Goal: Navigation & Orientation: Find specific page/section

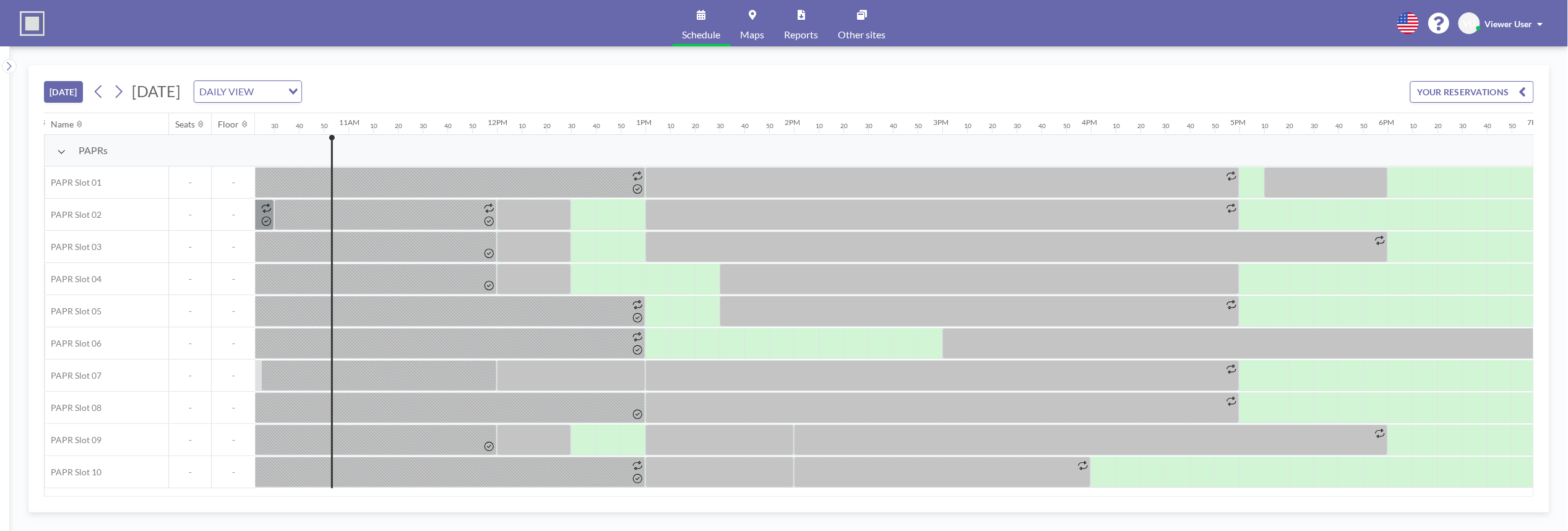
scroll to position [0, 1584]
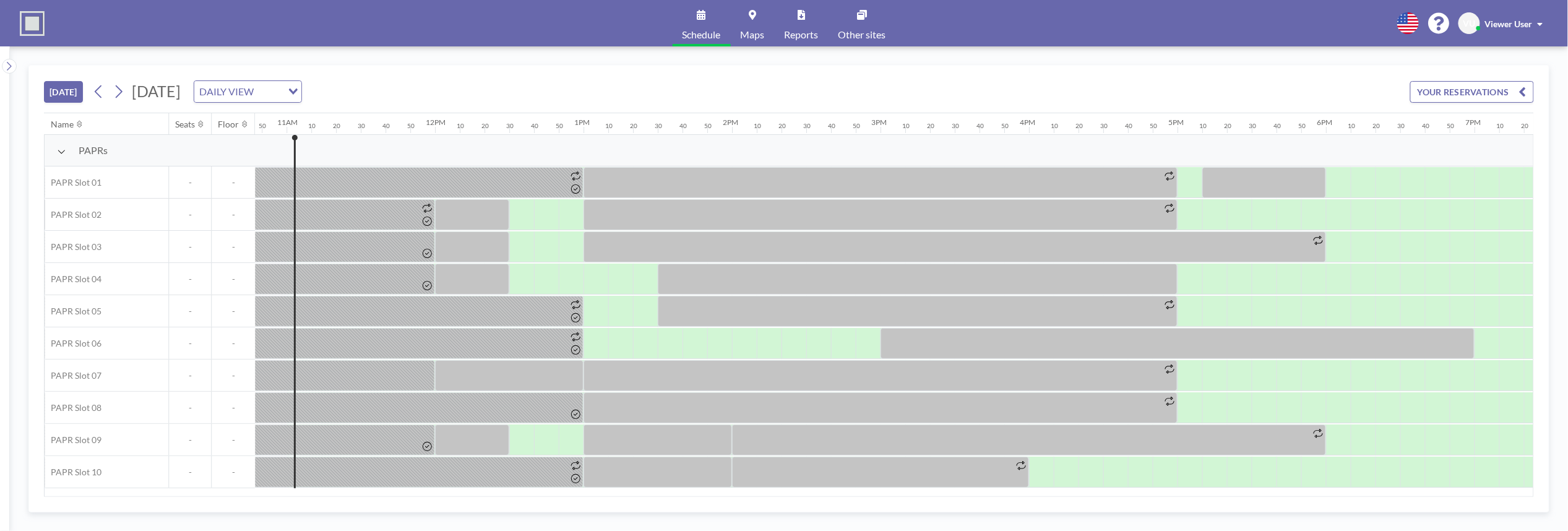
scroll to position [0, 1609]
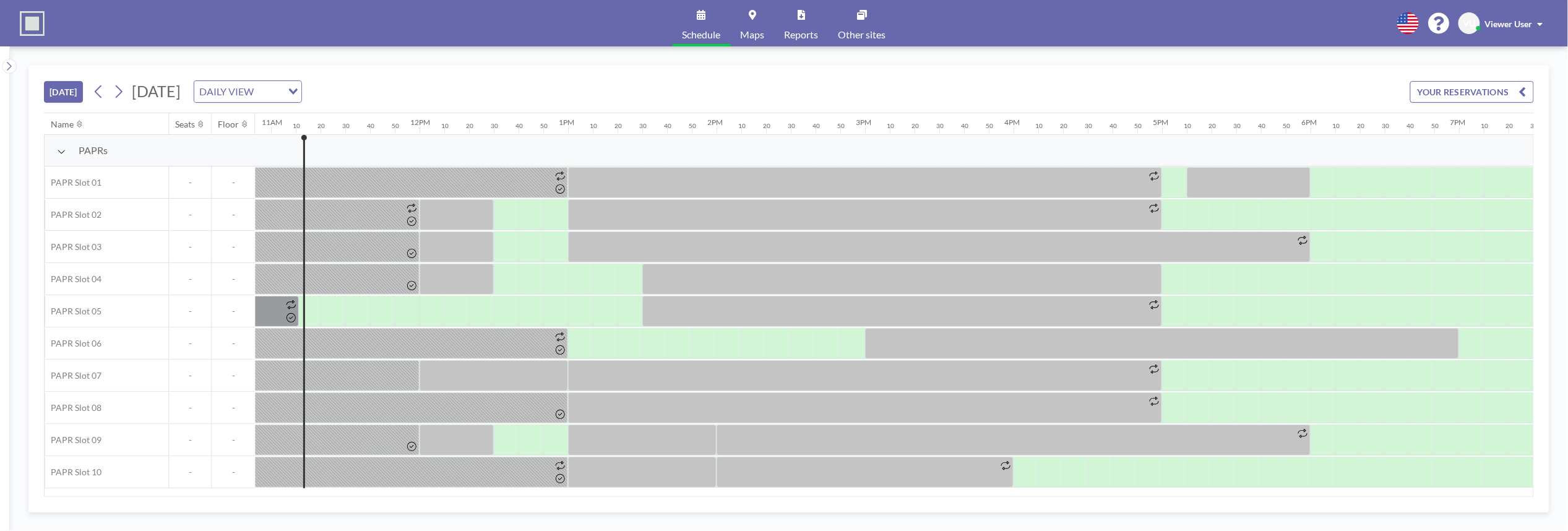
scroll to position [0, 1633]
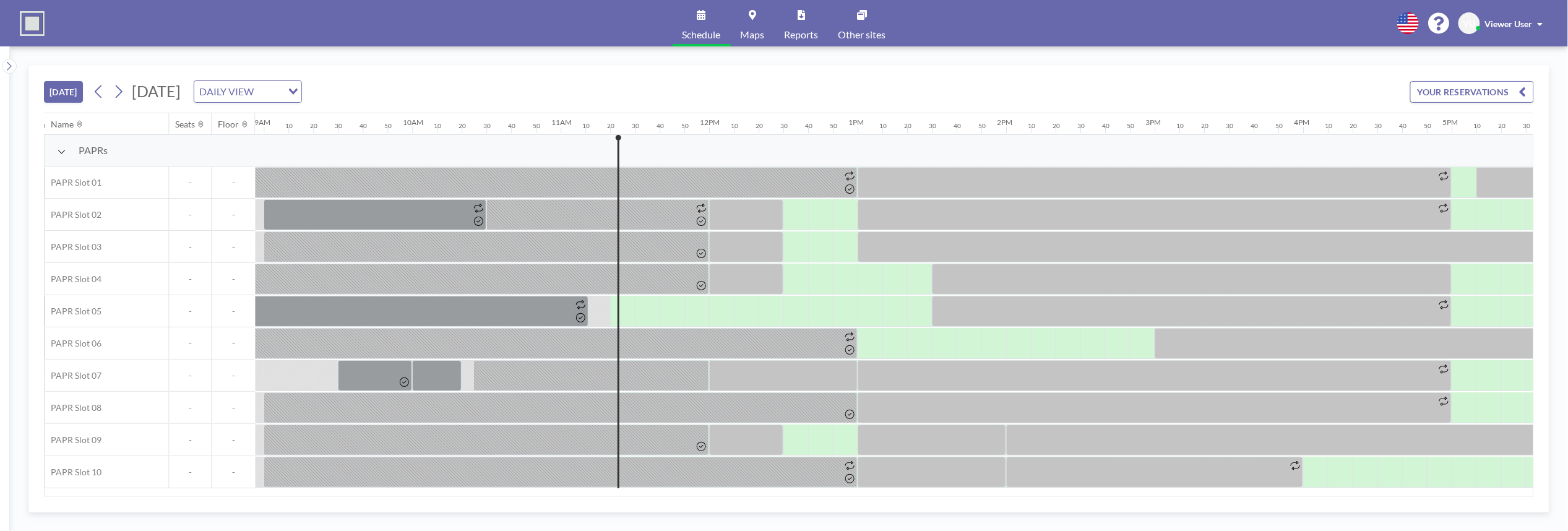
scroll to position [0, 1659]
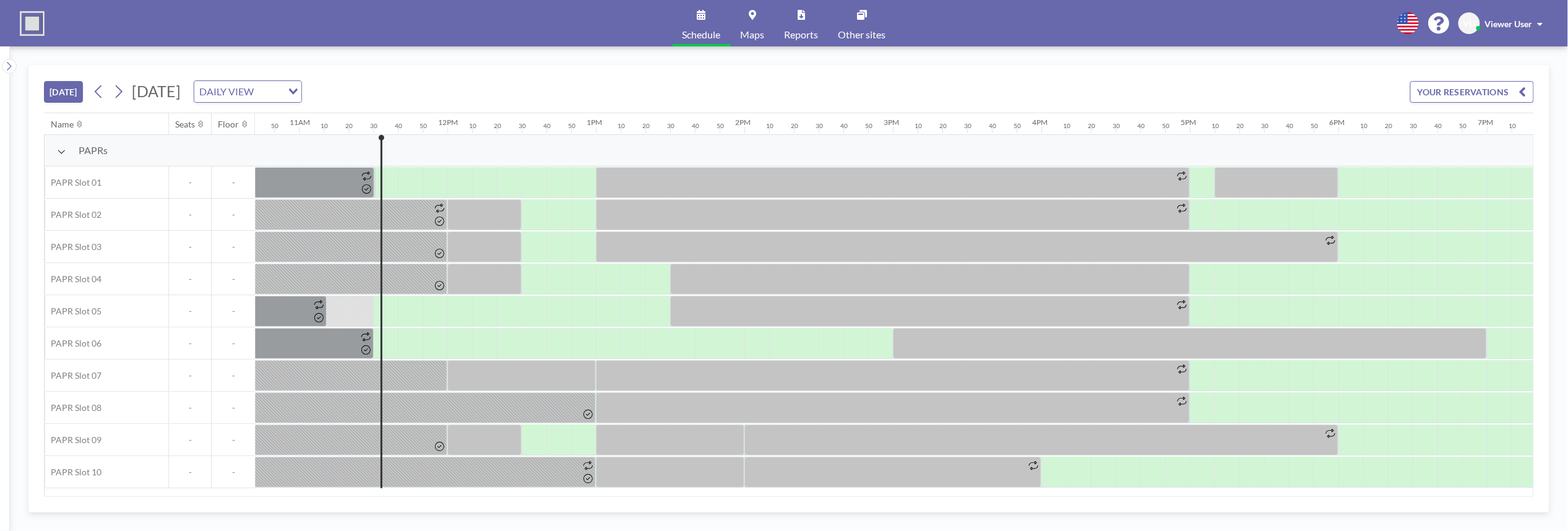
scroll to position [0, 1683]
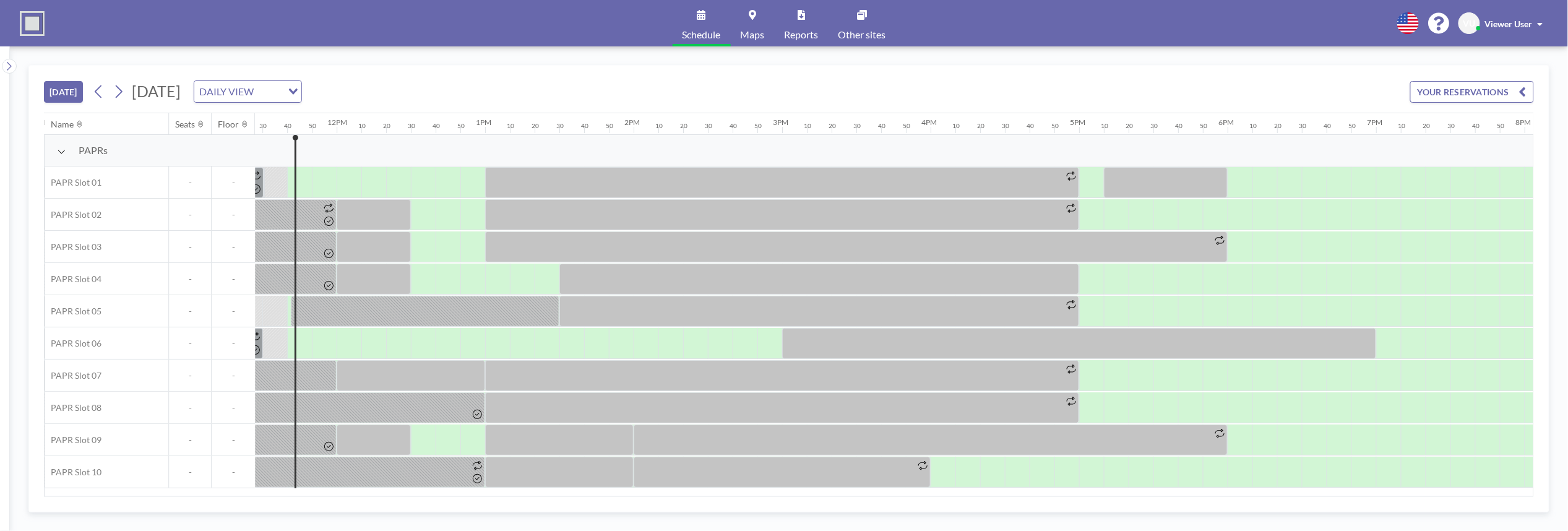
scroll to position [0, 1708]
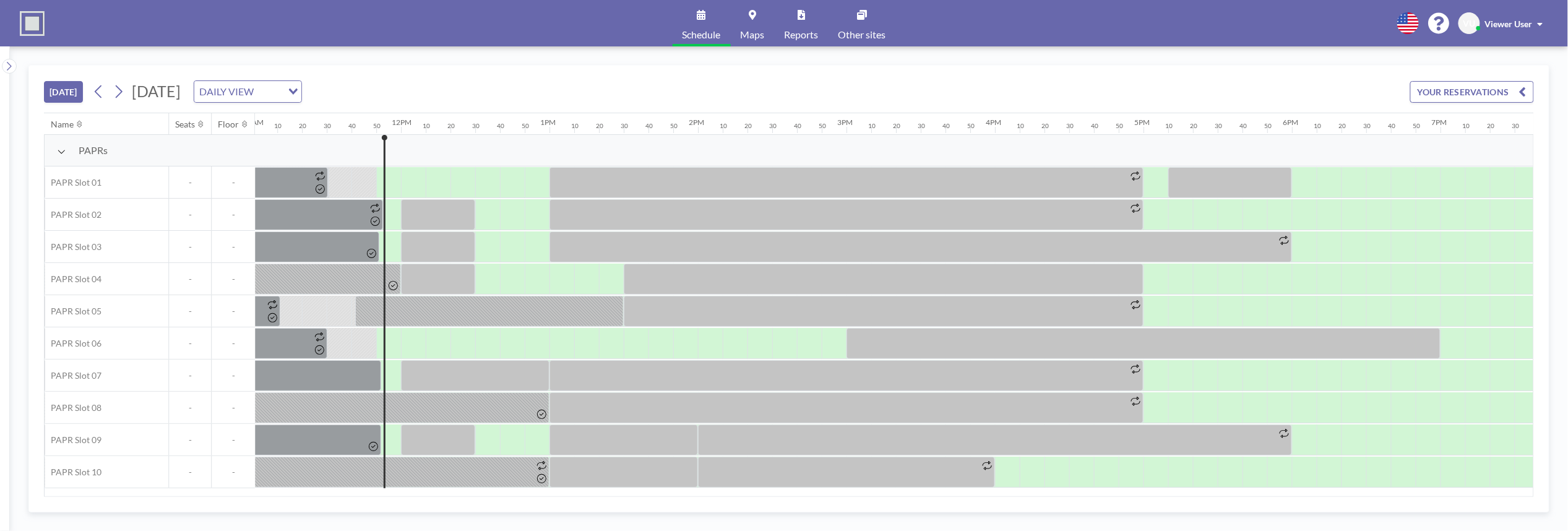
scroll to position [0, 1733]
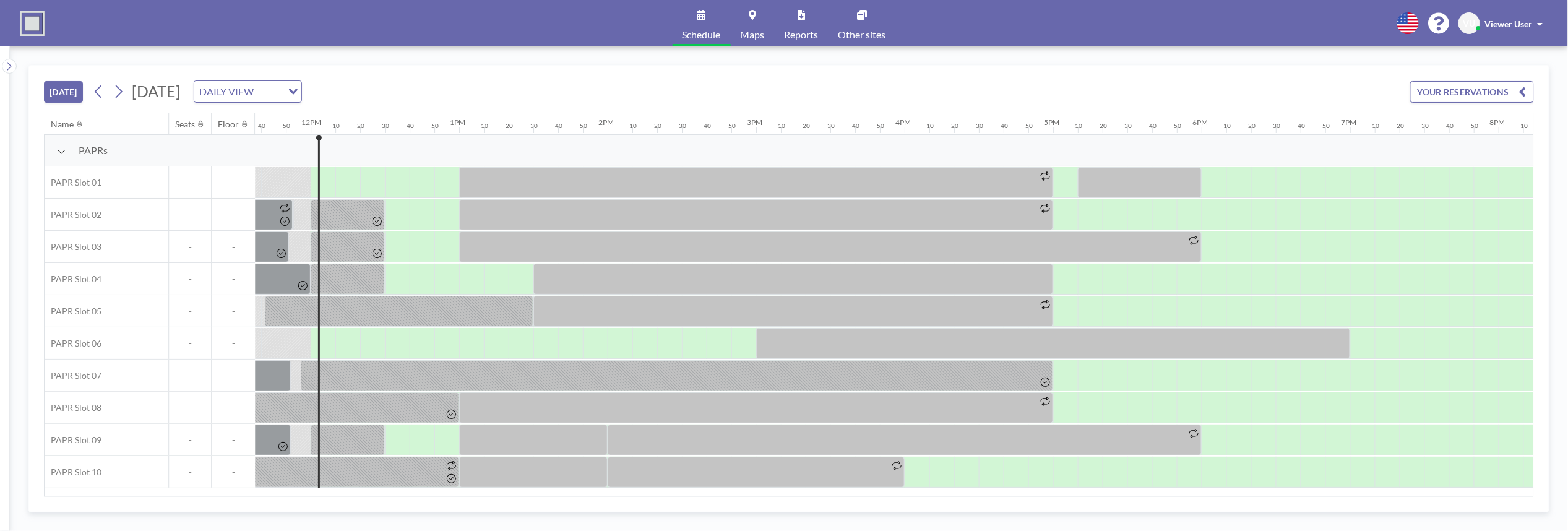
scroll to position [0, 1757]
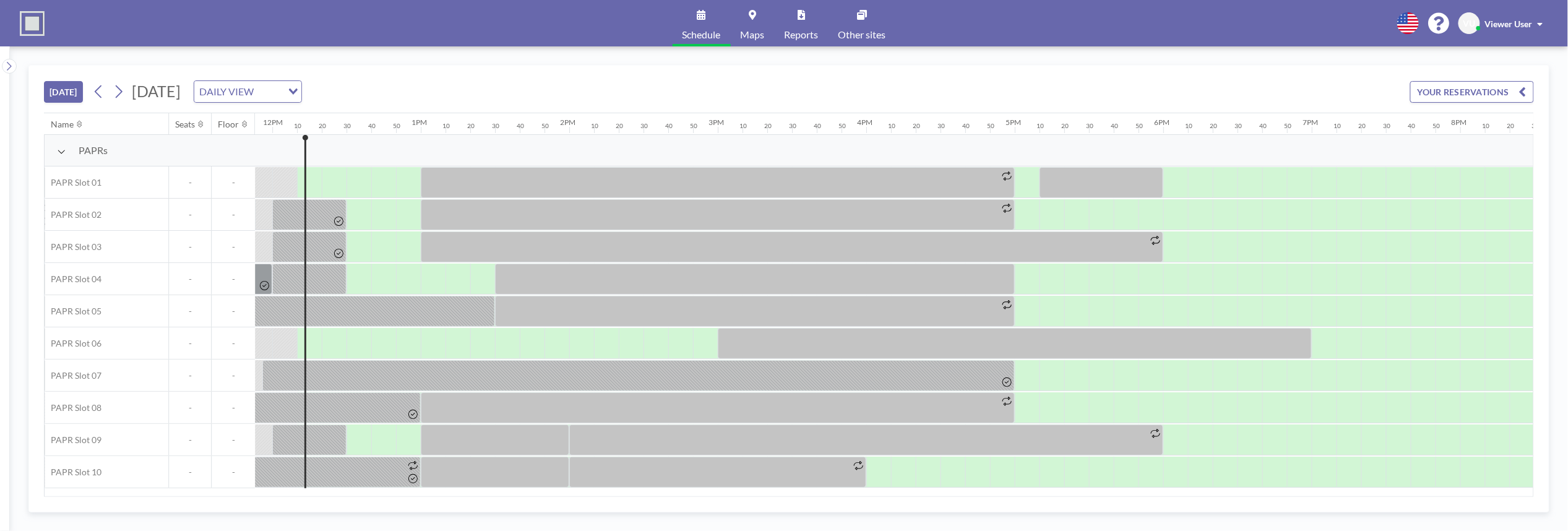
scroll to position [0, 1782]
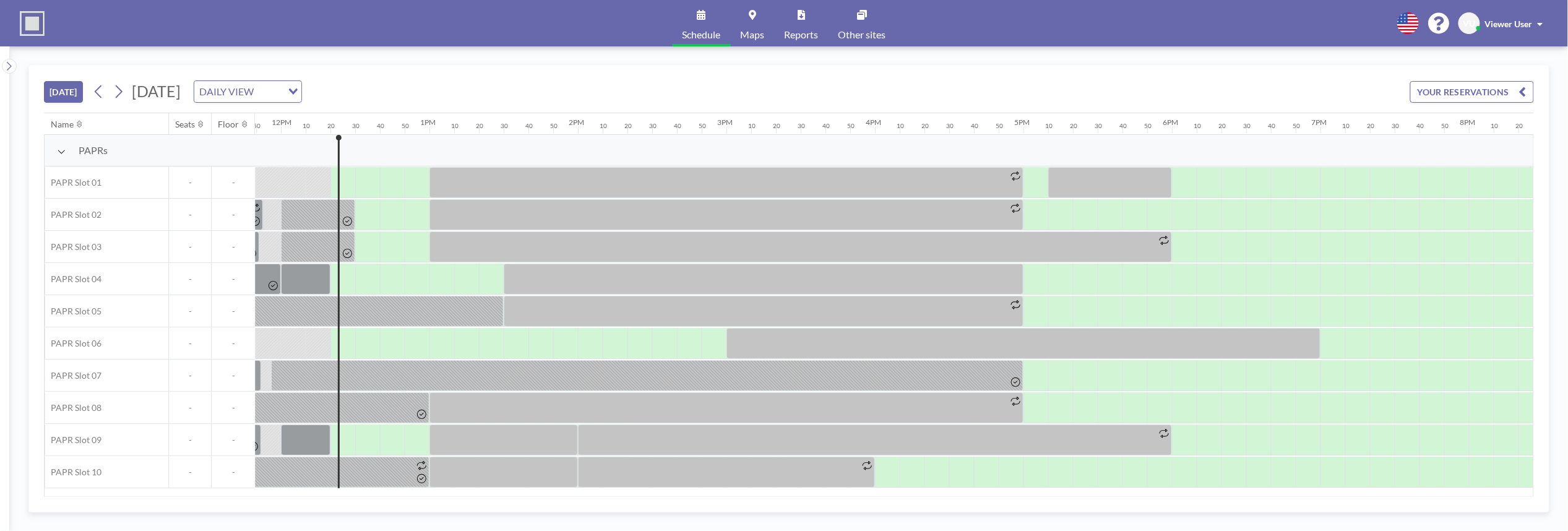
scroll to position [0, 1807]
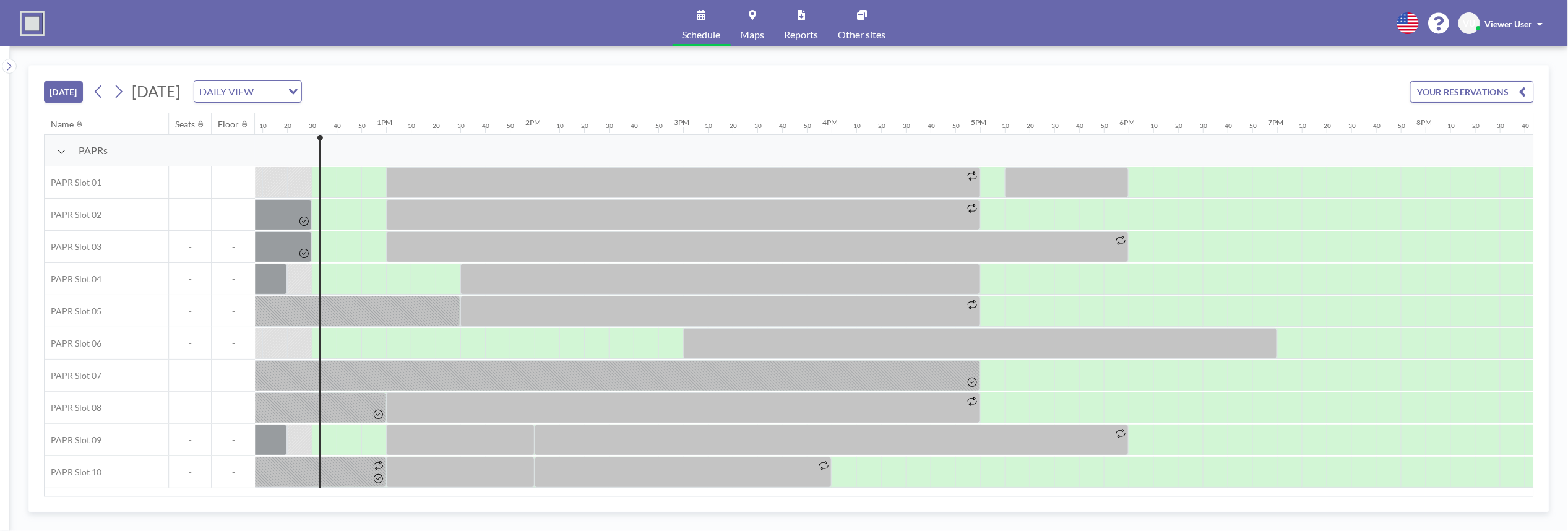
scroll to position [0, 1832]
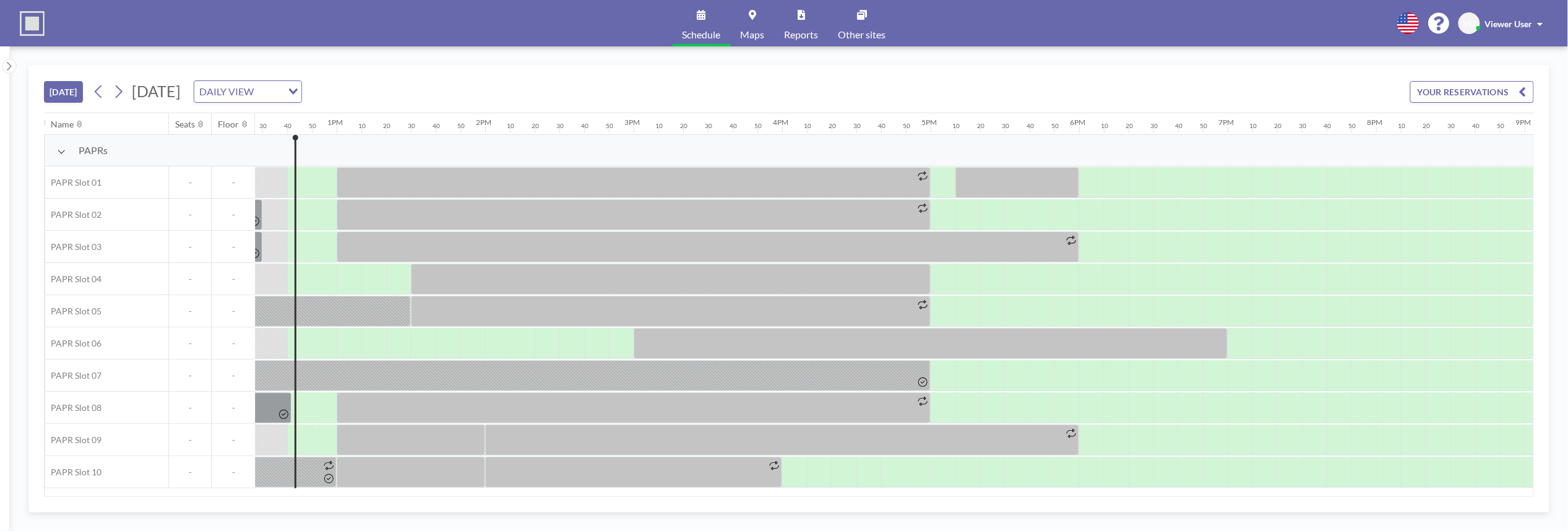
scroll to position [0, 1856]
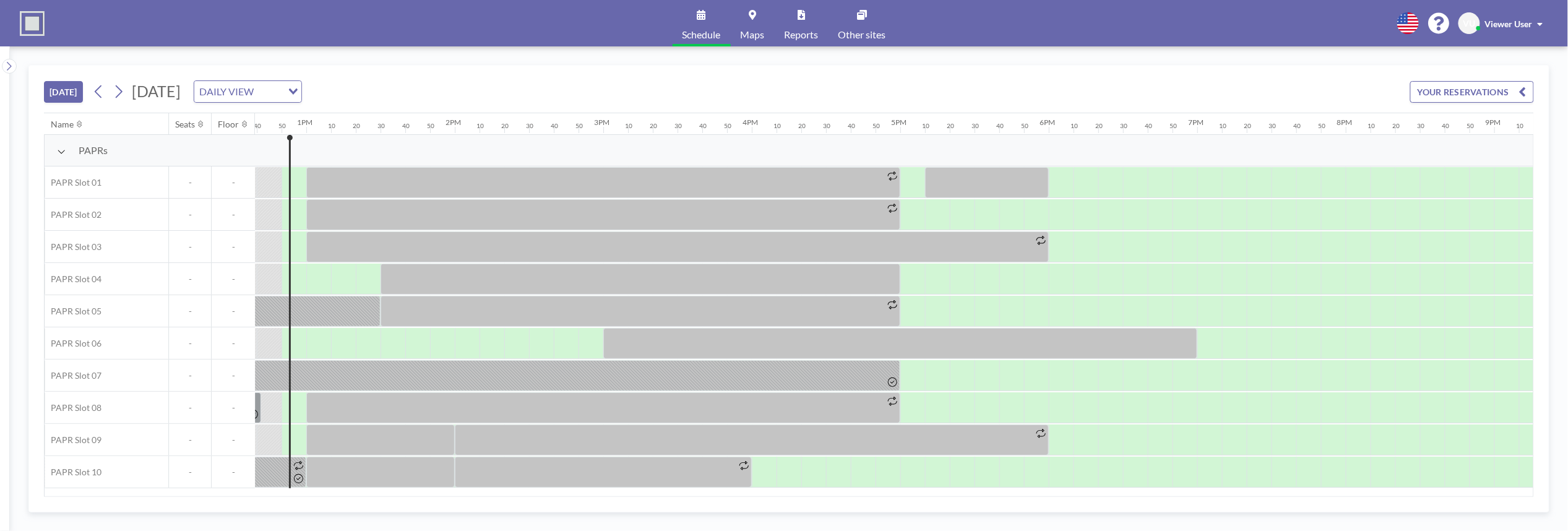
scroll to position [0, 1881]
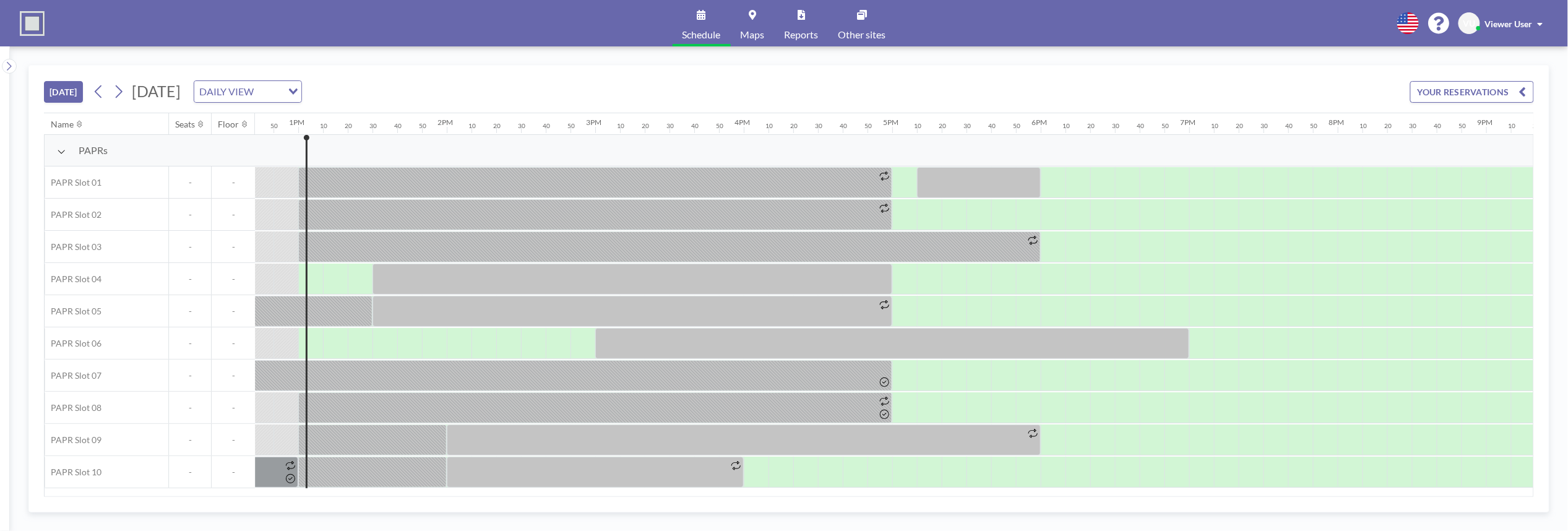
scroll to position [0, 1906]
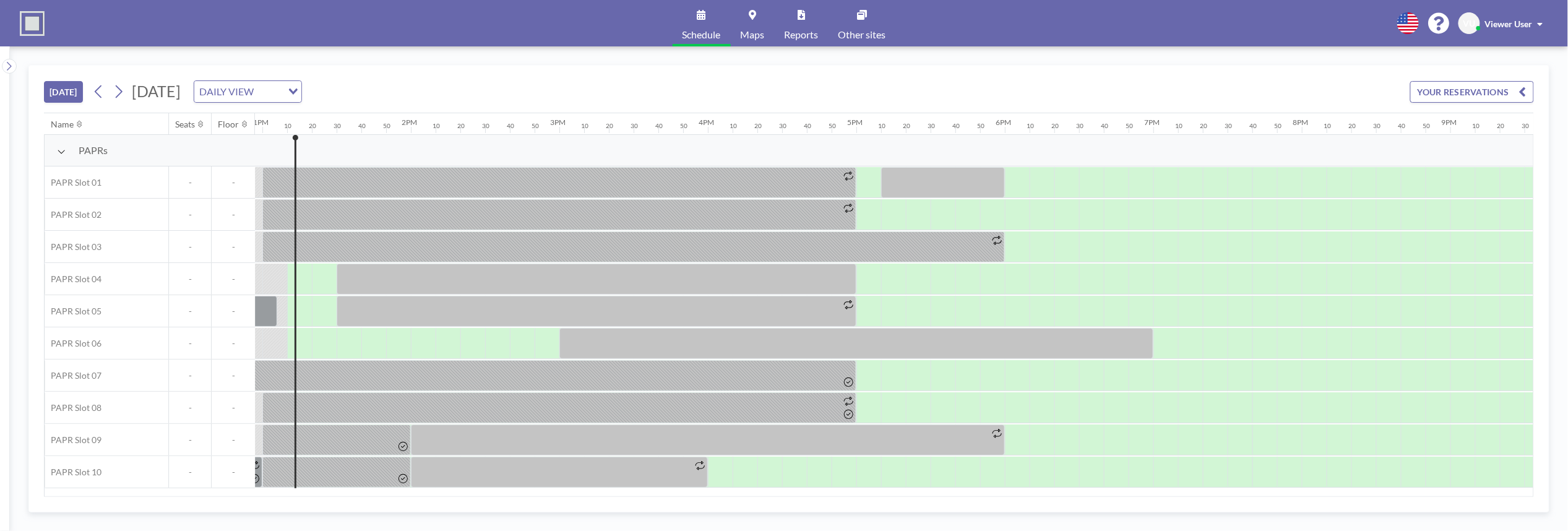
scroll to position [0, 1930]
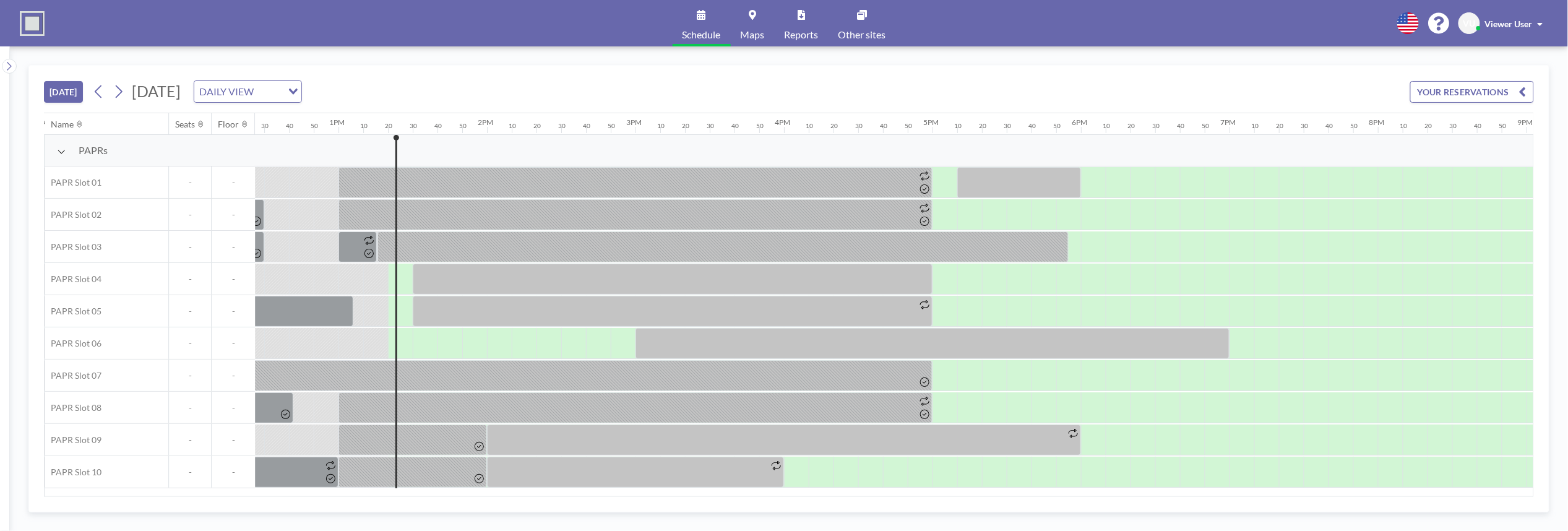
scroll to position [0, 1956]
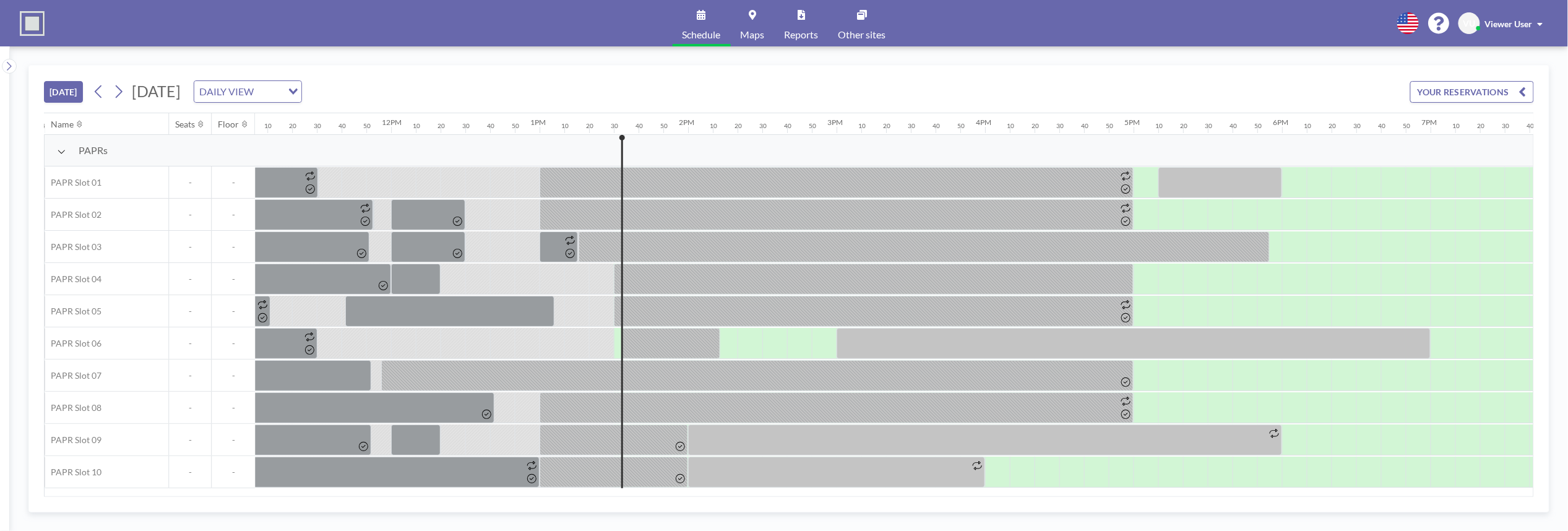
scroll to position [0, 1980]
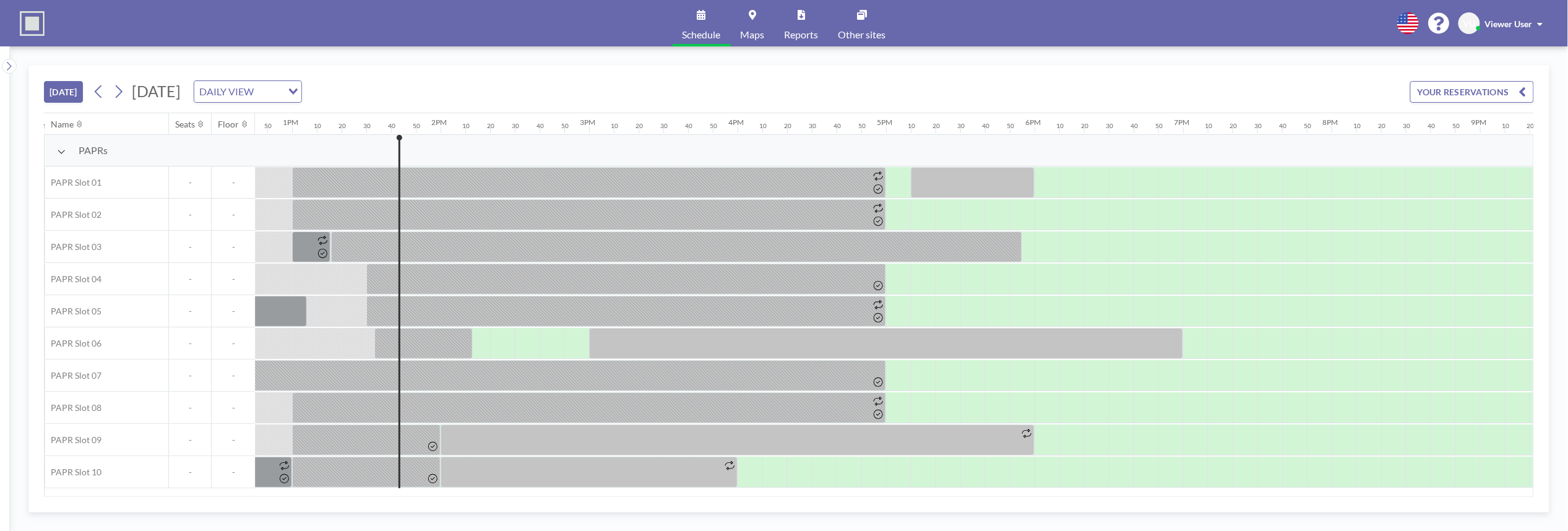
scroll to position [0, 2005]
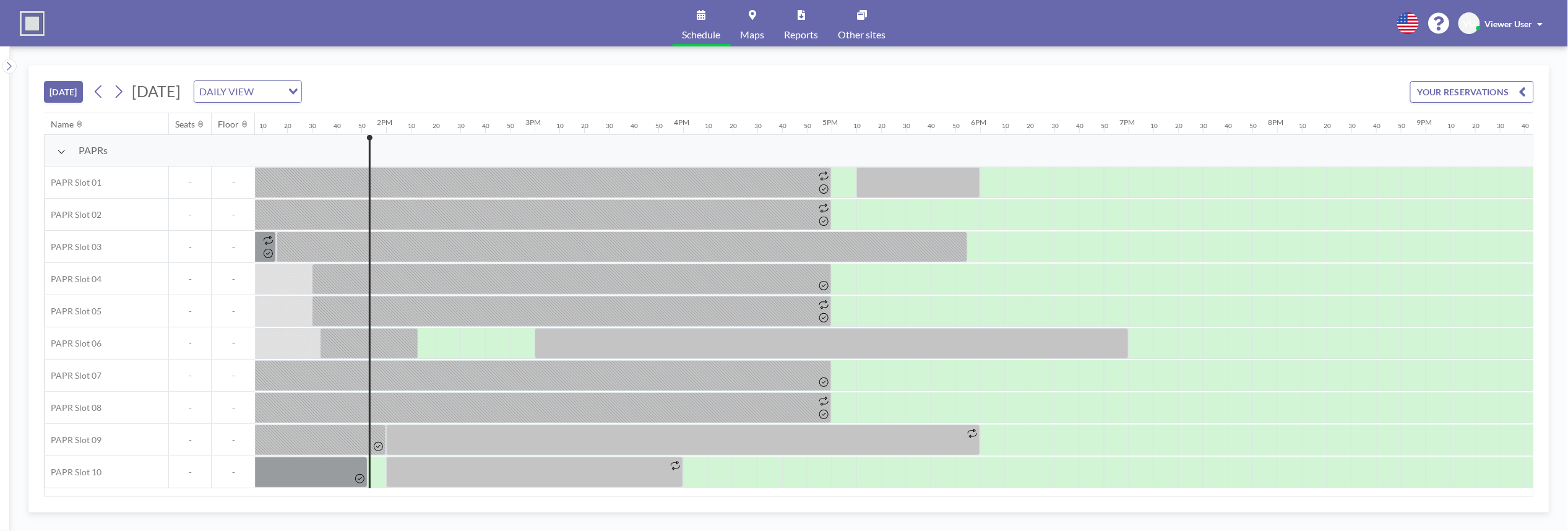
scroll to position [0, 2030]
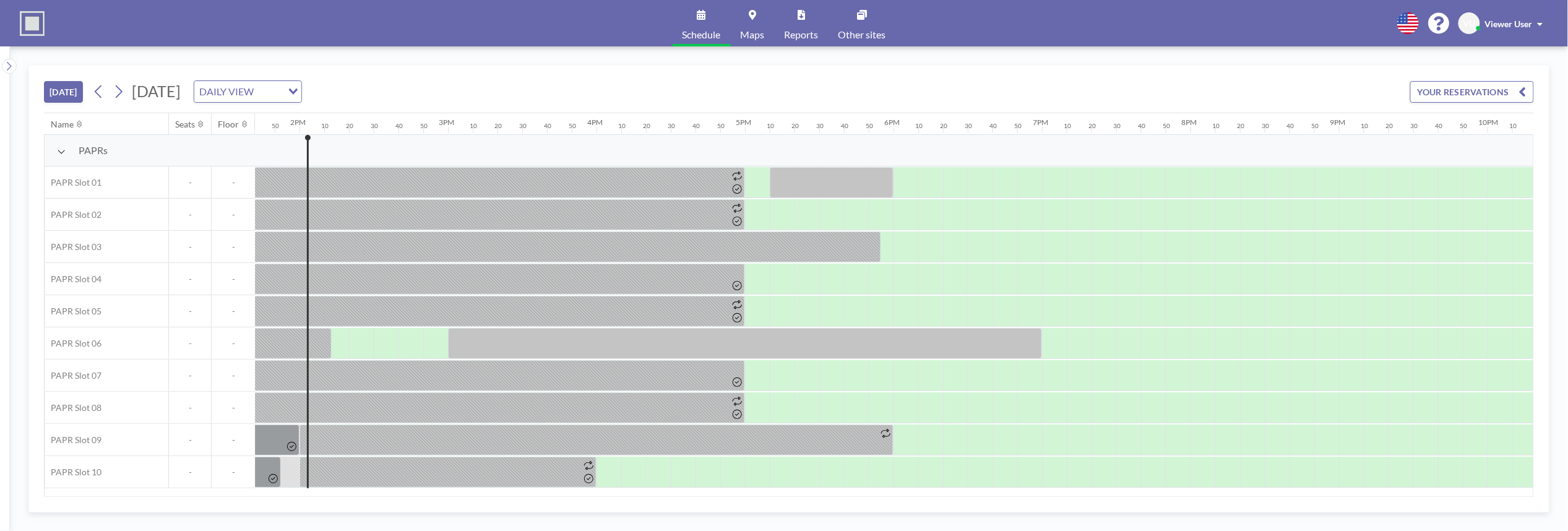
scroll to position [0, 2055]
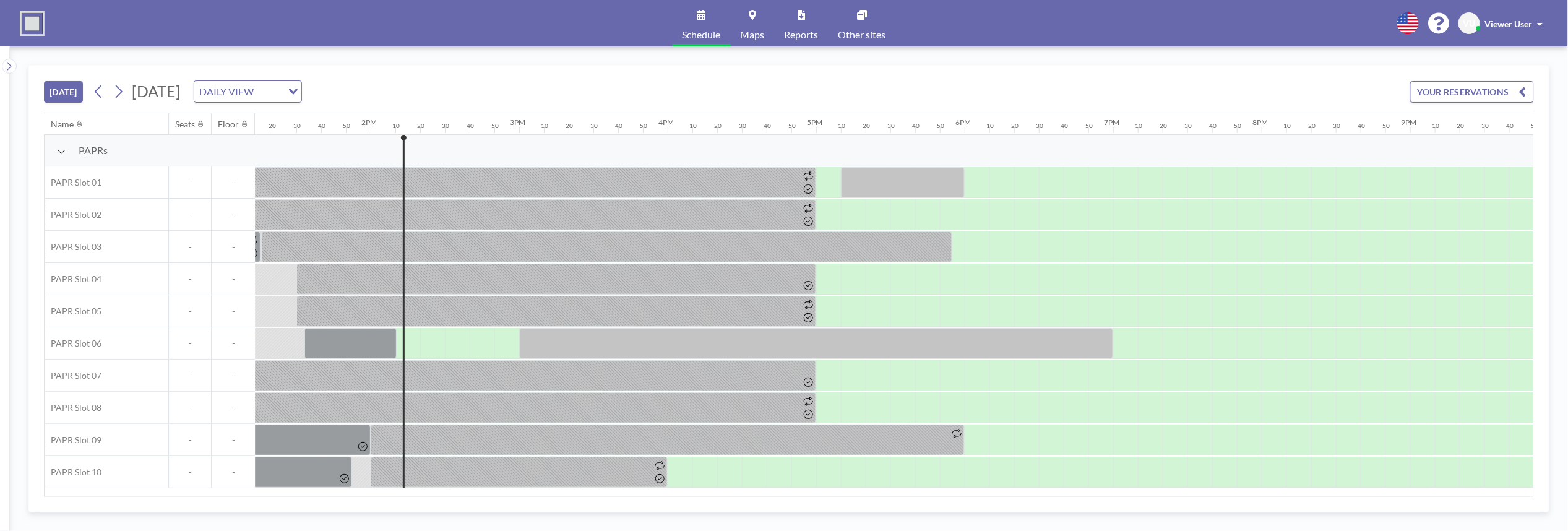
scroll to position [0, 2079]
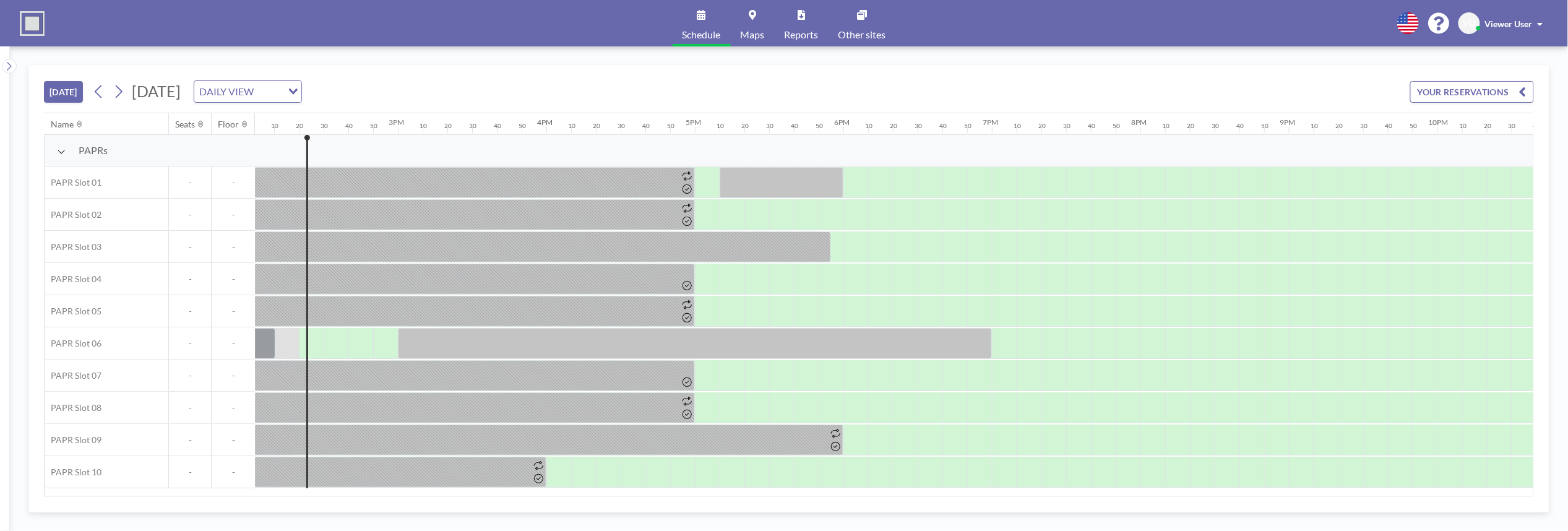
scroll to position [0, 2104]
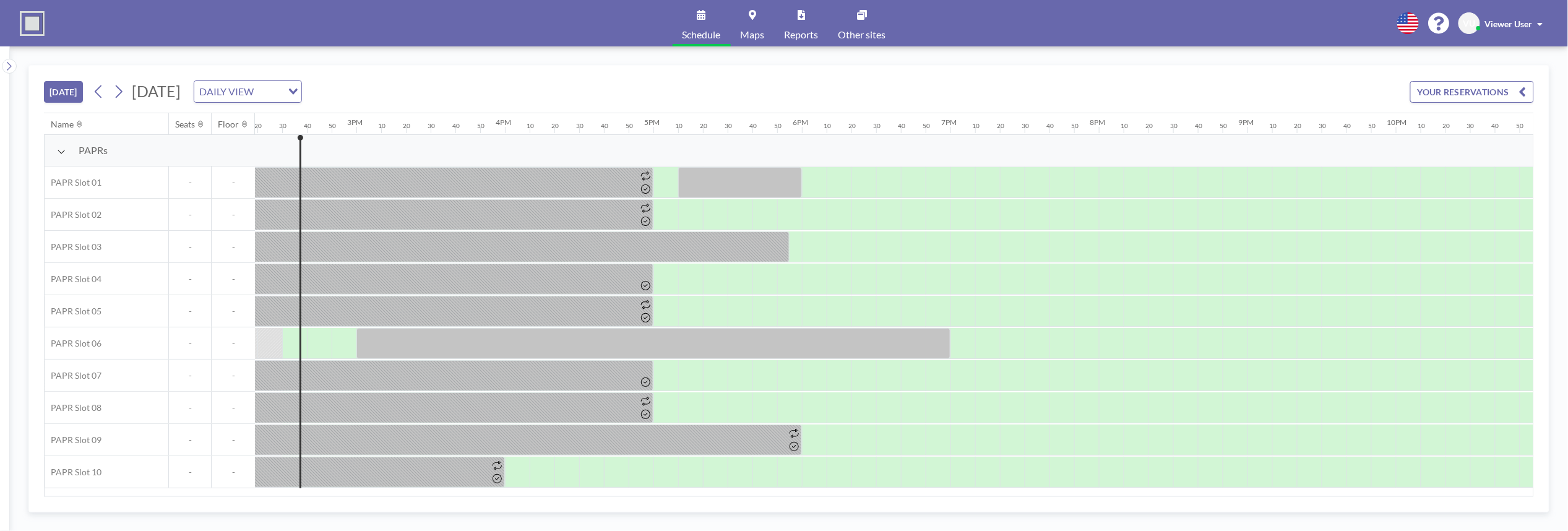
scroll to position [0, 2129]
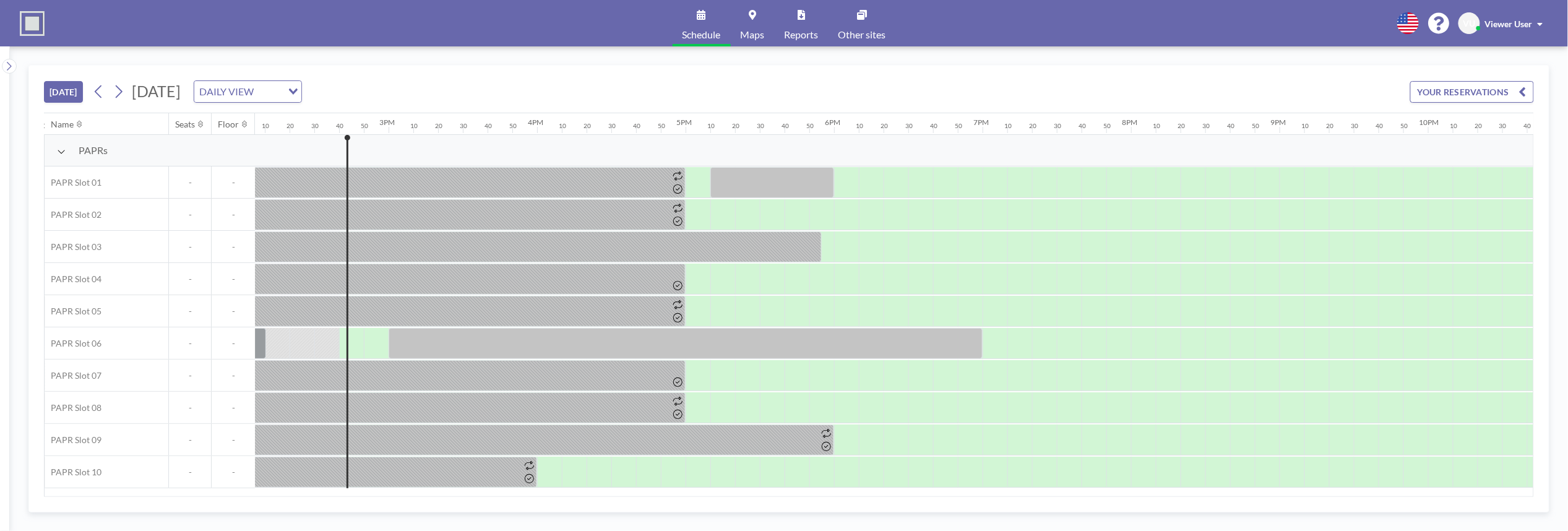
scroll to position [0, 2153]
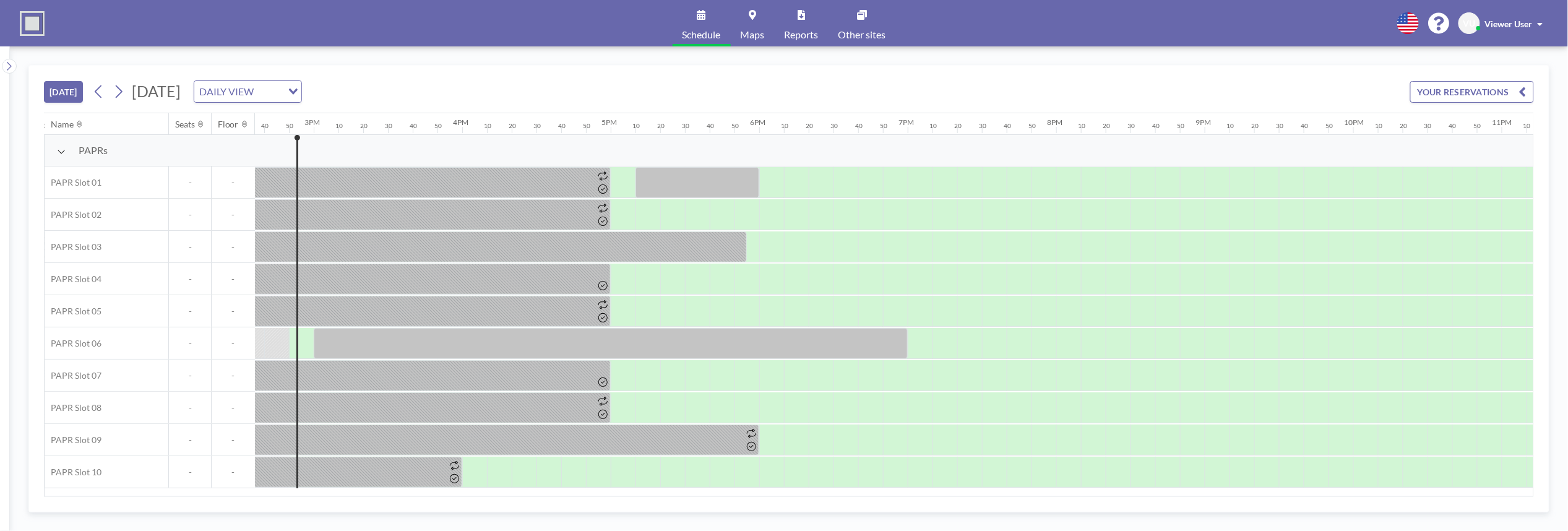
scroll to position [0, 2178]
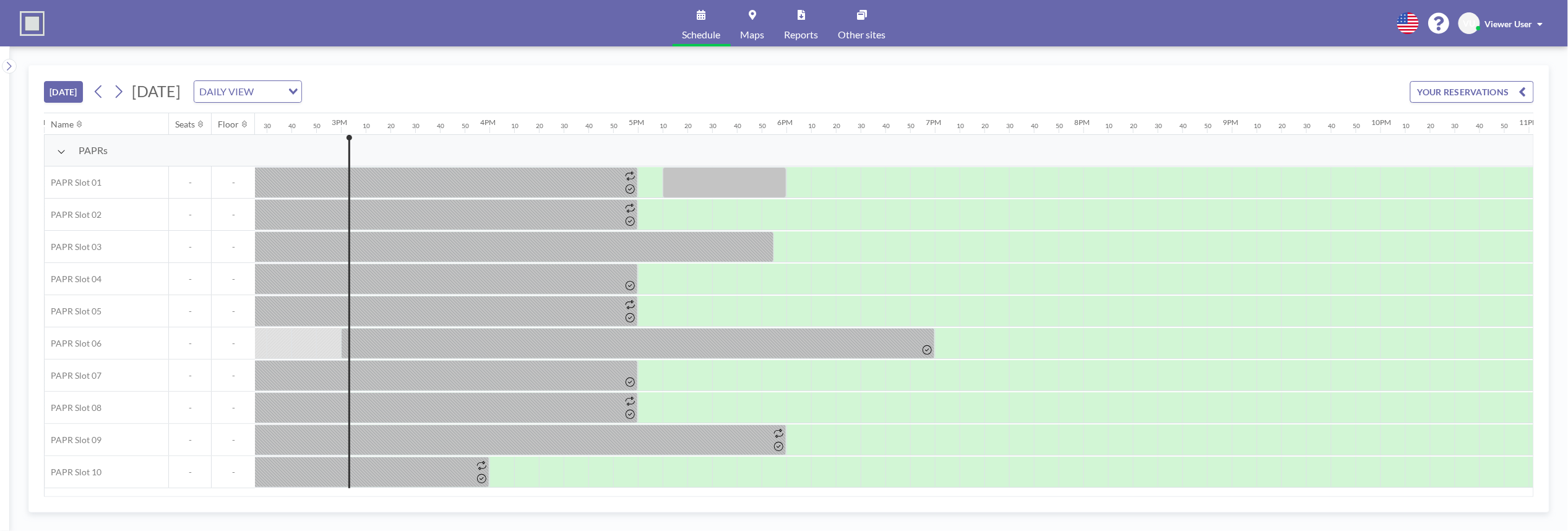
scroll to position [0, 2203]
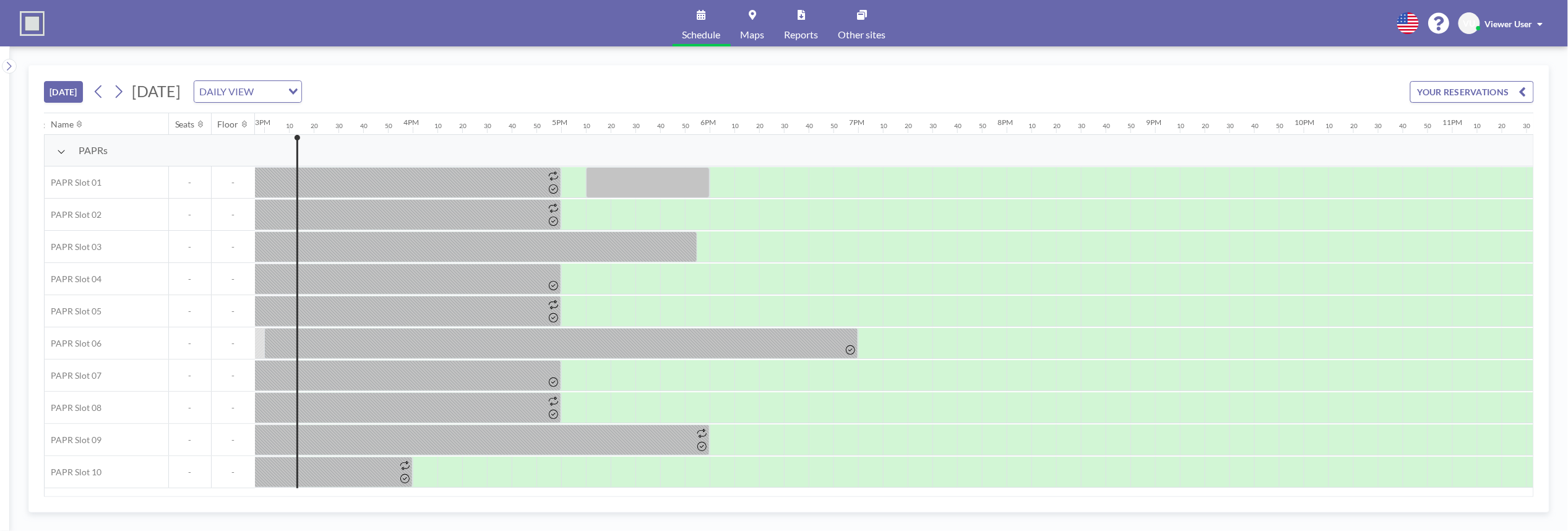
scroll to position [0, 2228]
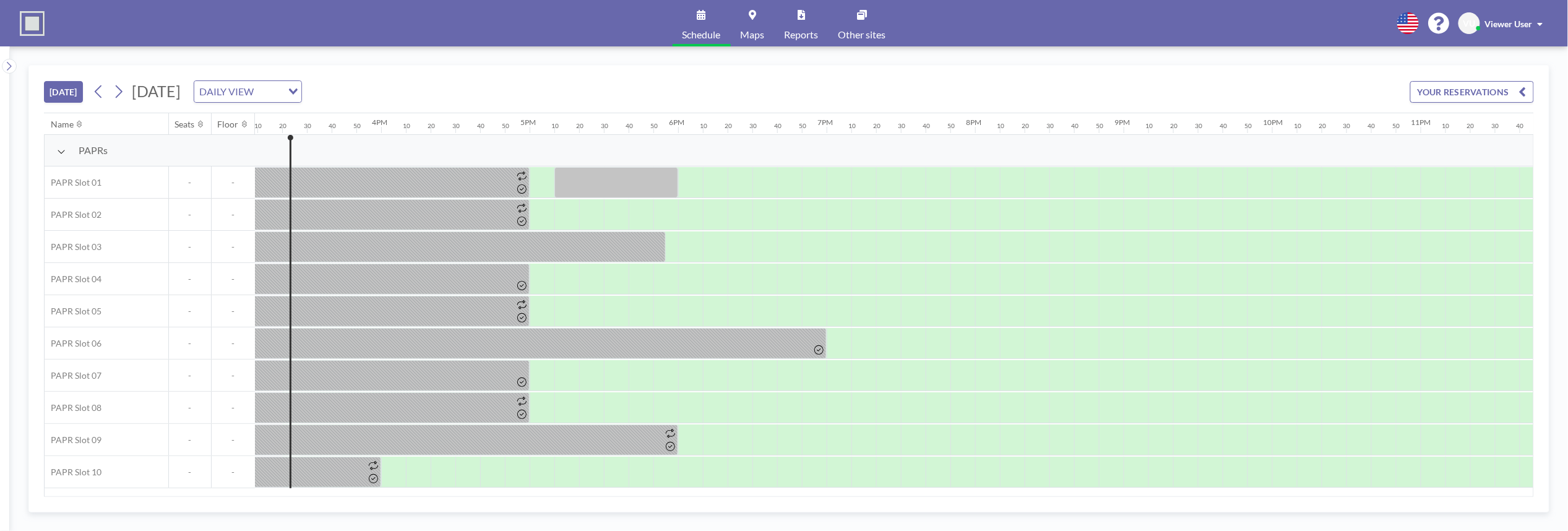
scroll to position [0, 2252]
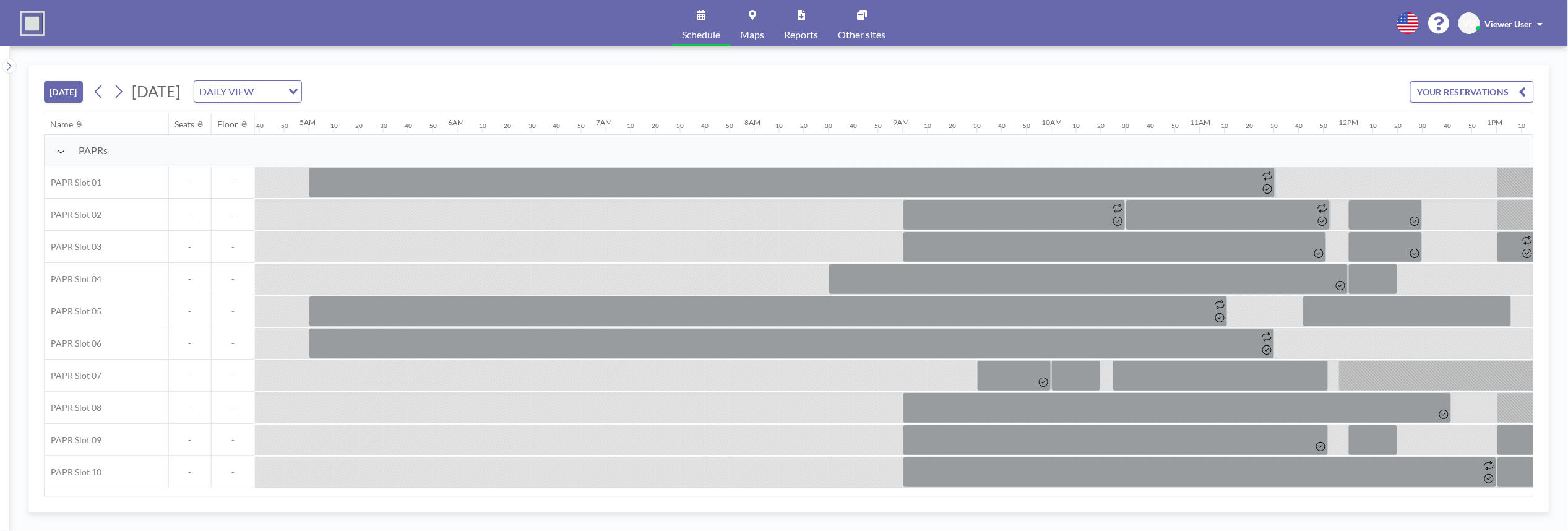
scroll to position [0, 2277]
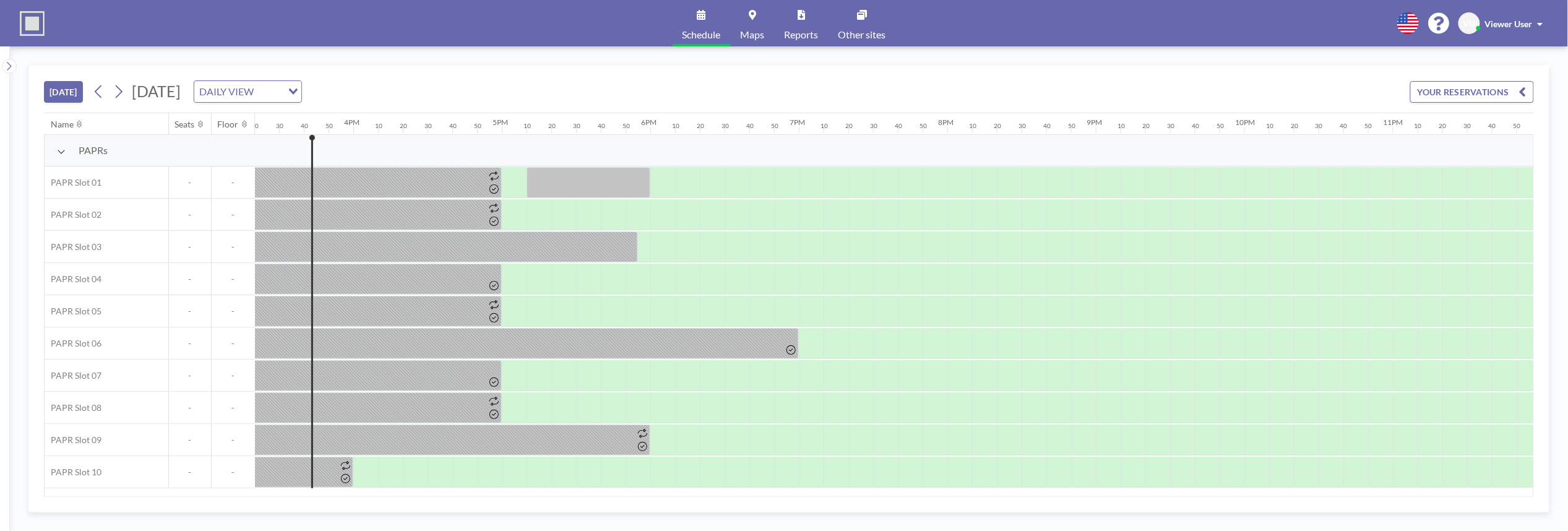
scroll to position [0, 2300]
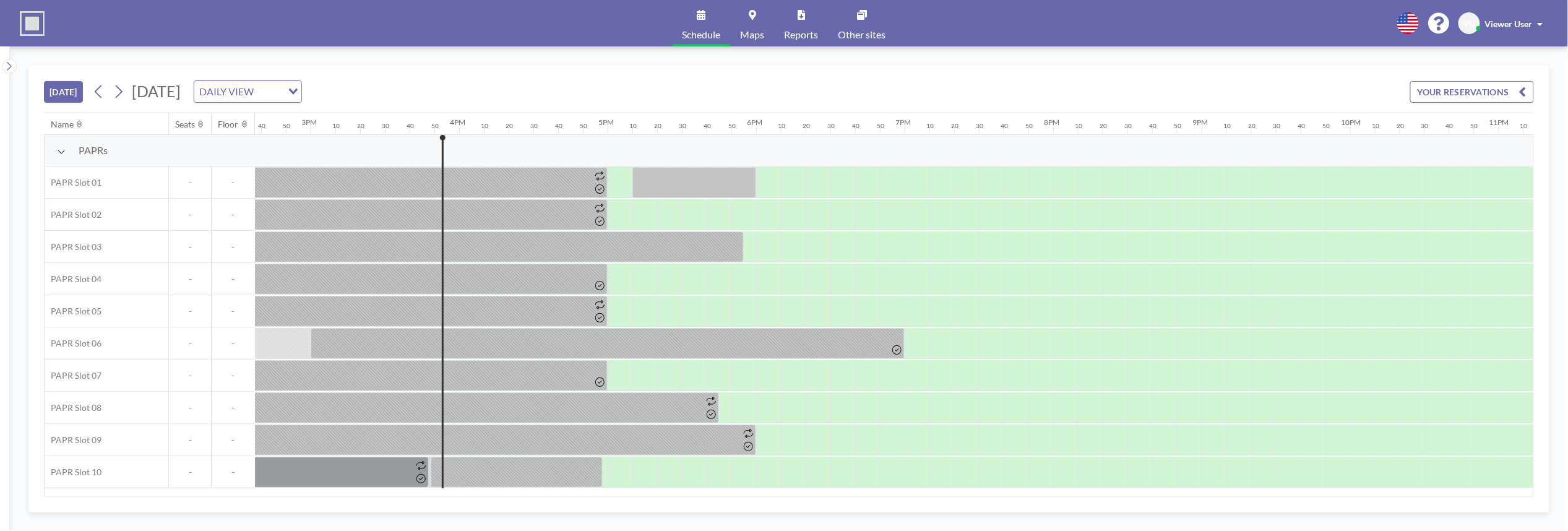
scroll to position [0, 2300]
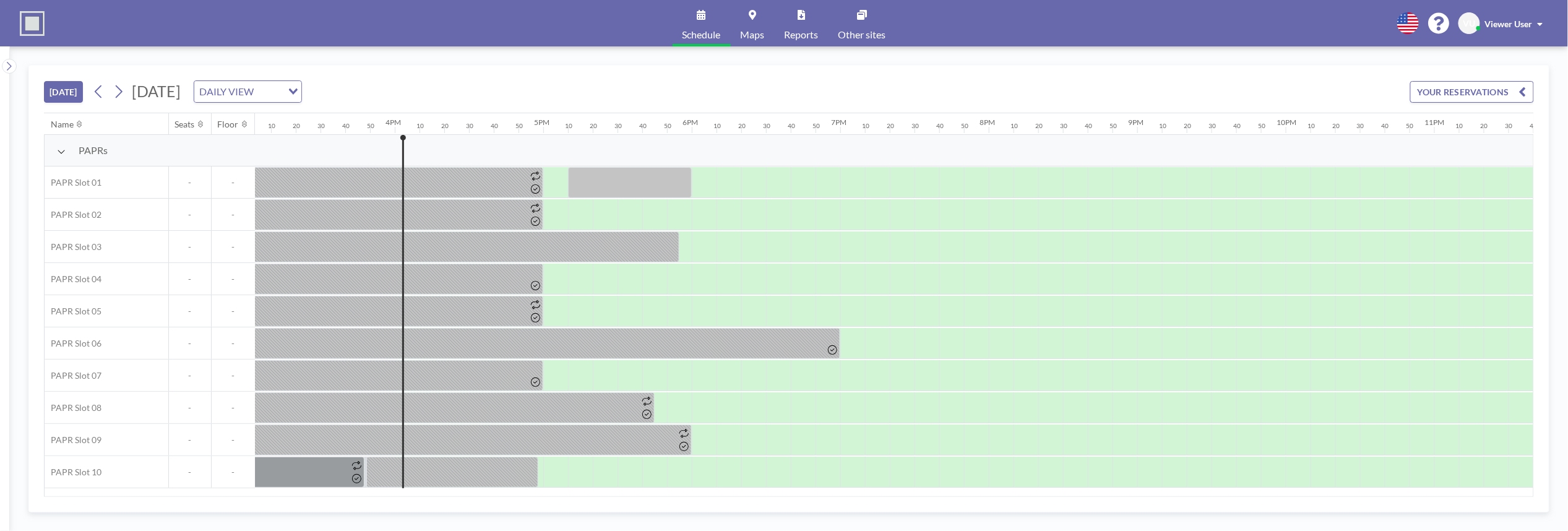
scroll to position [0, 2300]
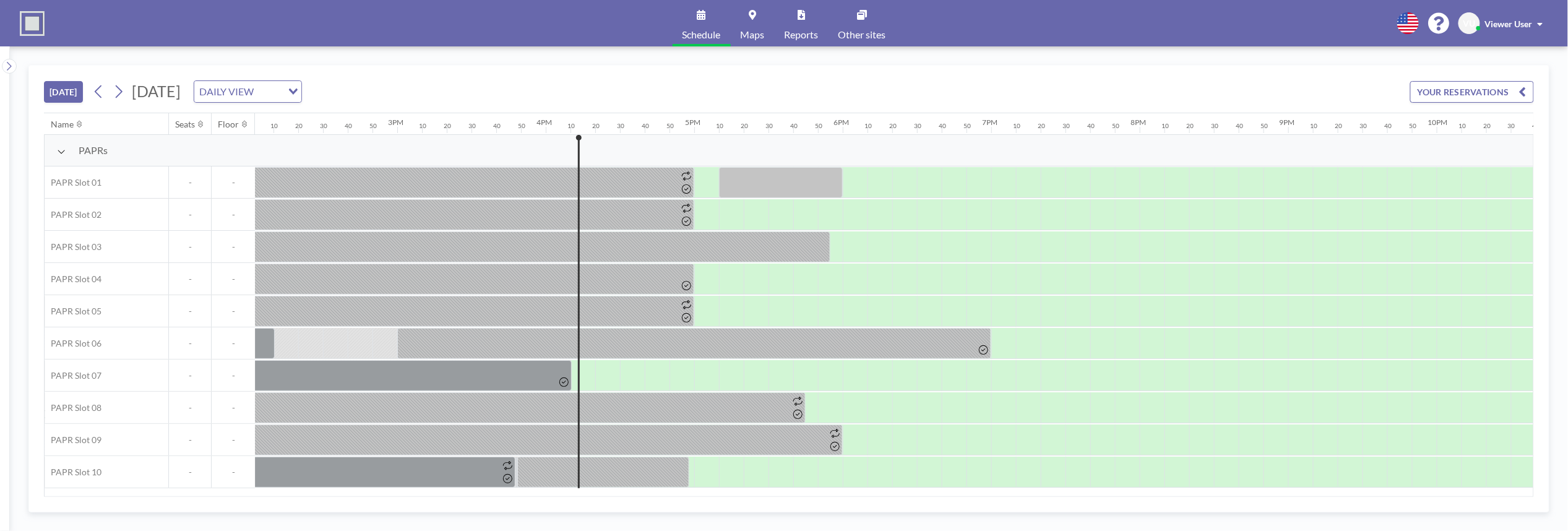
scroll to position [0, 2300]
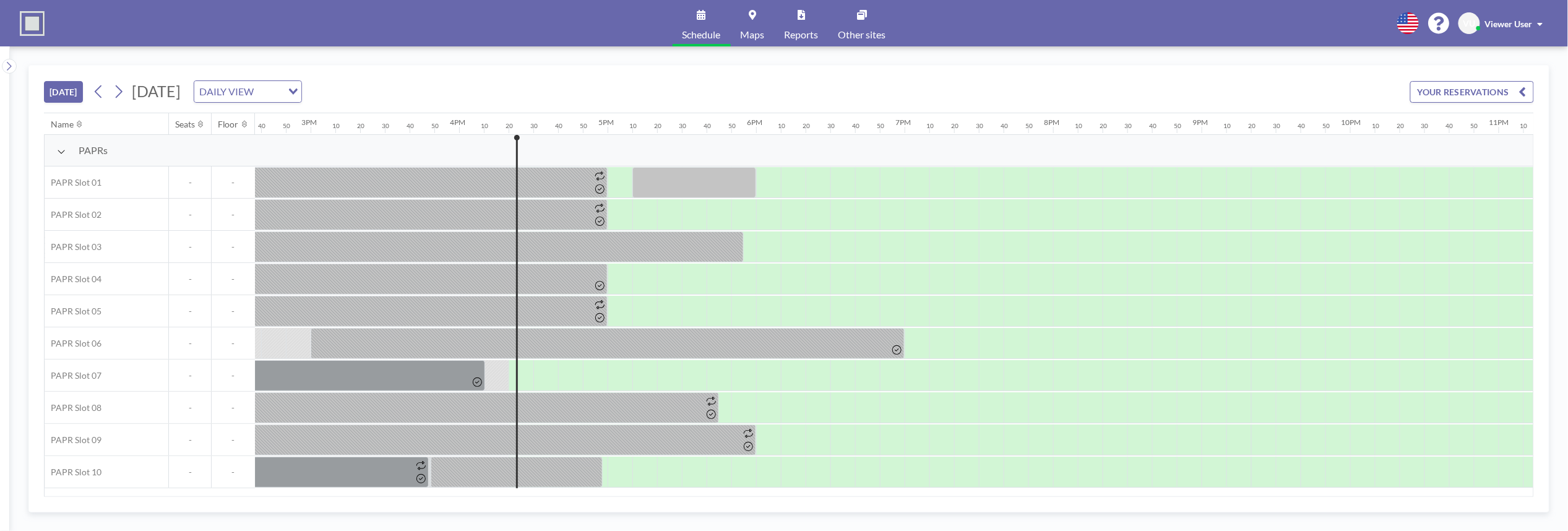
scroll to position [0, 2300]
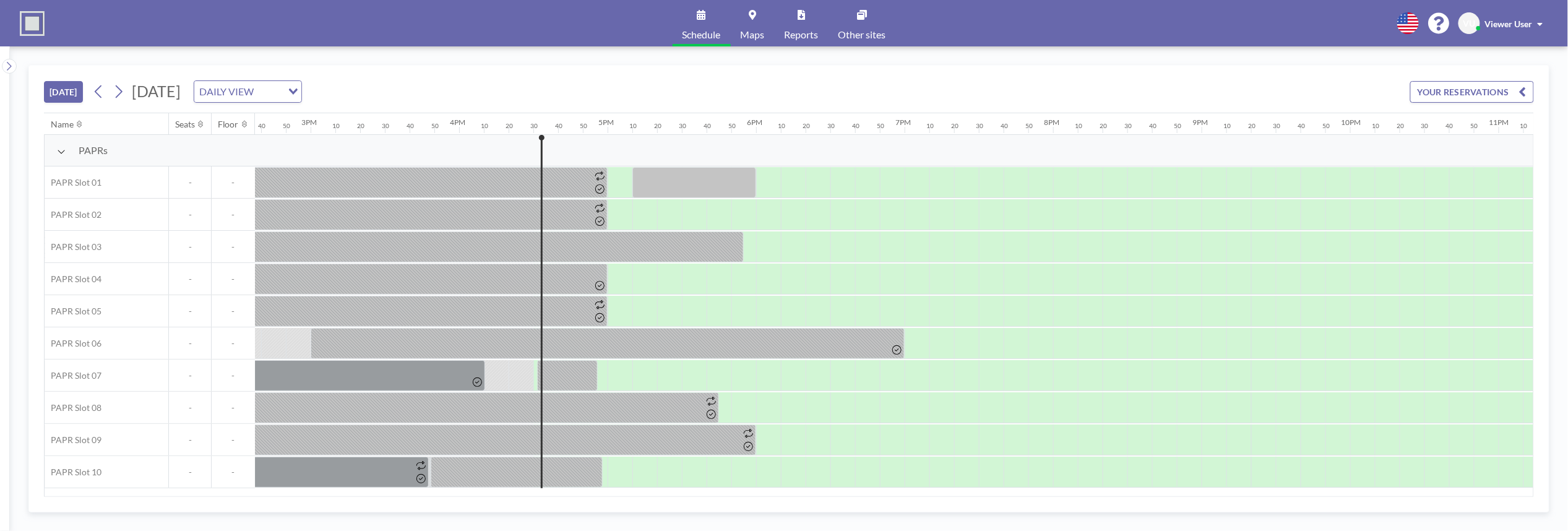
scroll to position [0, 2300]
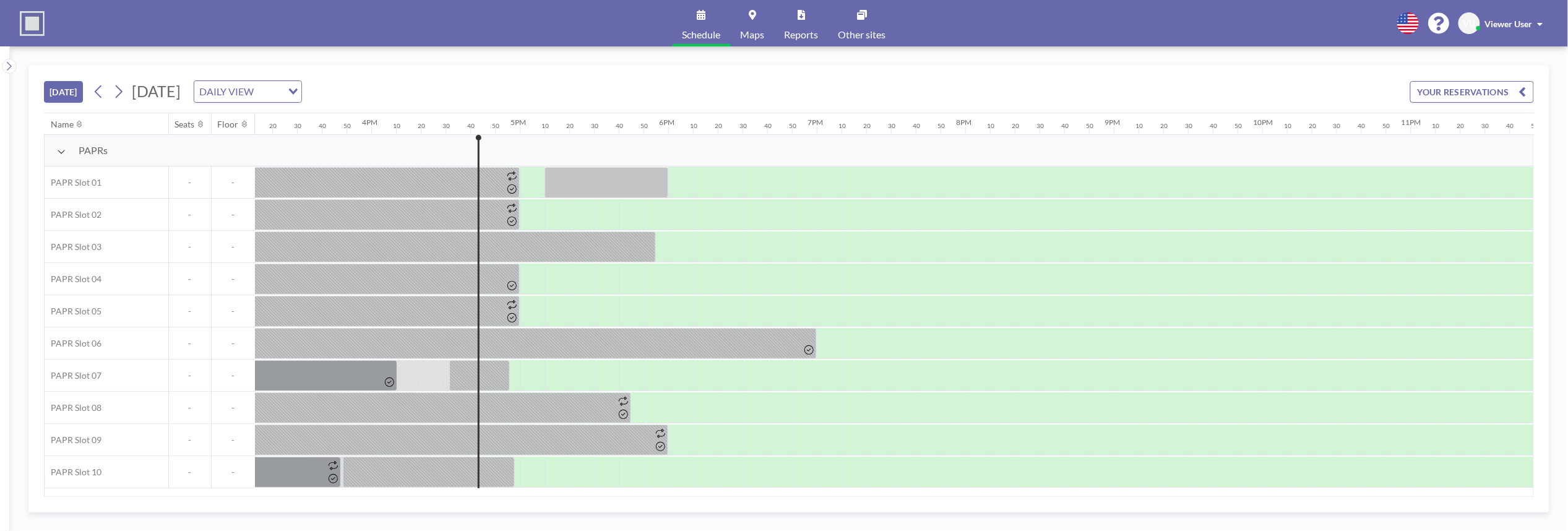
scroll to position [0, 2300]
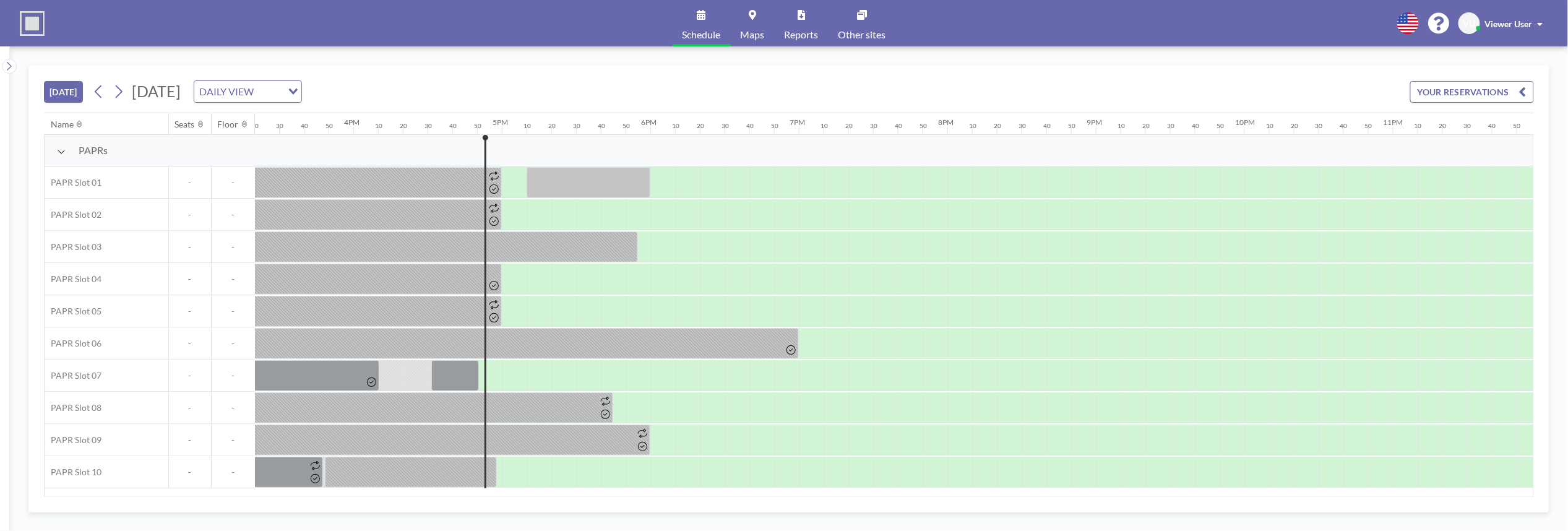
scroll to position [0, 2300]
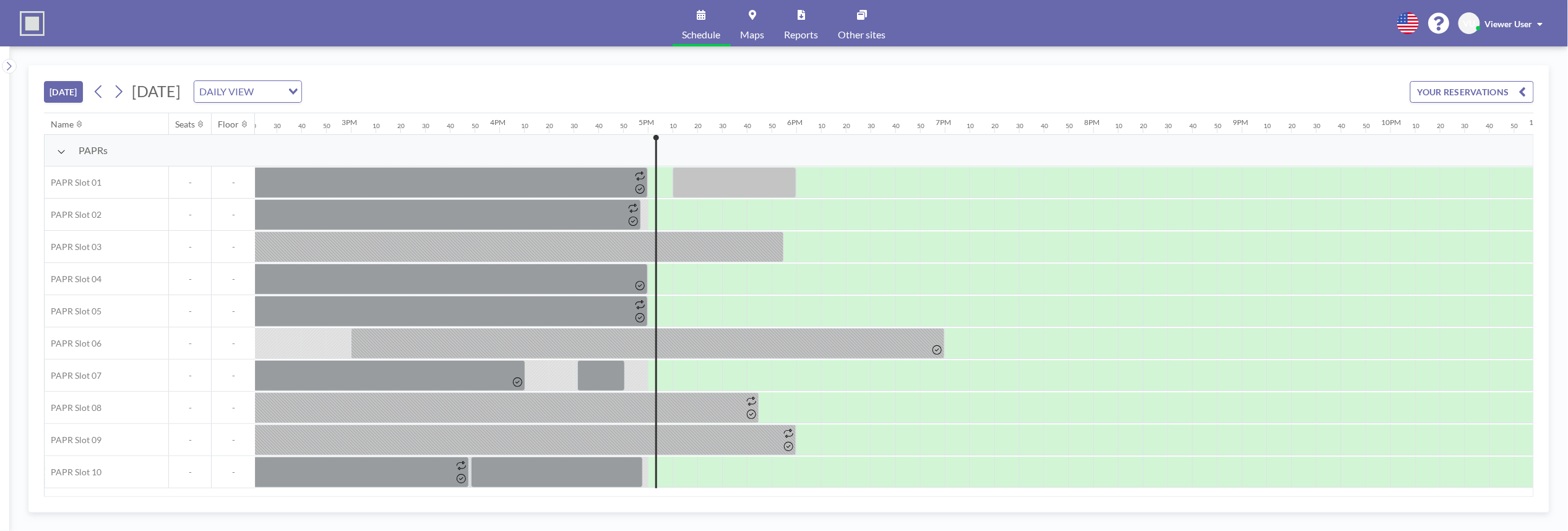
scroll to position [0, 2300]
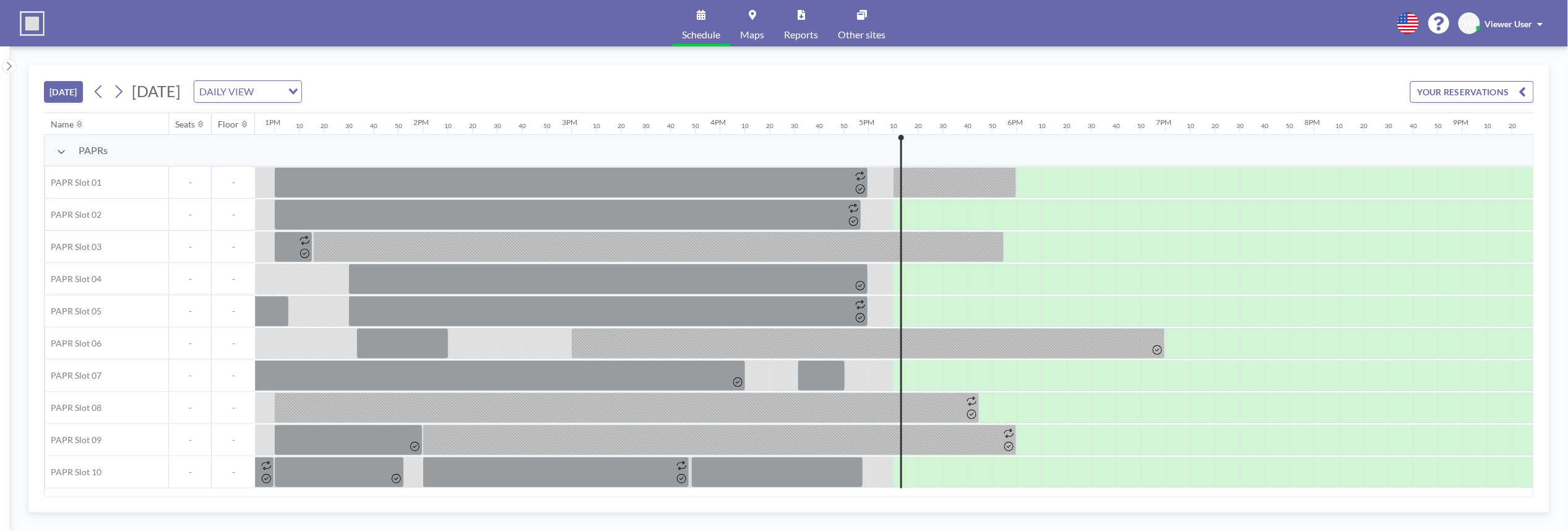
scroll to position [0, 2300]
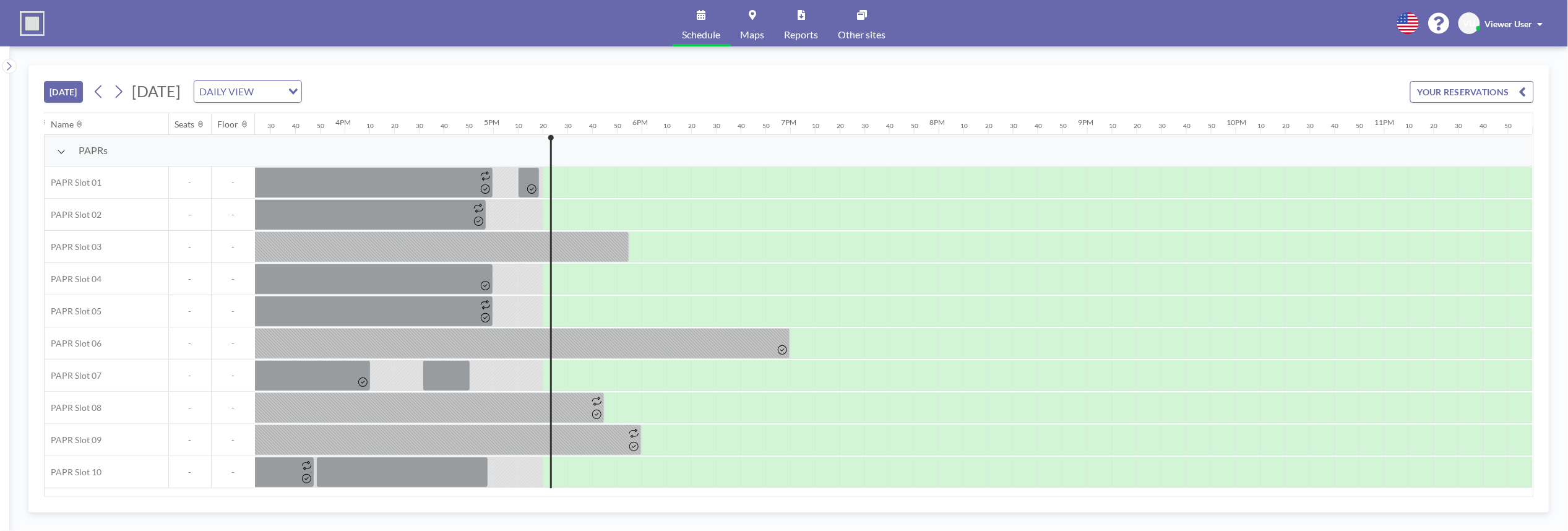
scroll to position [0, 2300]
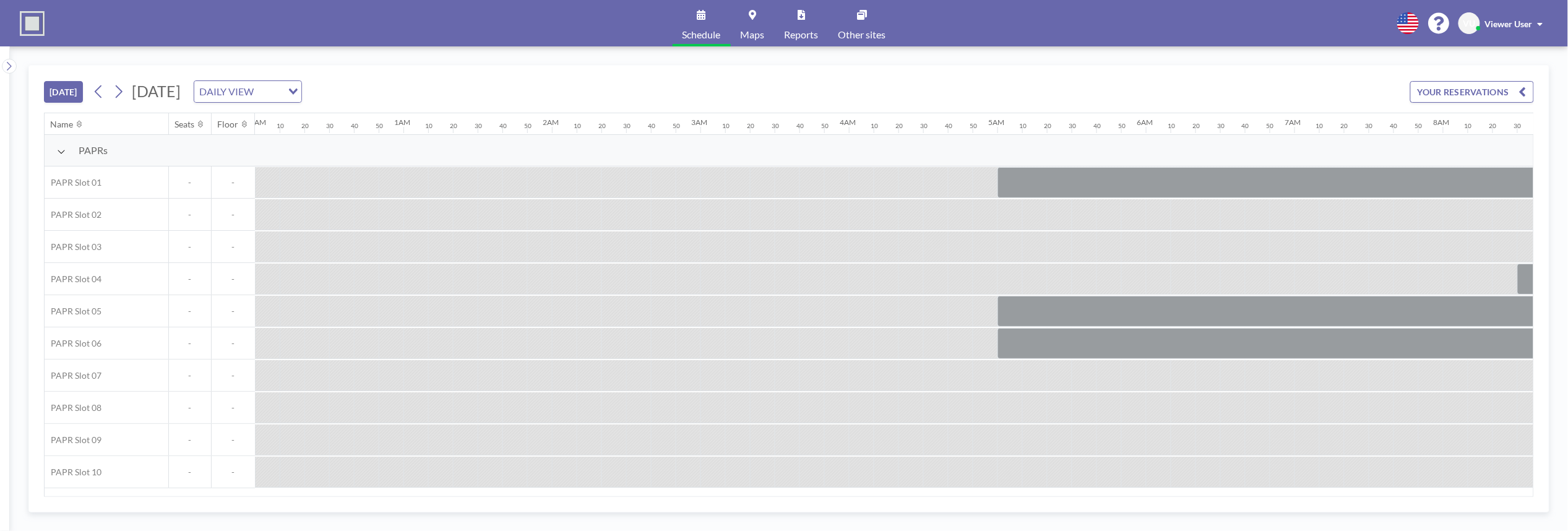
scroll to position [0, 2300]
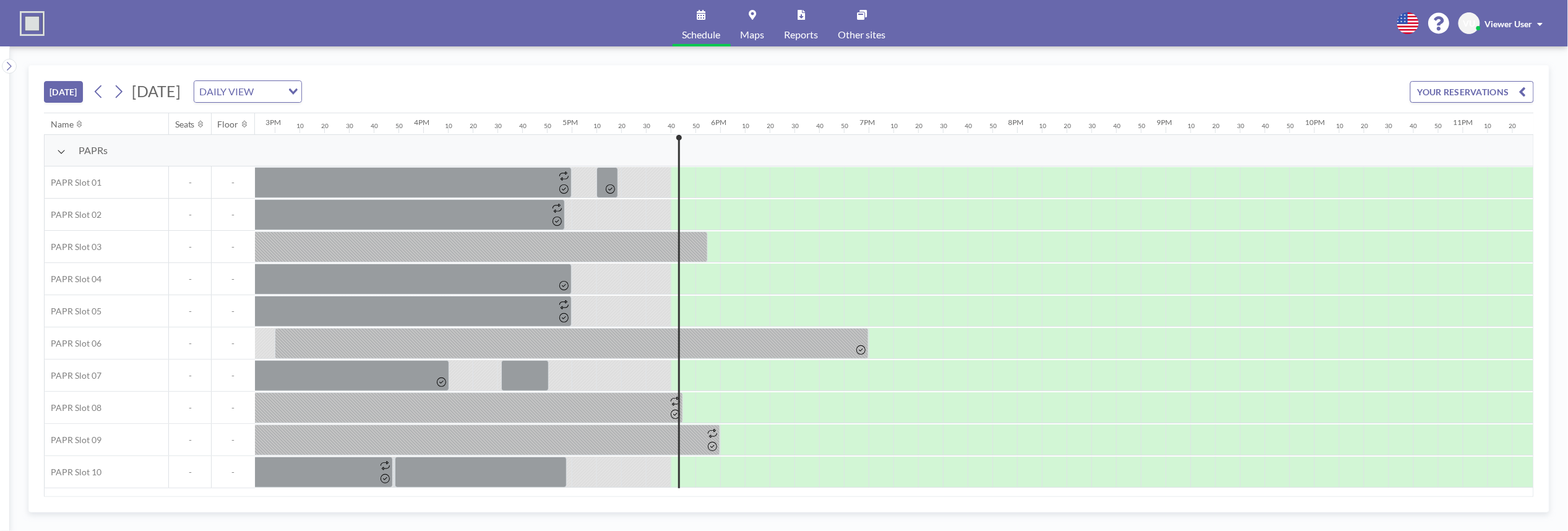
scroll to position [0, 2300]
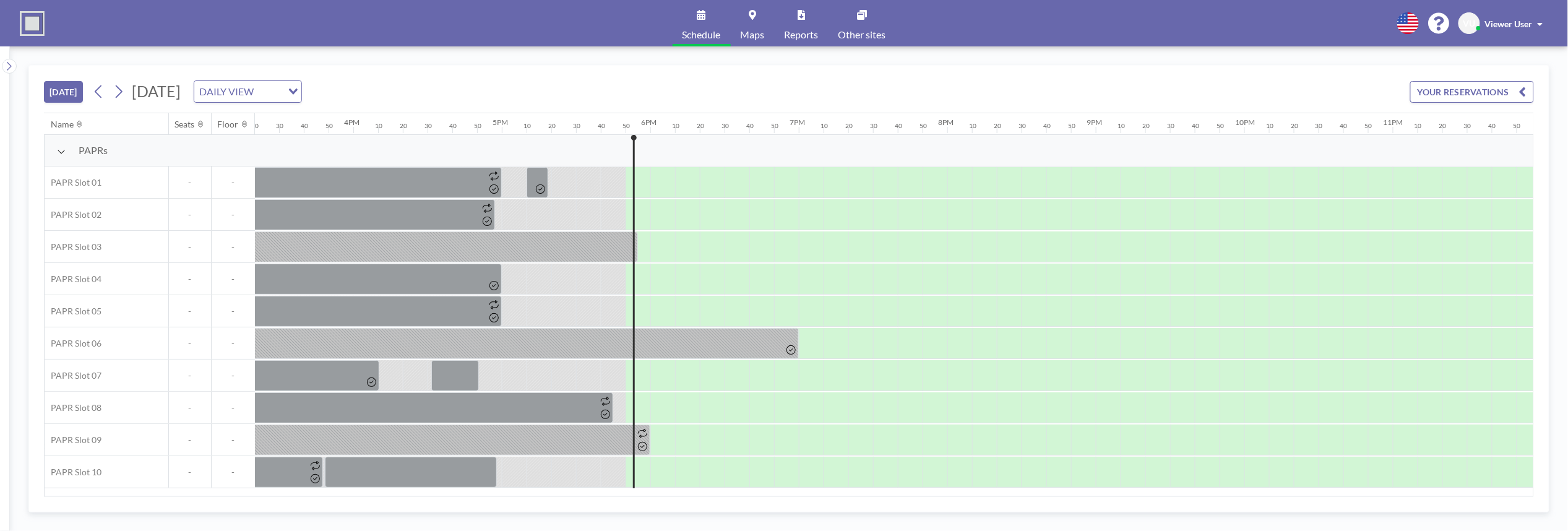
scroll to position [0, 2300]
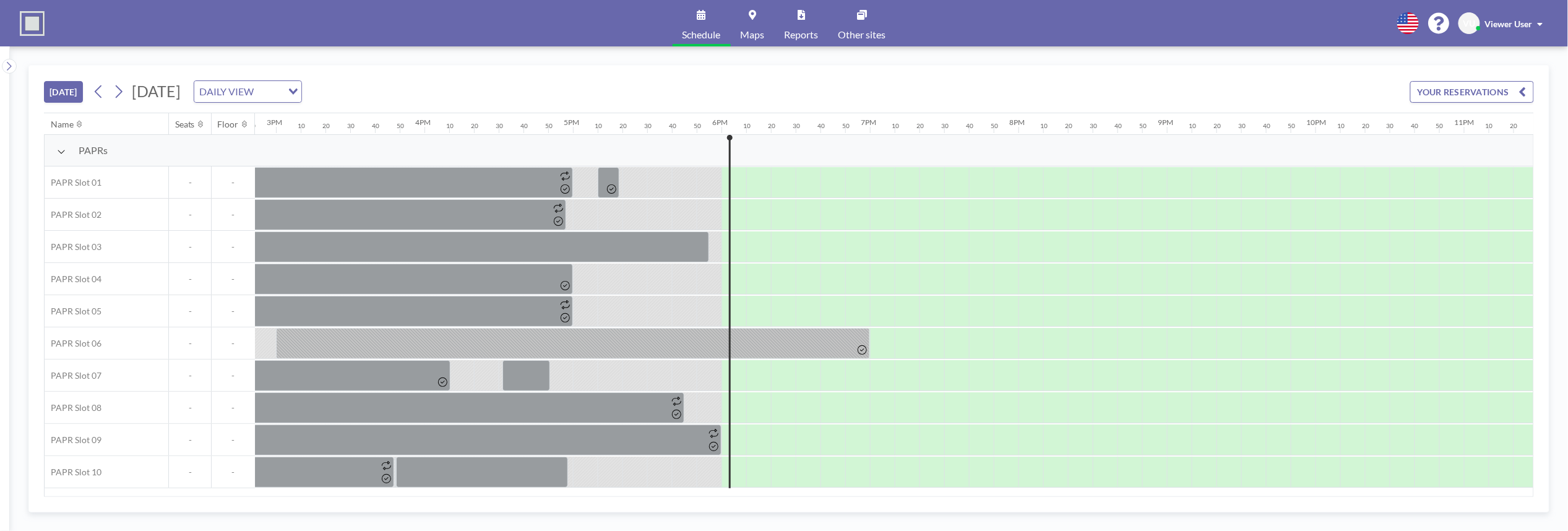
scroll to position [0, 2300]
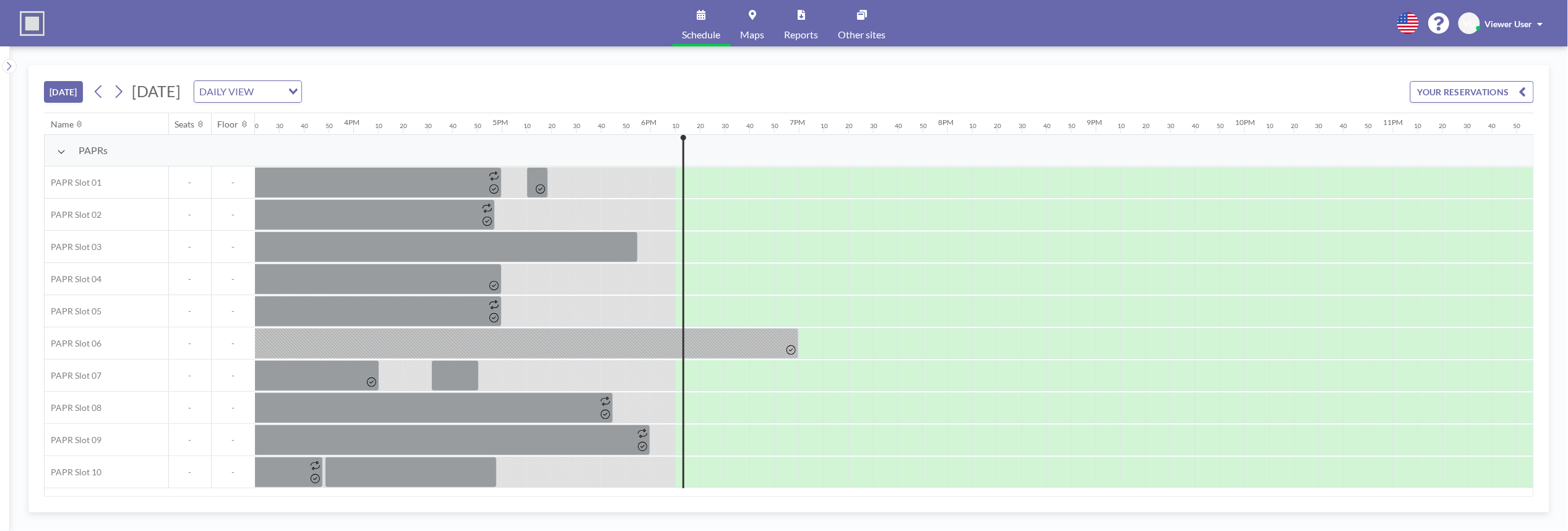
scroll to position [0, 2300]
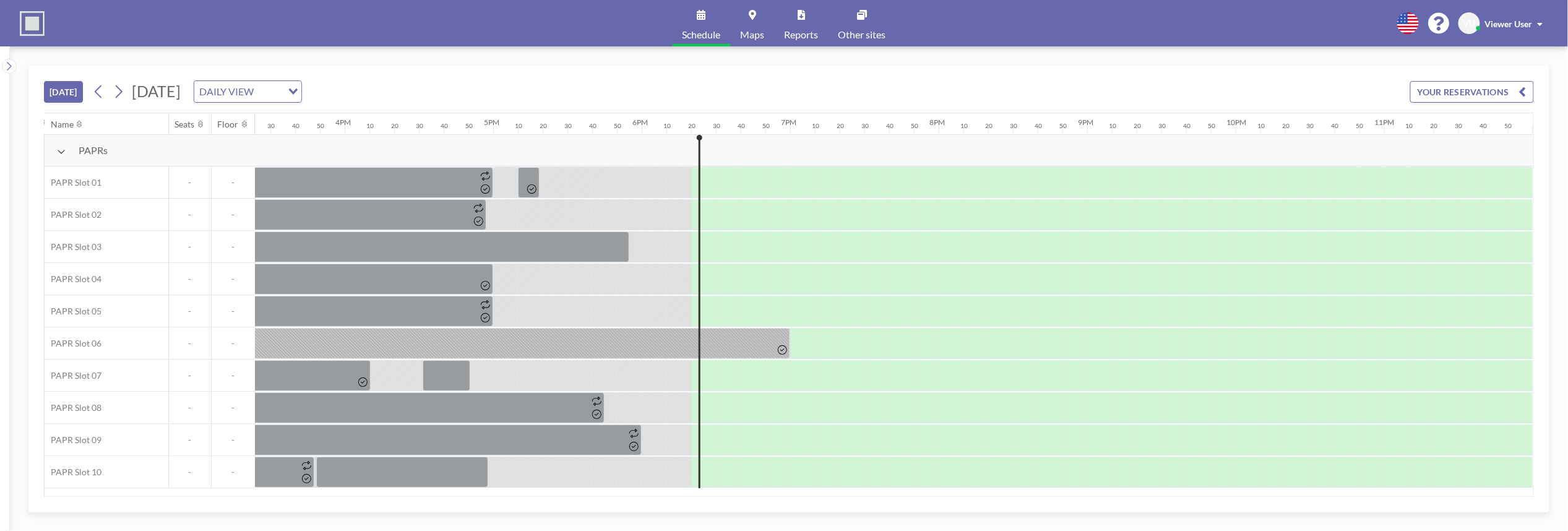
scroll to position [0, 2300]
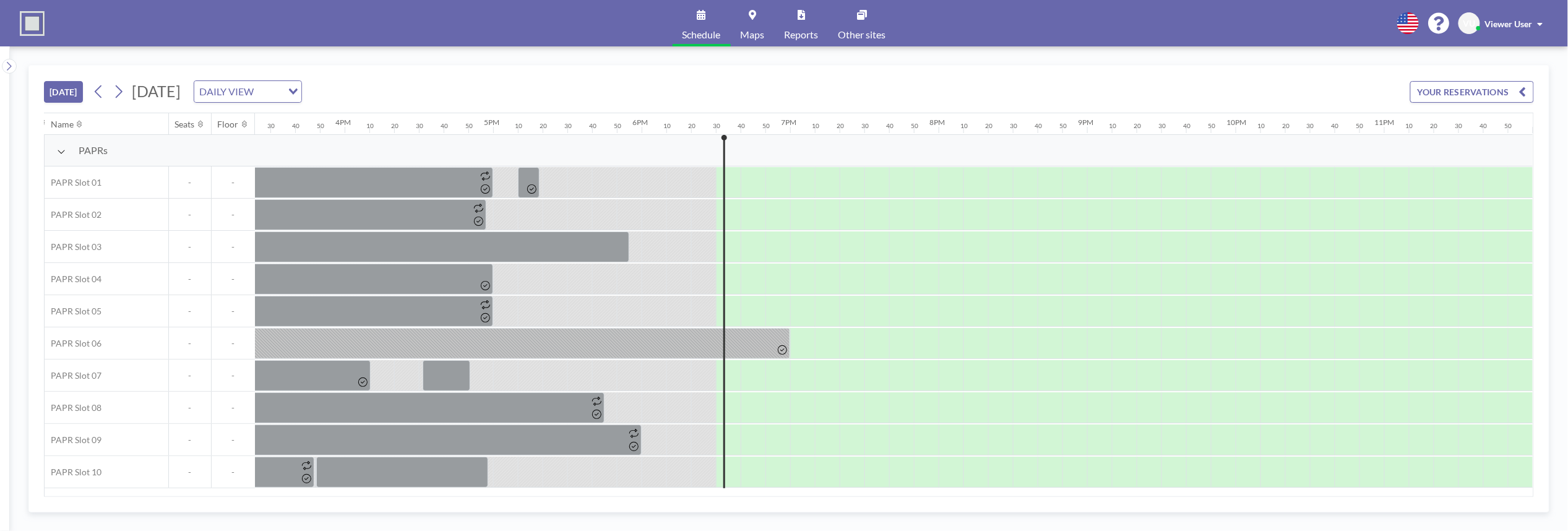
scroll to position [0, 2300]
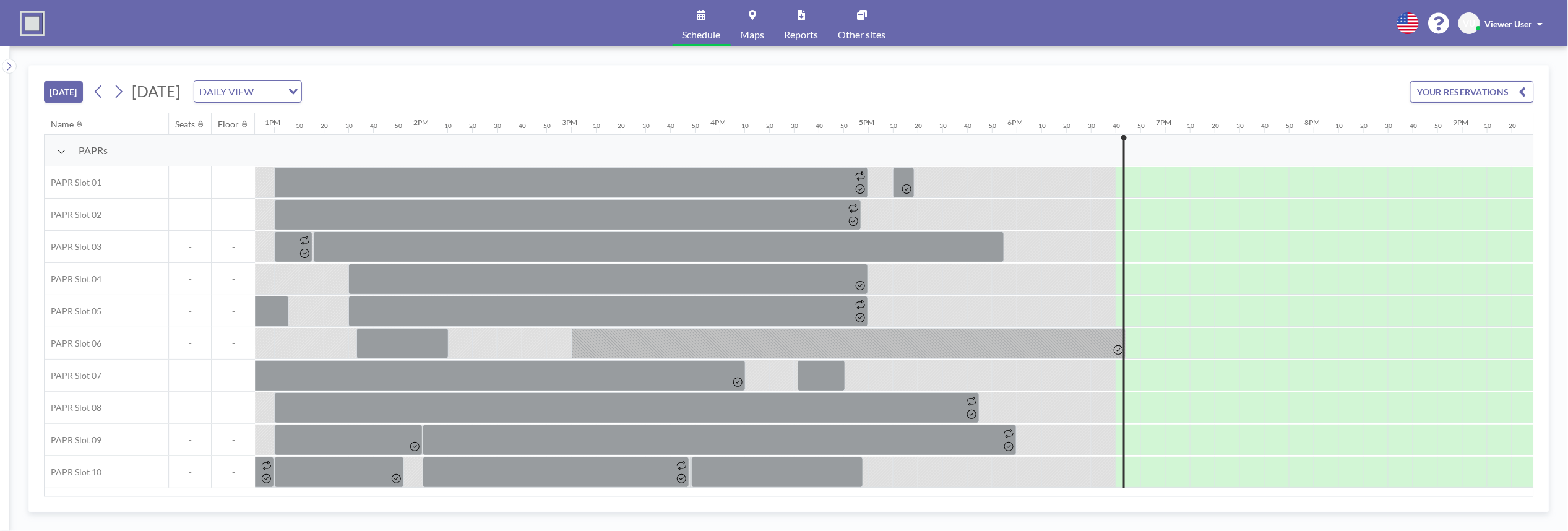
scroll to position [0, 2300]
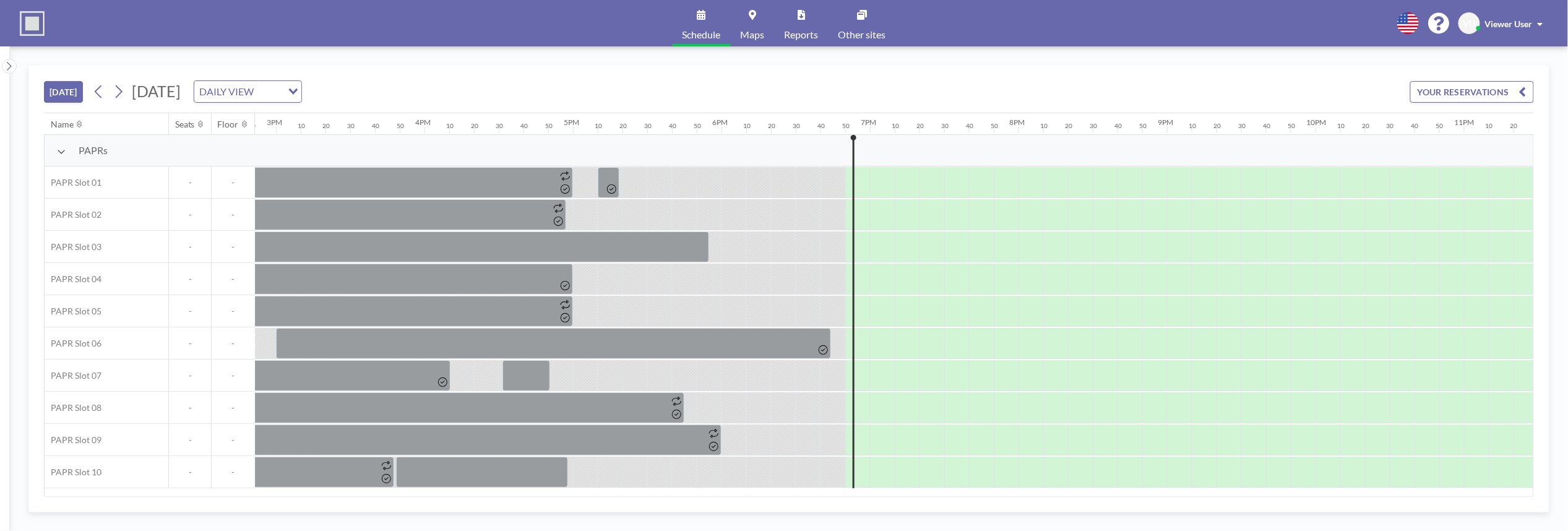
scroll to position [0, 2300]
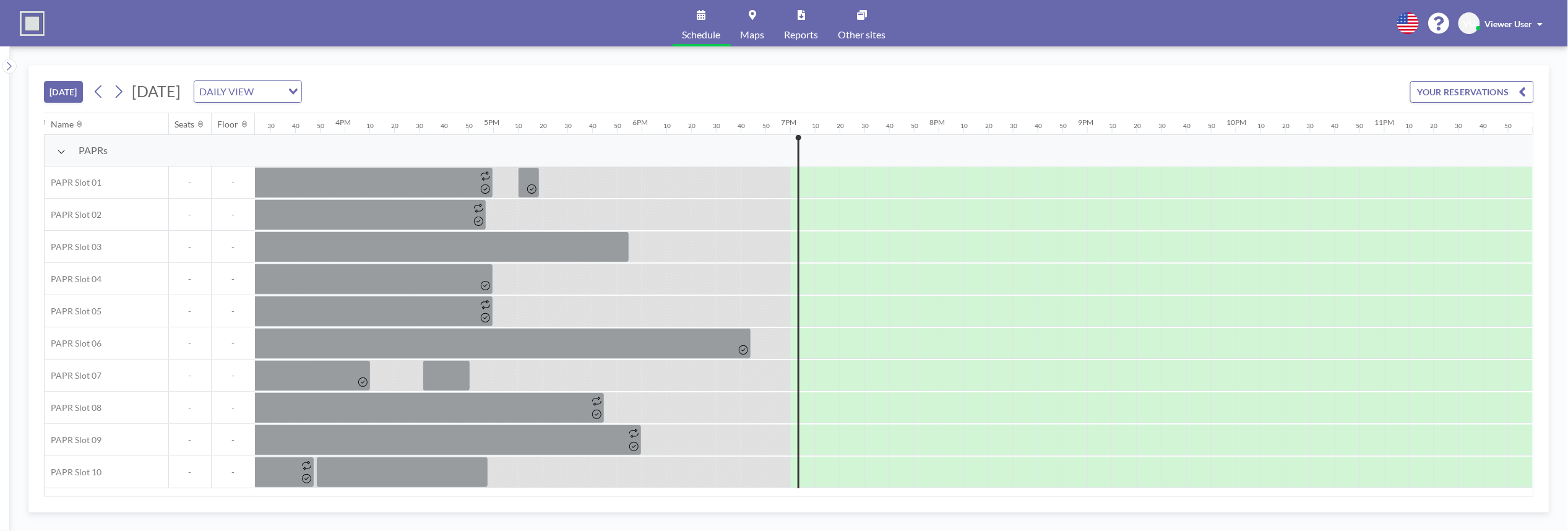
scroll to position [0, 2300]
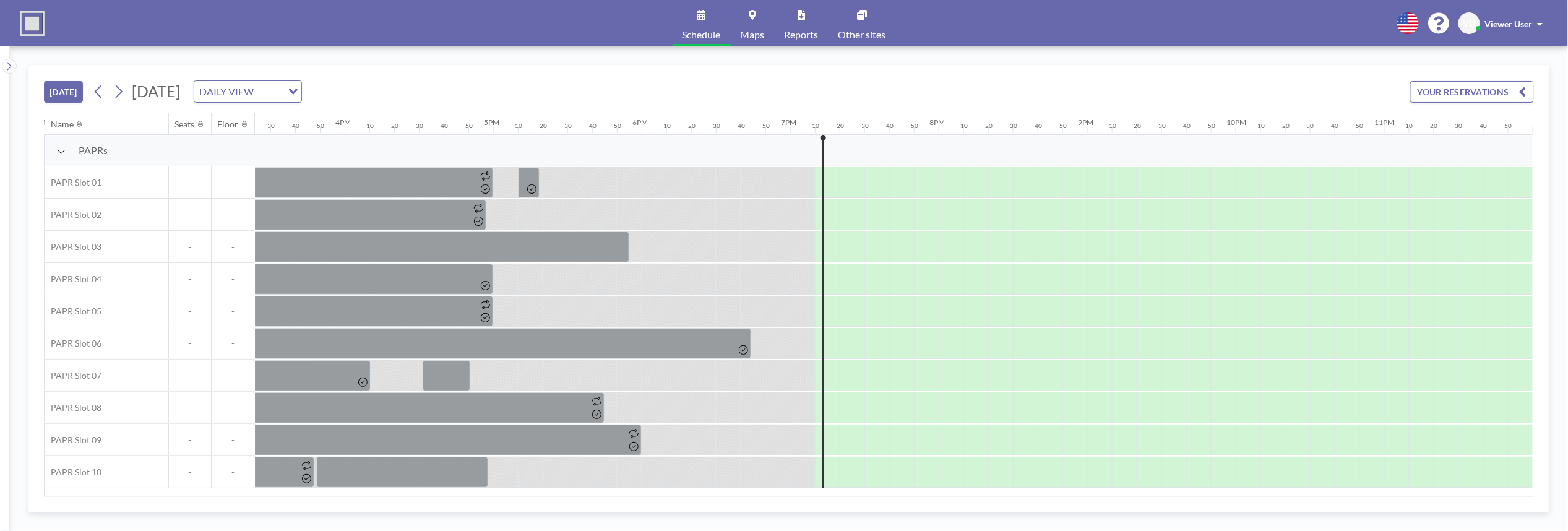
scroll to position [0, 2300]
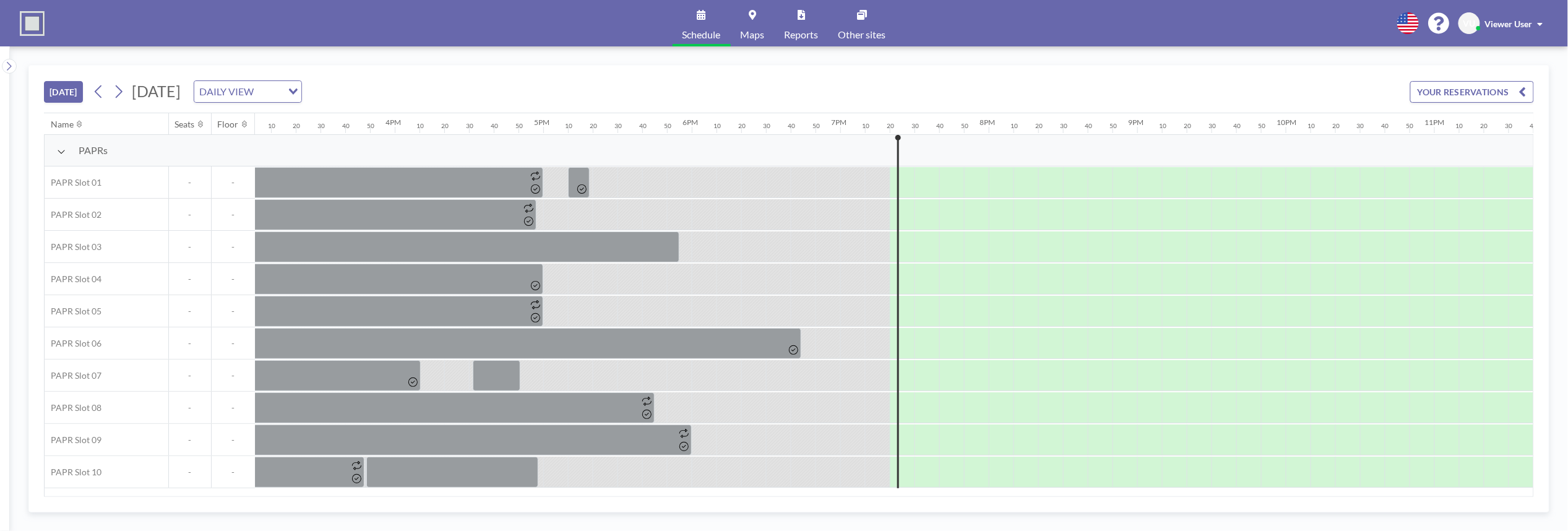
scroll to position [0, 2300]
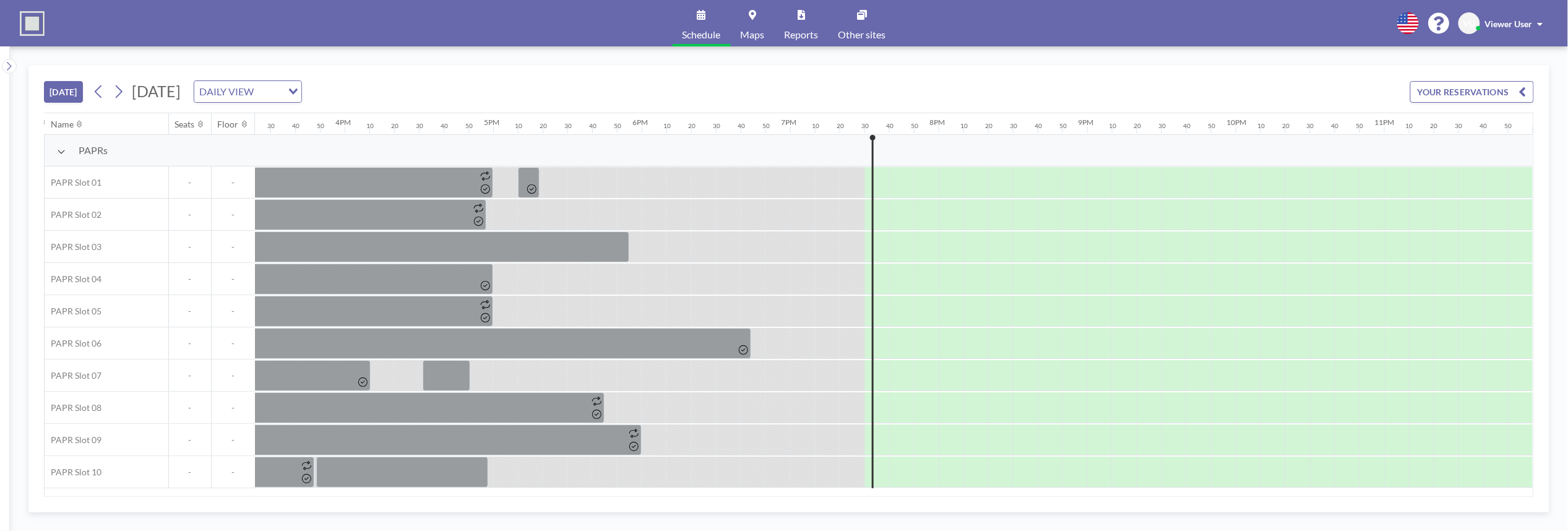
scroll to position [0, 2300]
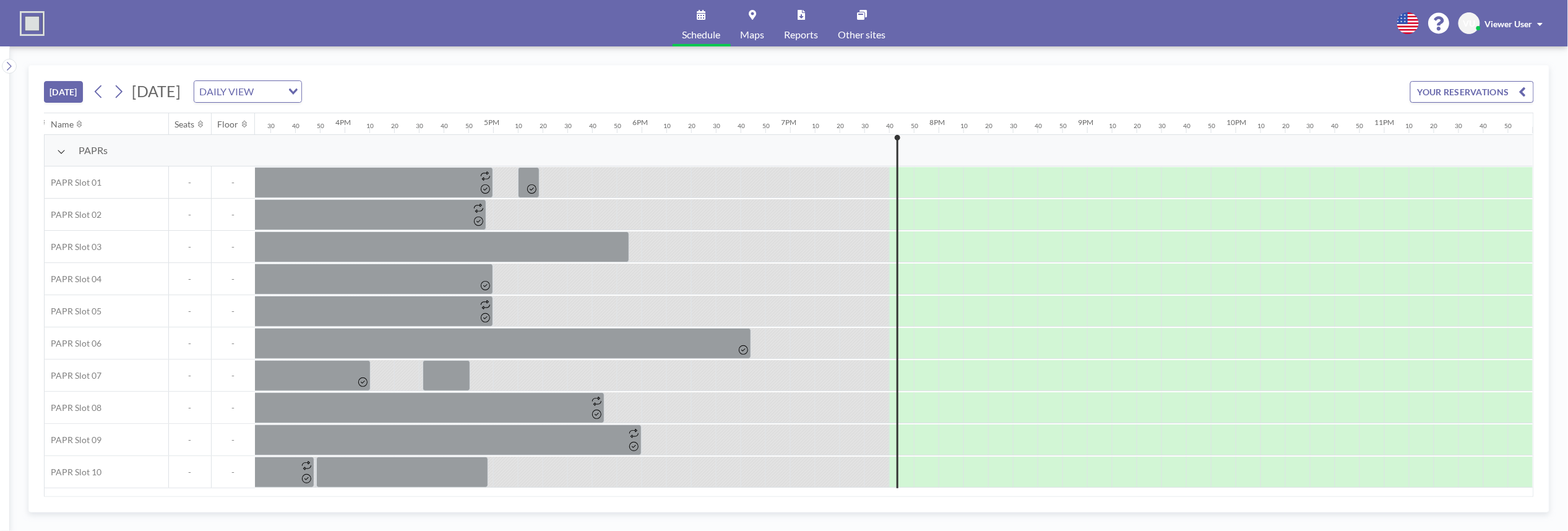
scroll to position [0, 2300]
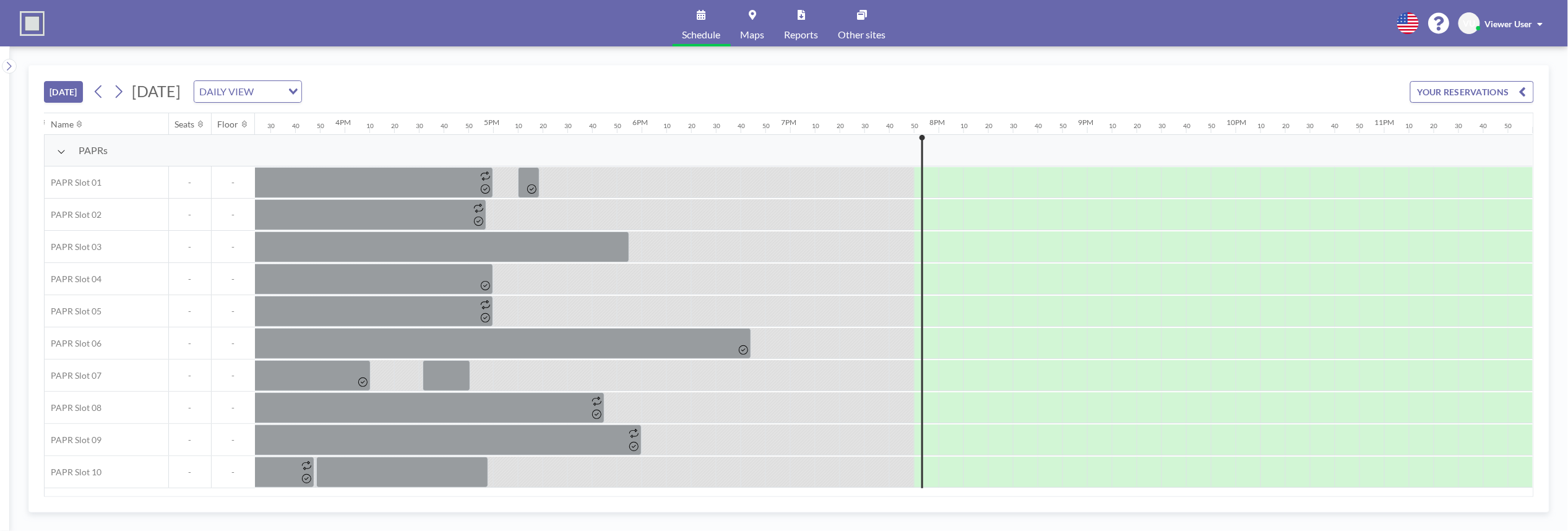
scroll to position [0, 2300]
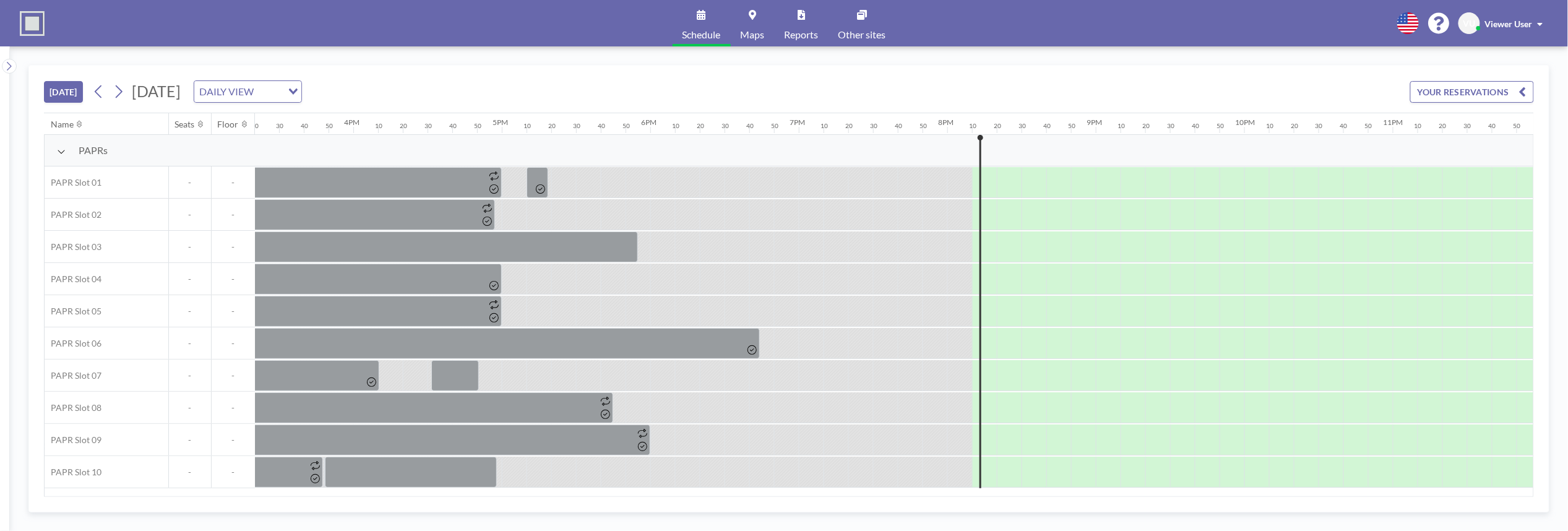
scroll to position [0, 2300]
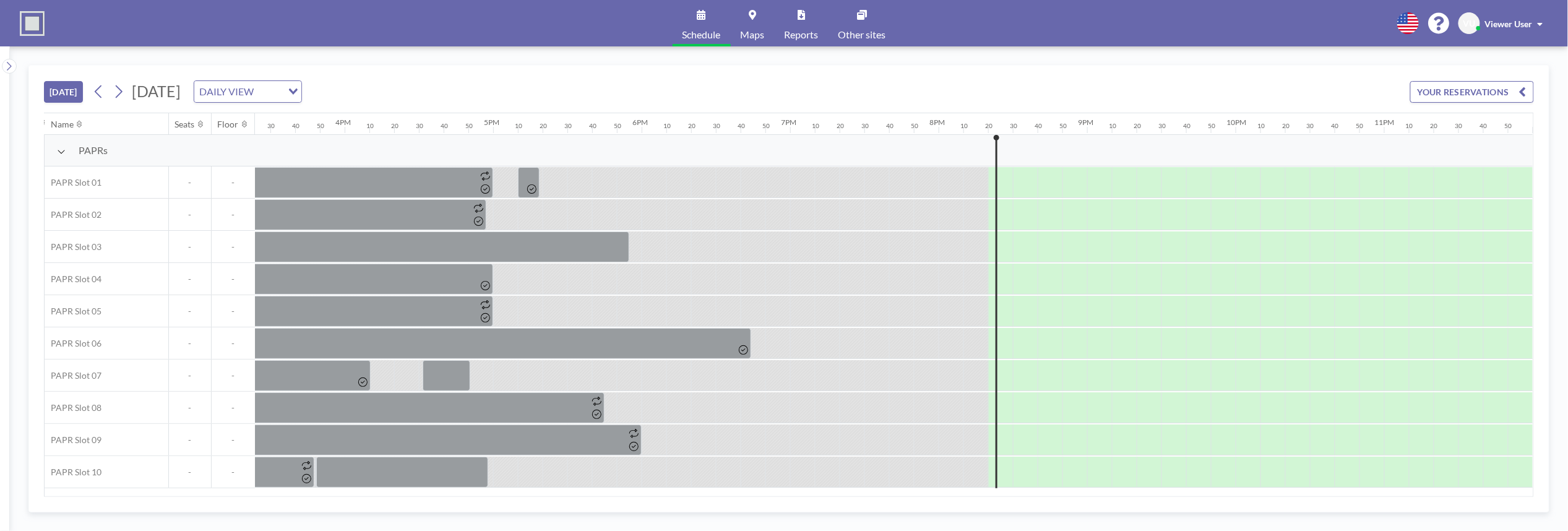
scroll to position [0, 2300]
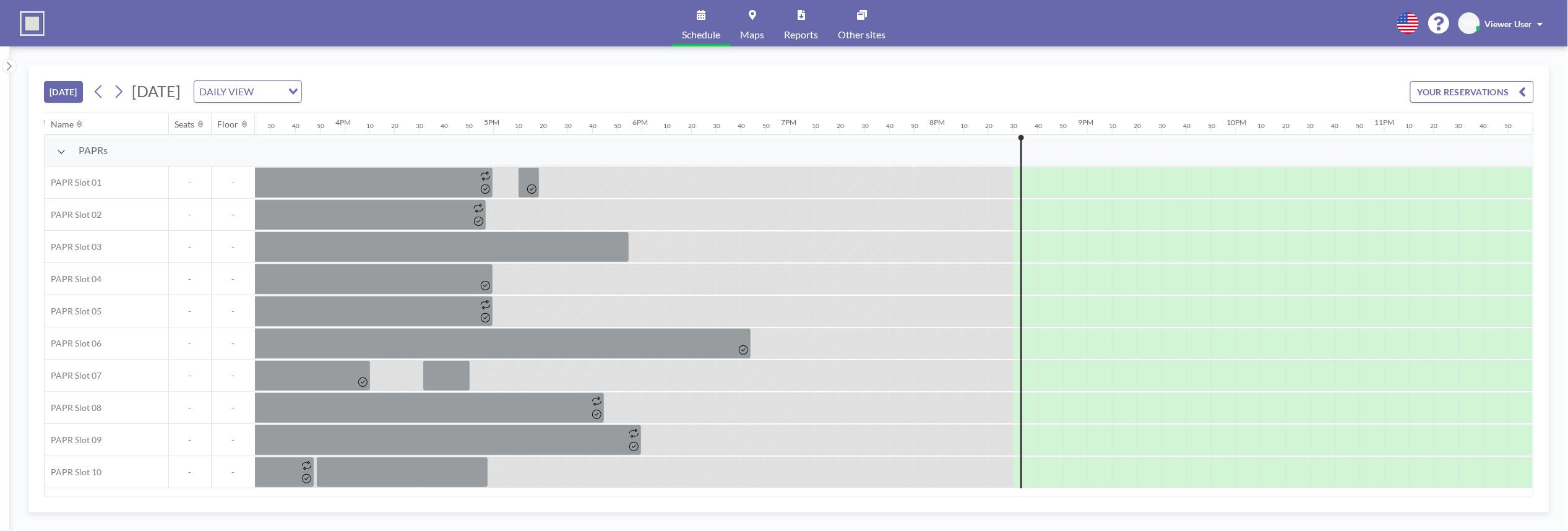
scroll to position [0, 2300]
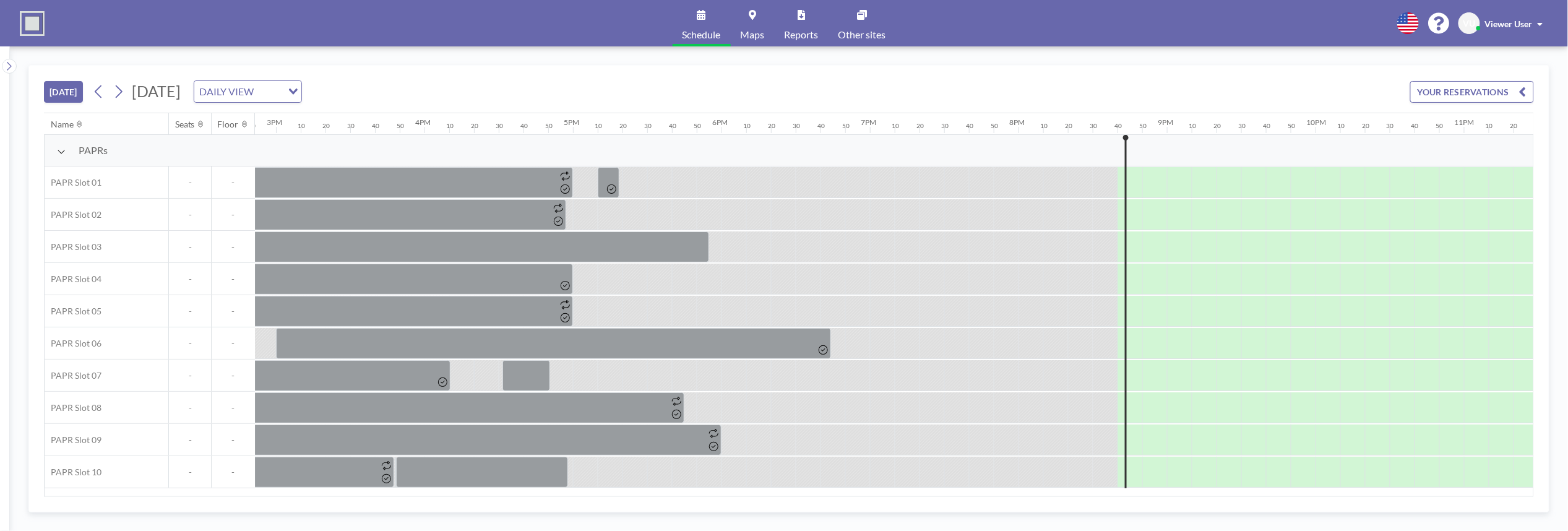
scroll to position [0, 2300]
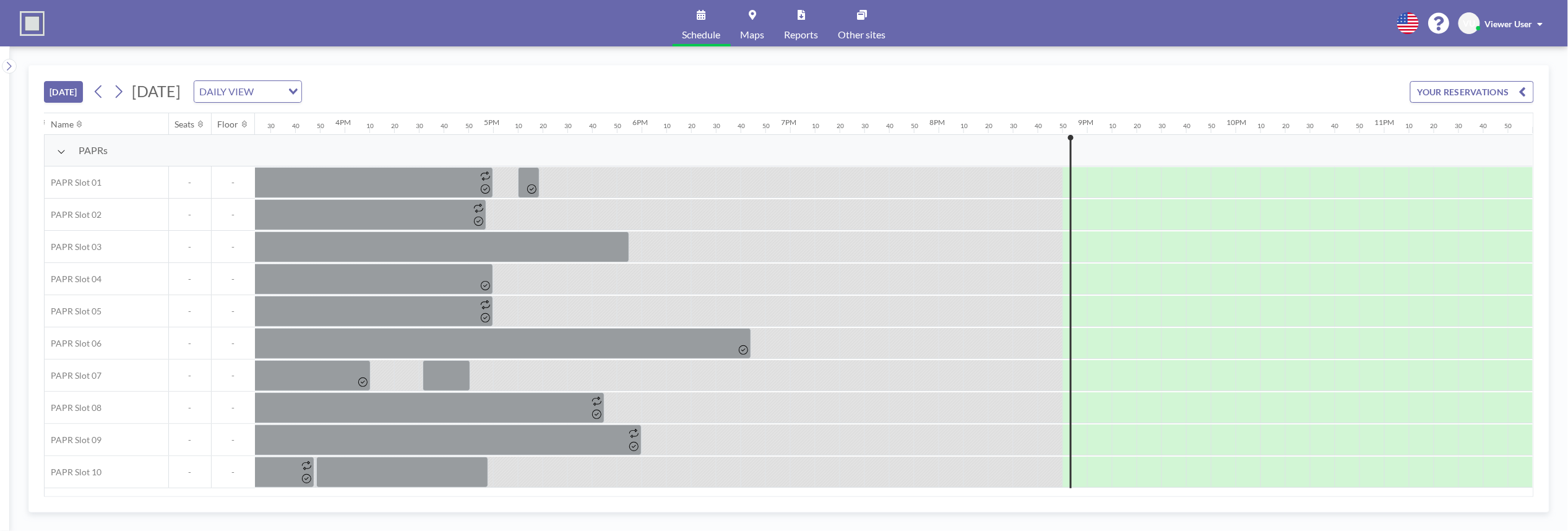
scroll to position [0, 2300]
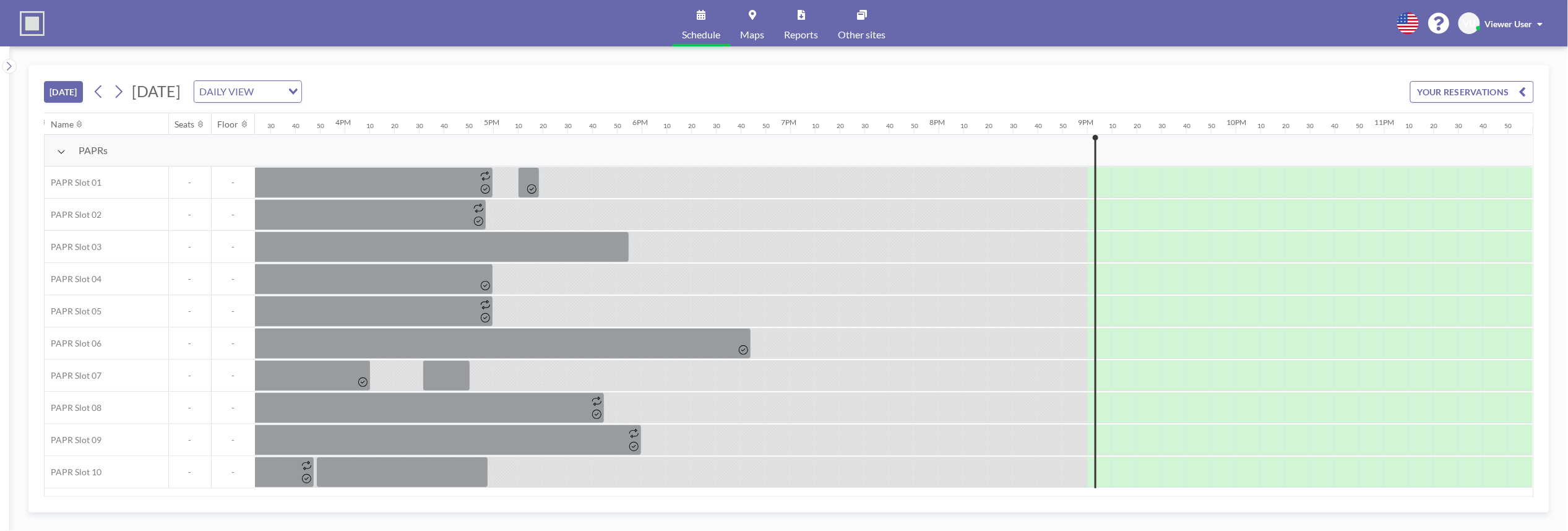
scroll to position [0, 2300]
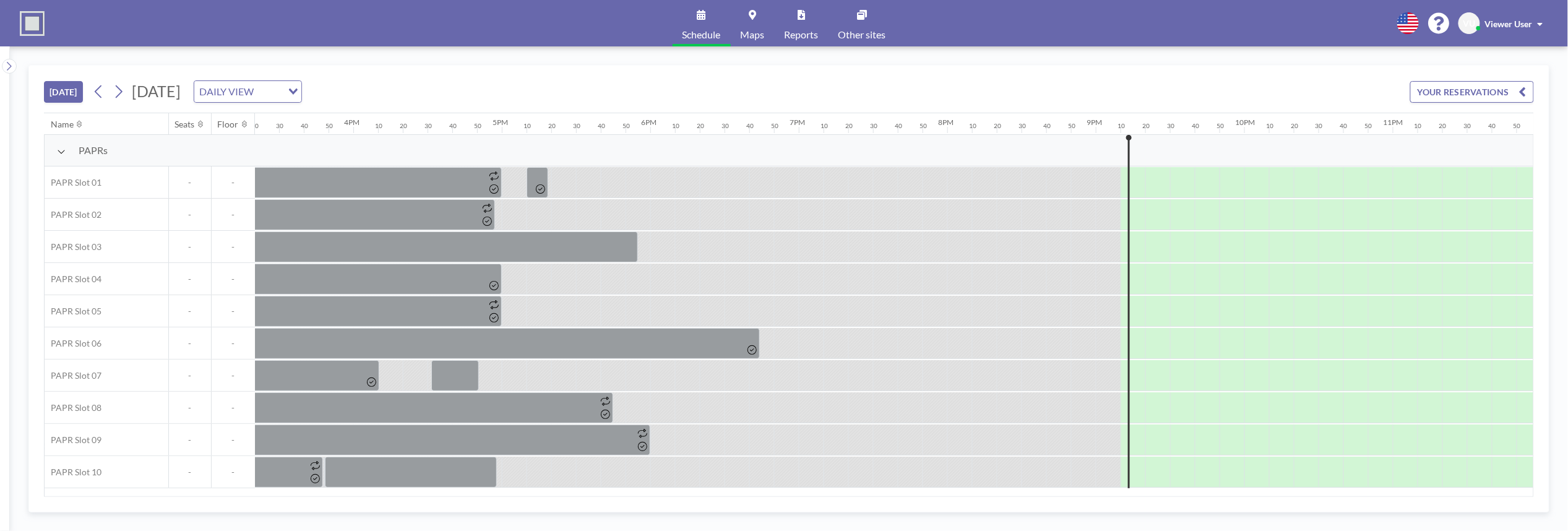
scroll to position [0, 2300]
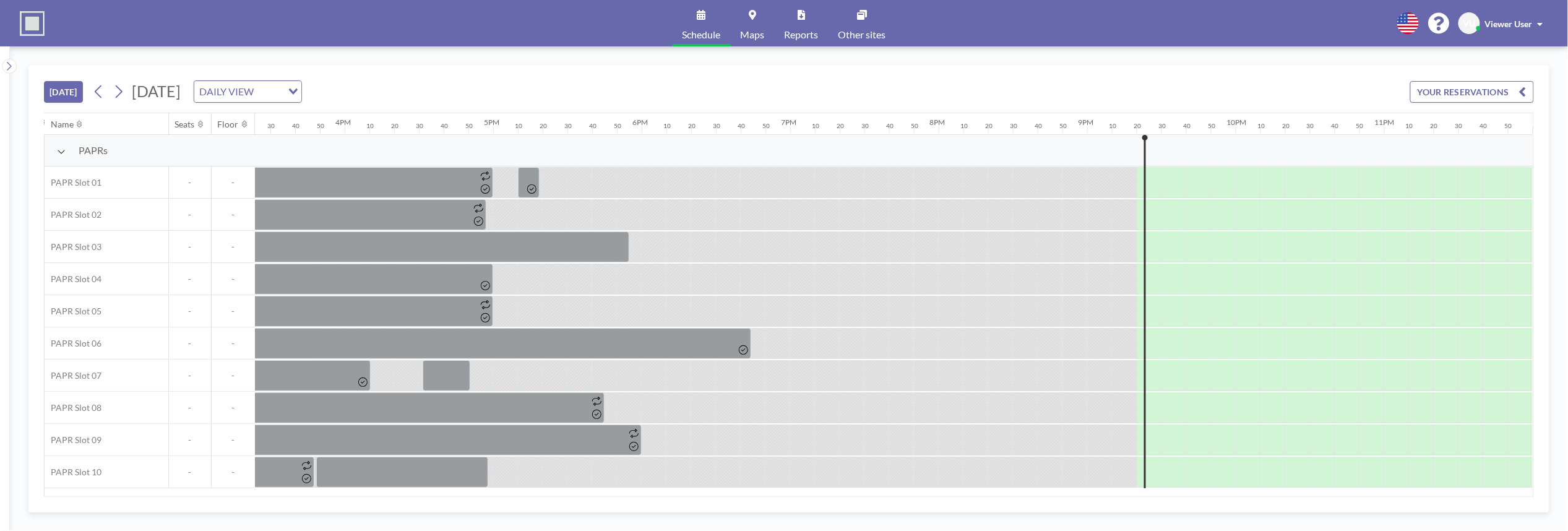
scroll to position [0, 2300]
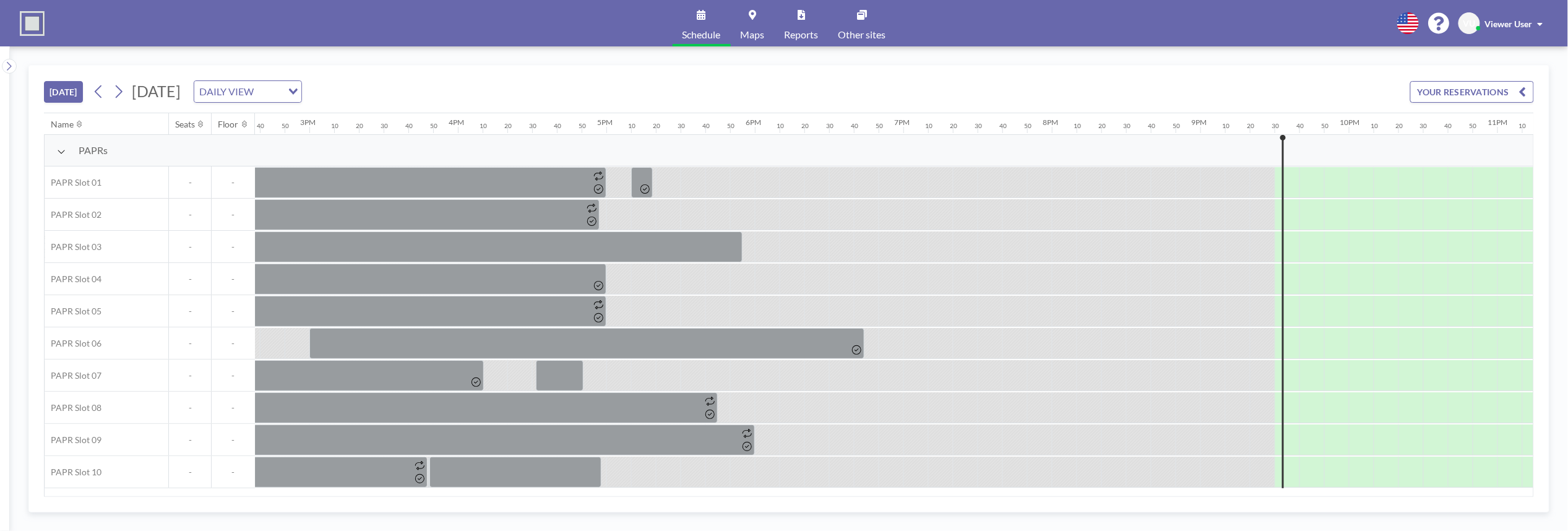
scroll to position [0, 2300]
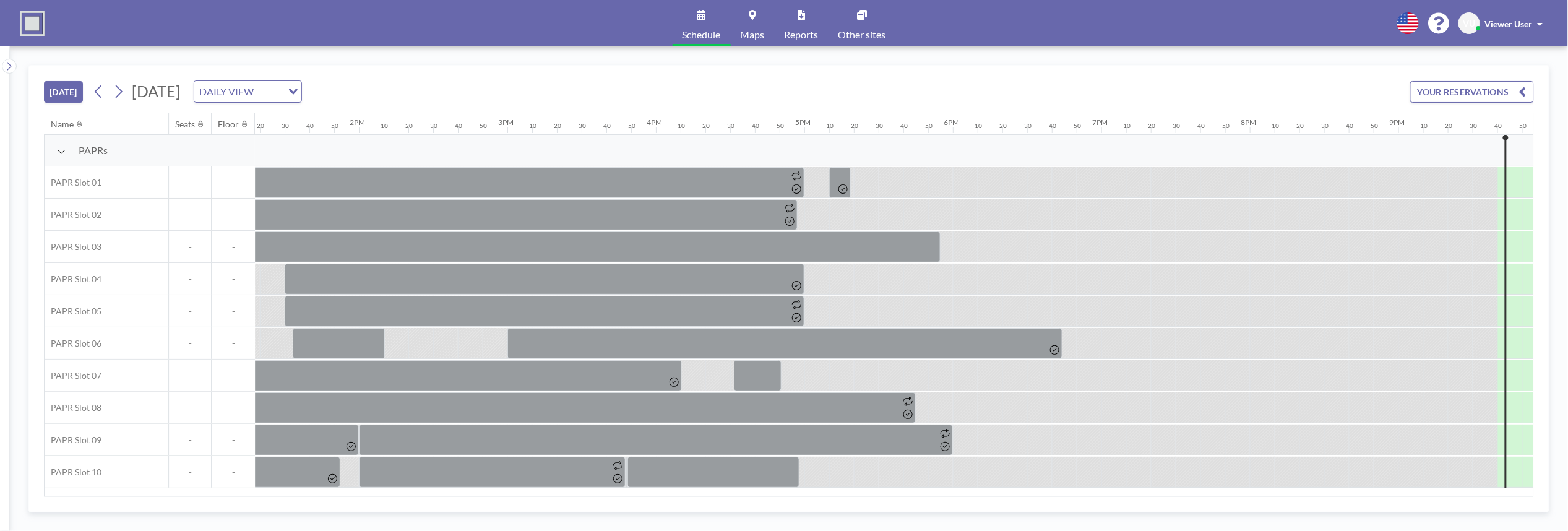
scroll to position [0, 2300]
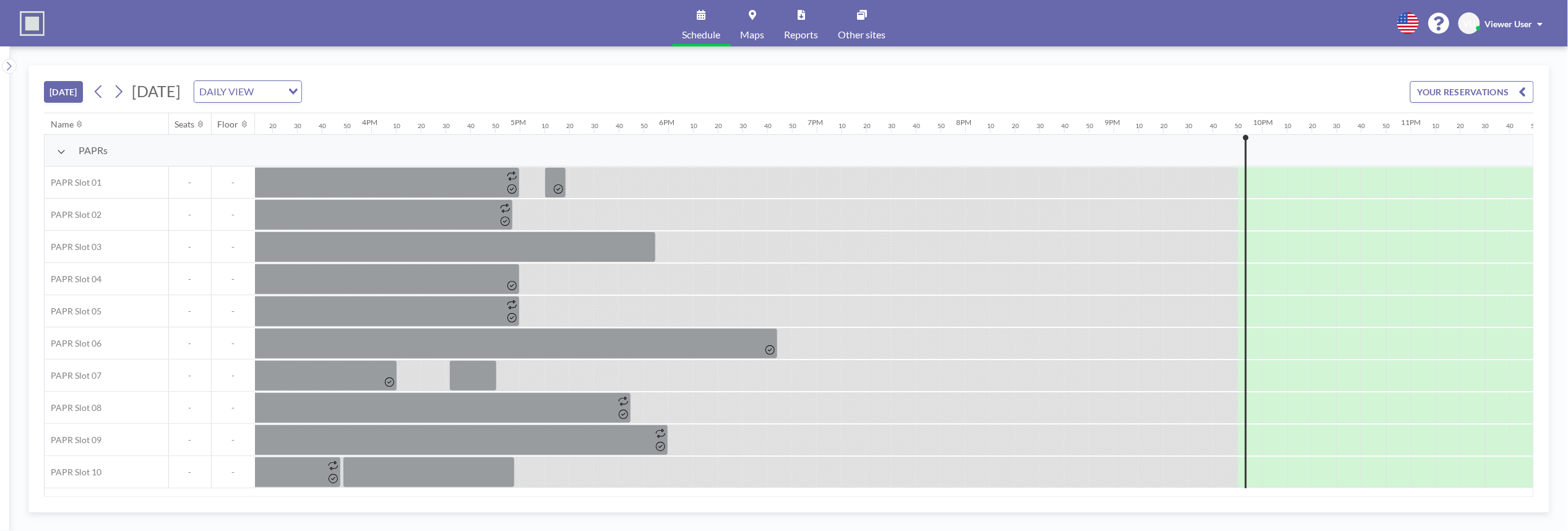
scroll to position [0, 2300]
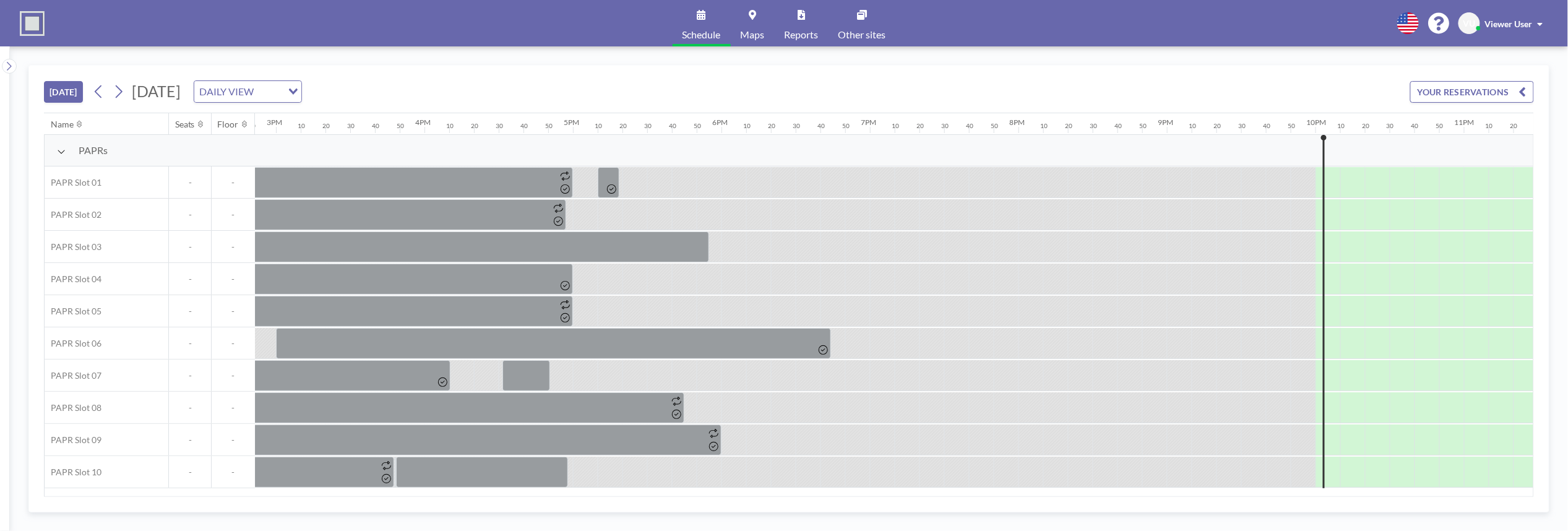
scroll to position [0, 2300]
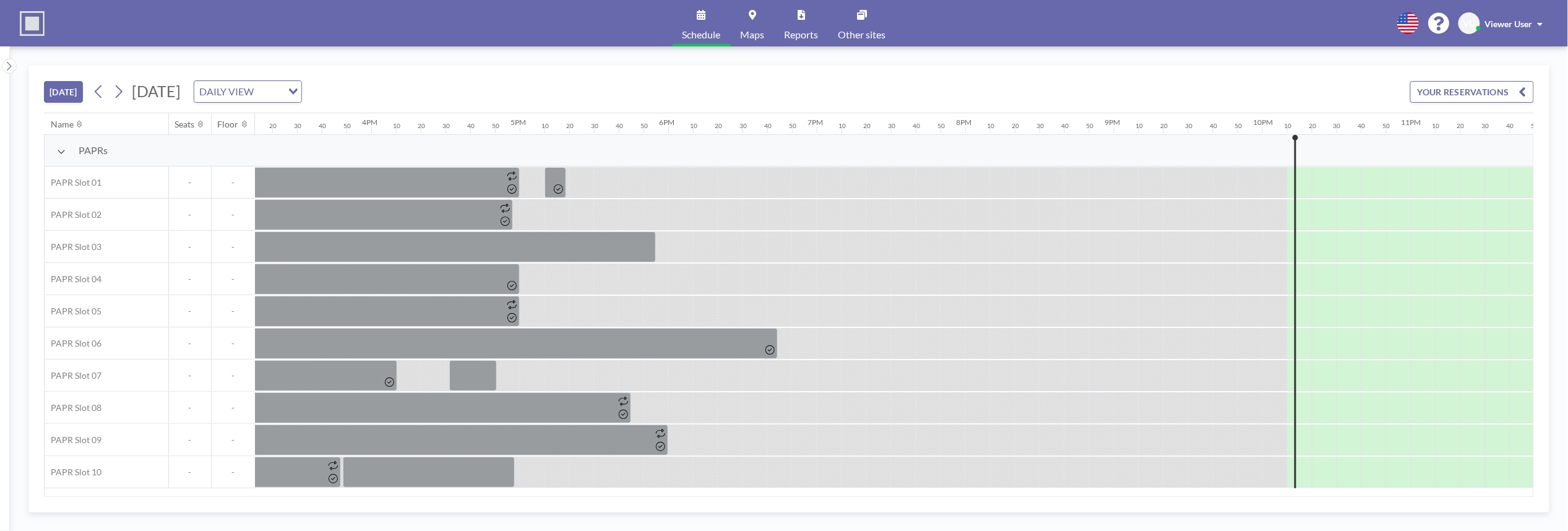
scroll to position [0, 2300]
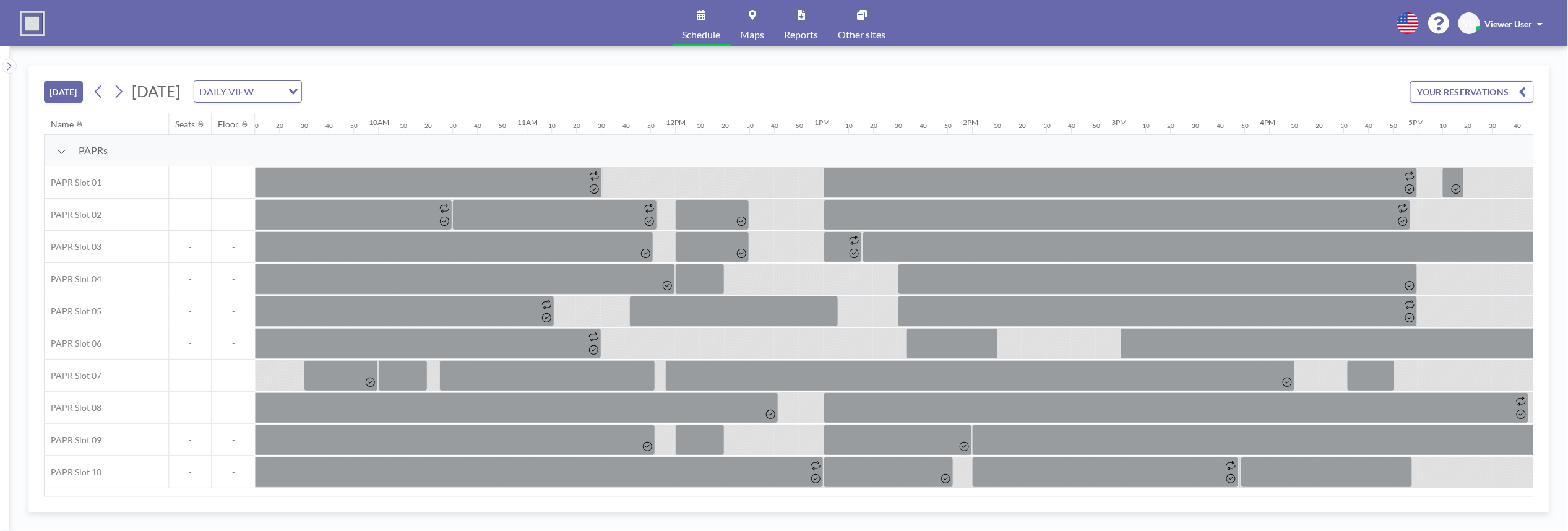
scroll to position [0, 2300]
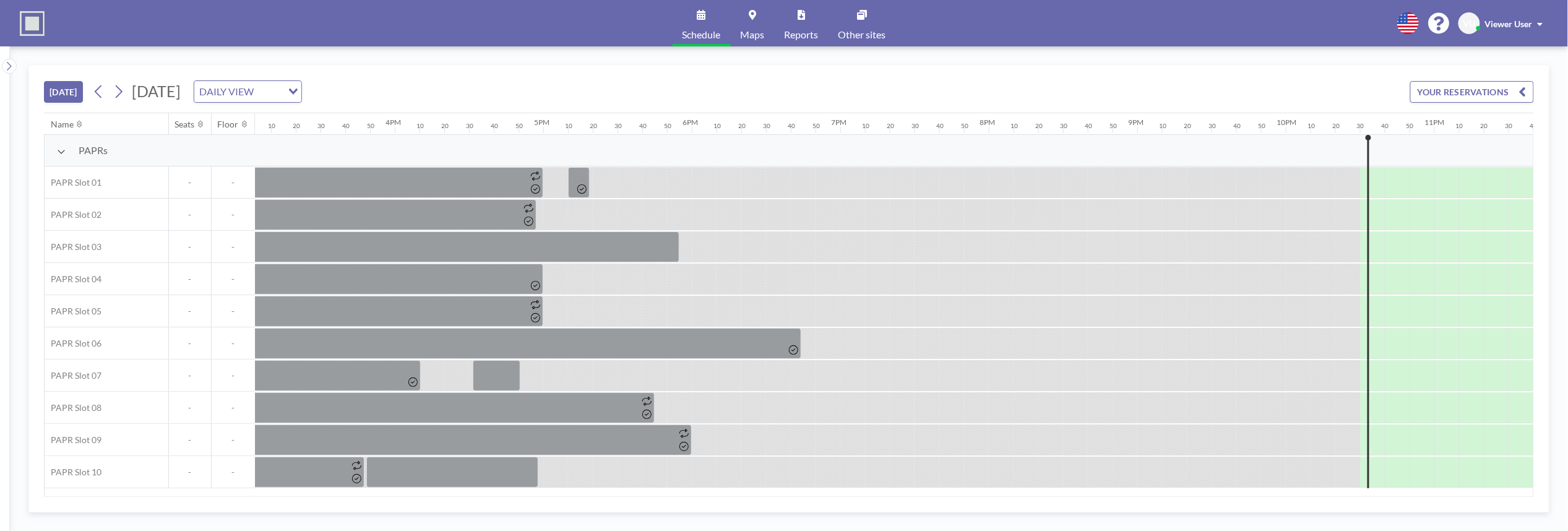
scroll to position [0, 2300]
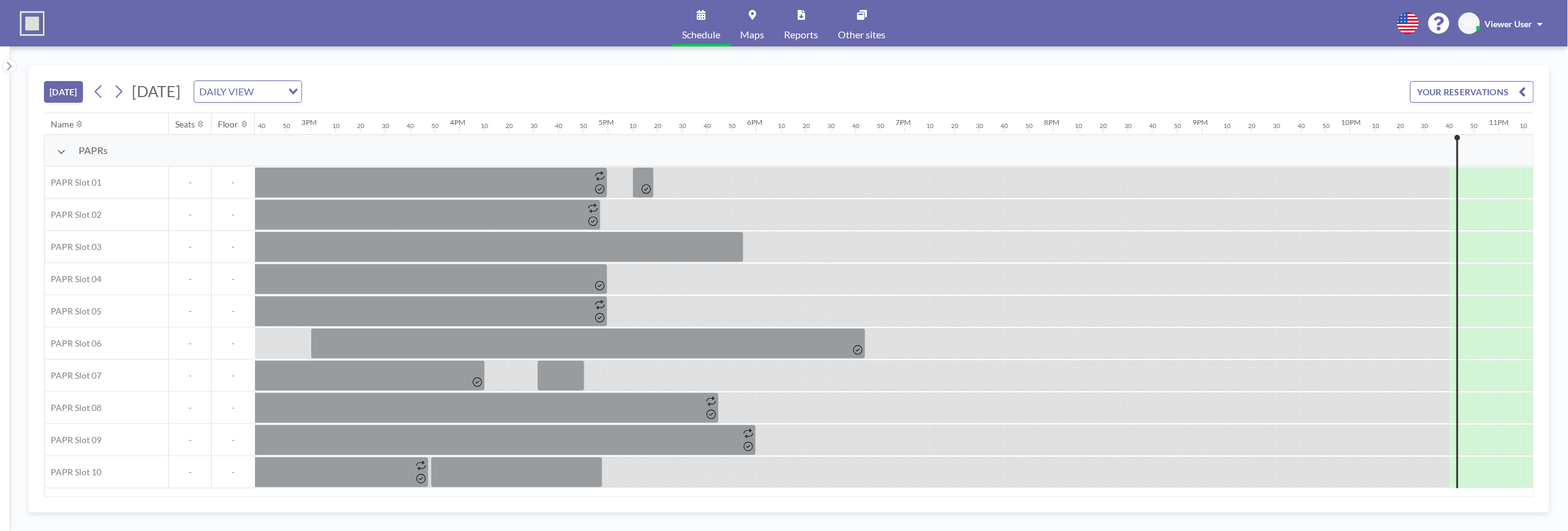
scroll to position [0, 2300]
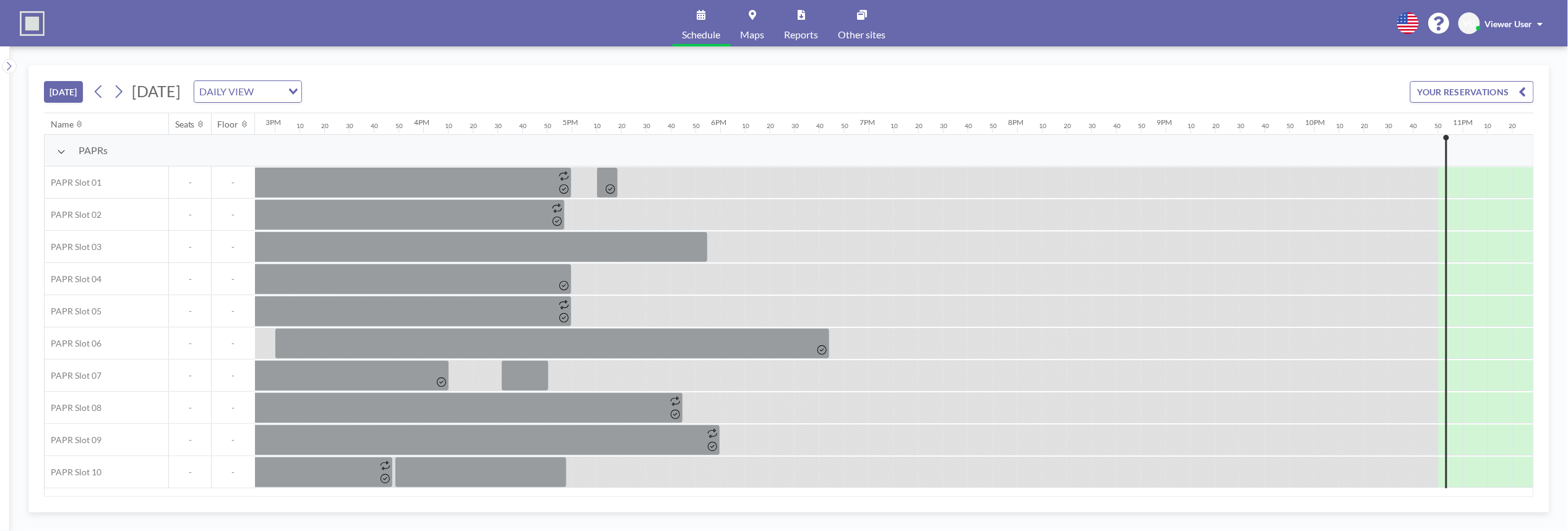
scroll to position [0, 2300]
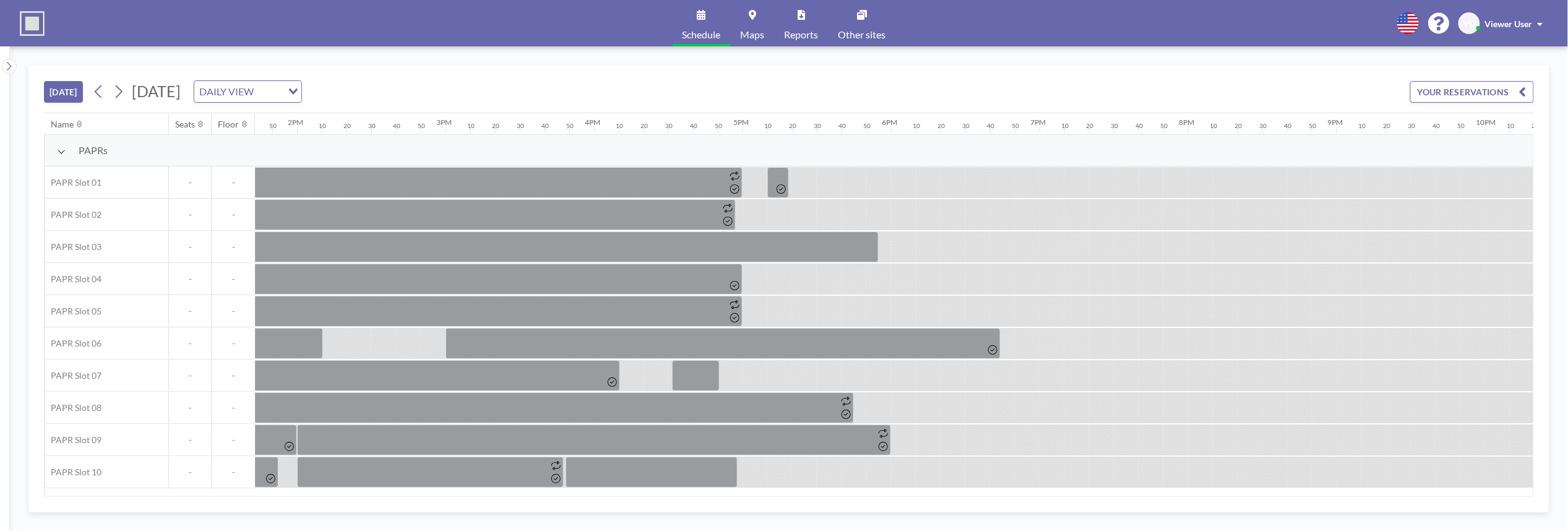
scroll to position [0, 2300]
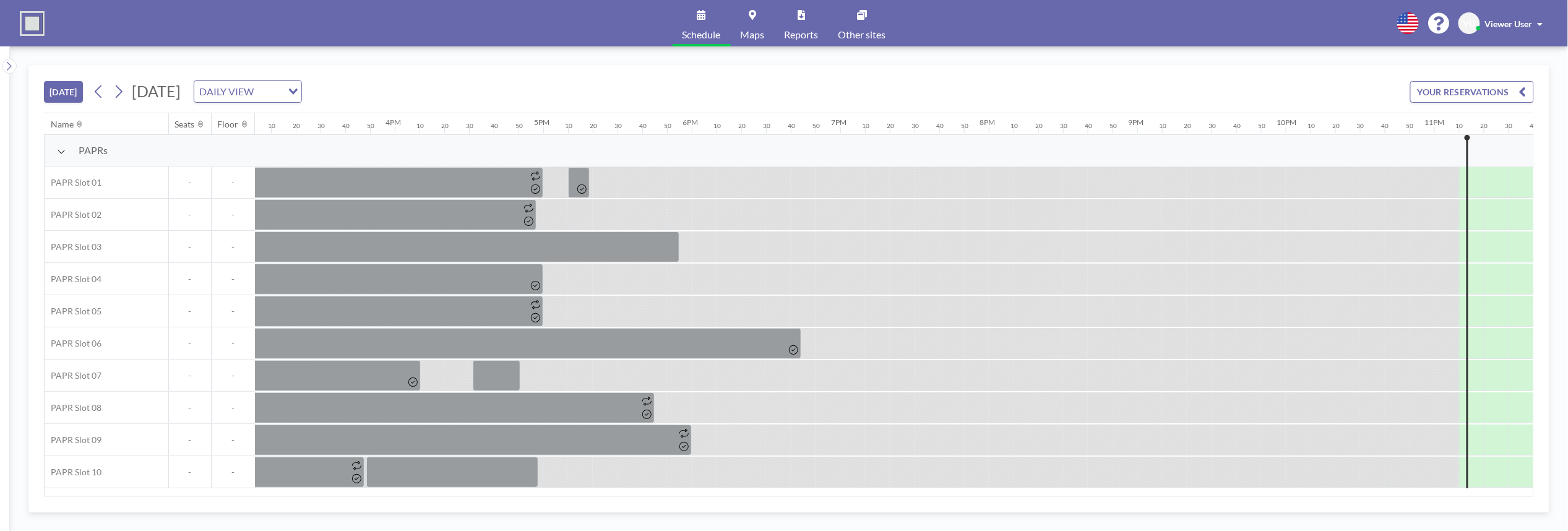
scroll to position [0, 2300]
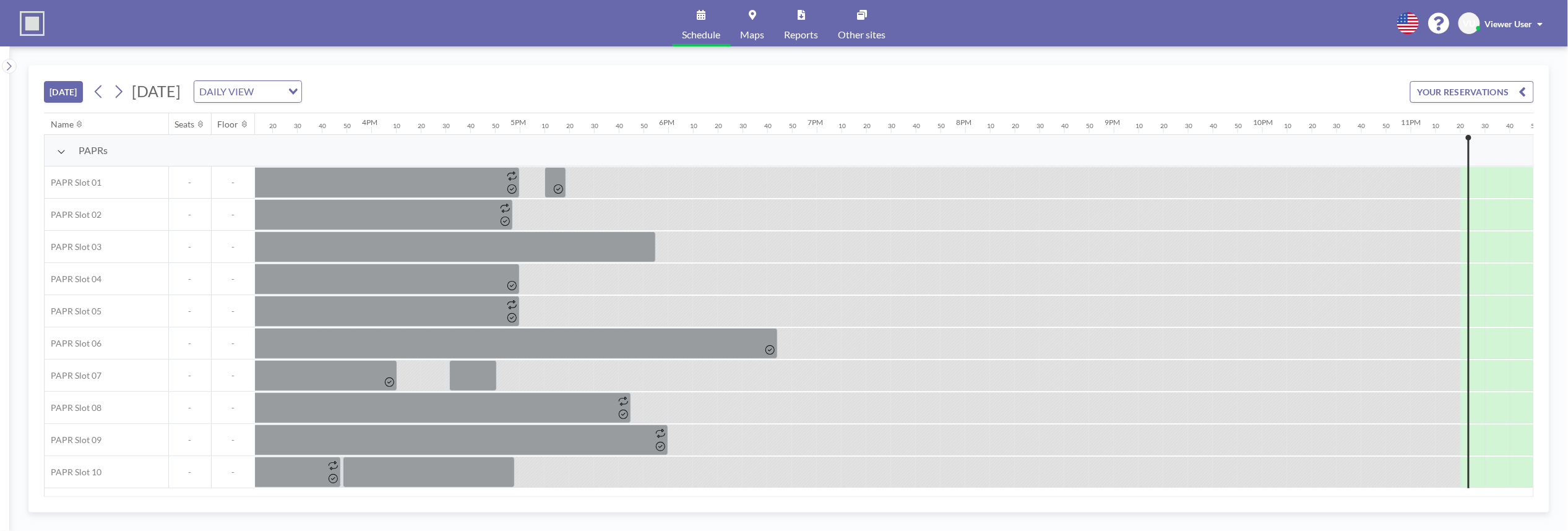
scroll to position [0, 2300]
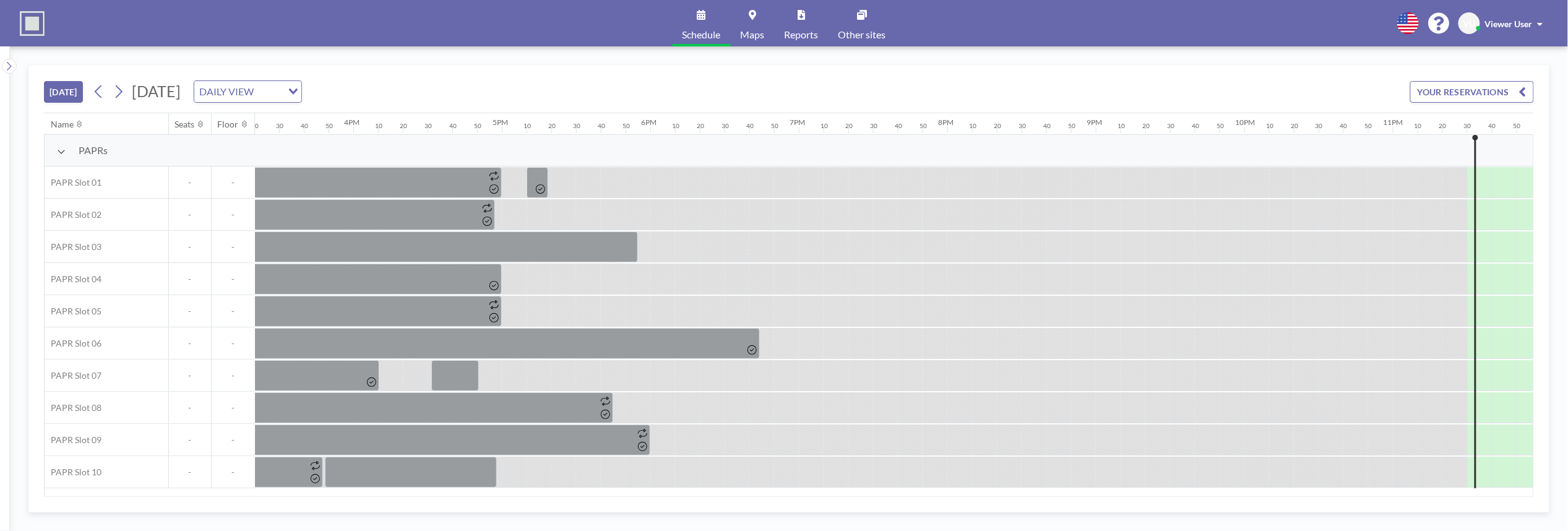
scroll to position [0, 2300]
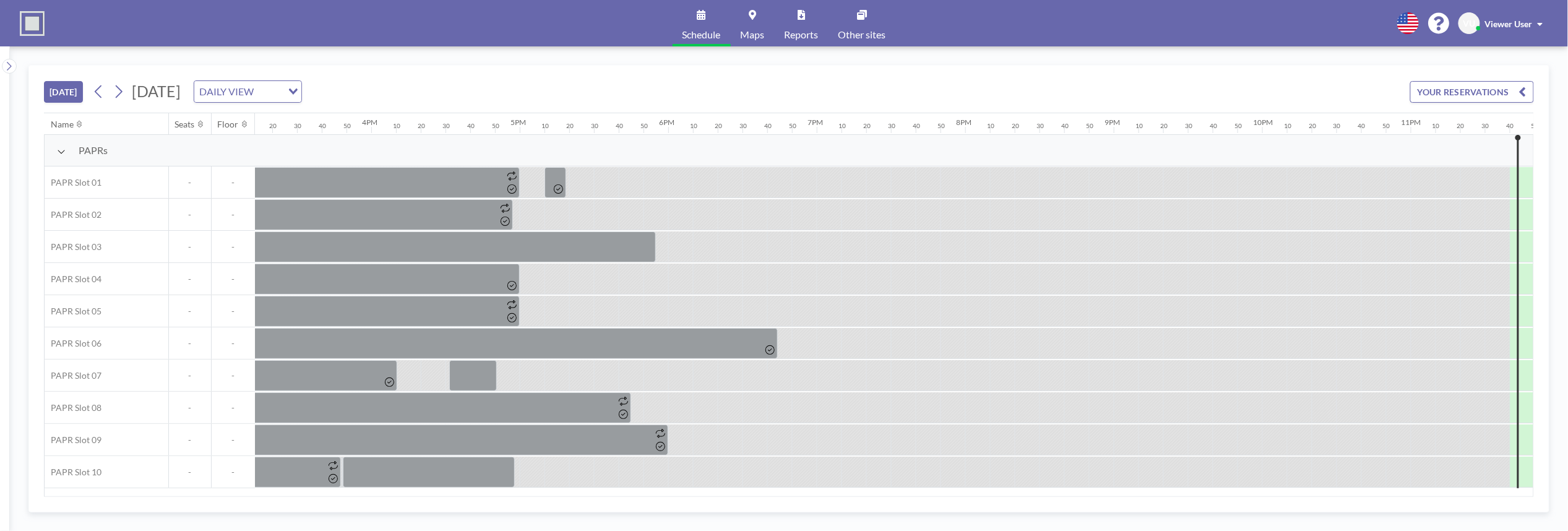
scroll to position [0, 2300]
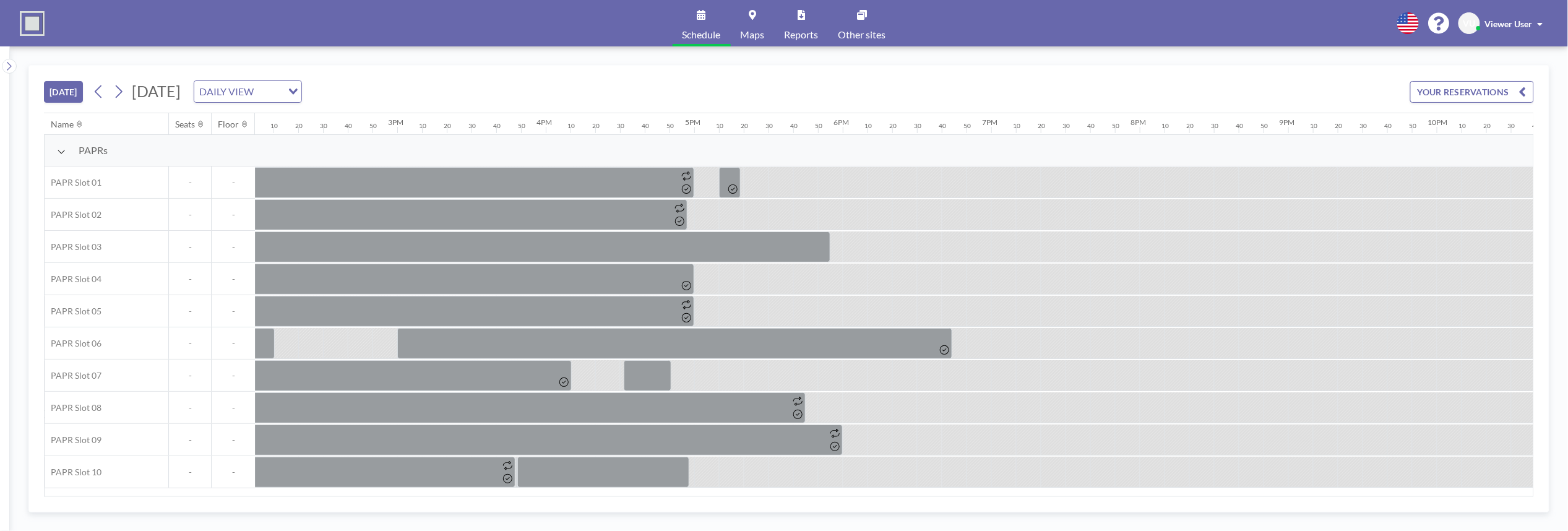
scroll to position [0, 2300]
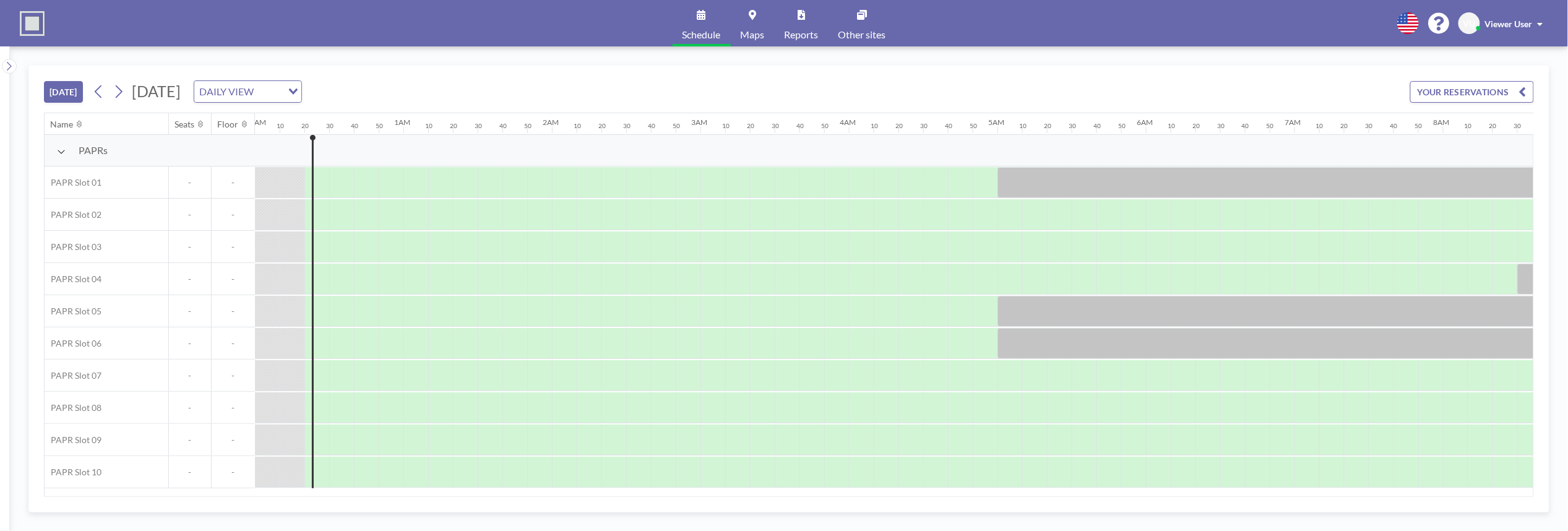
scroll to position [0, 25]
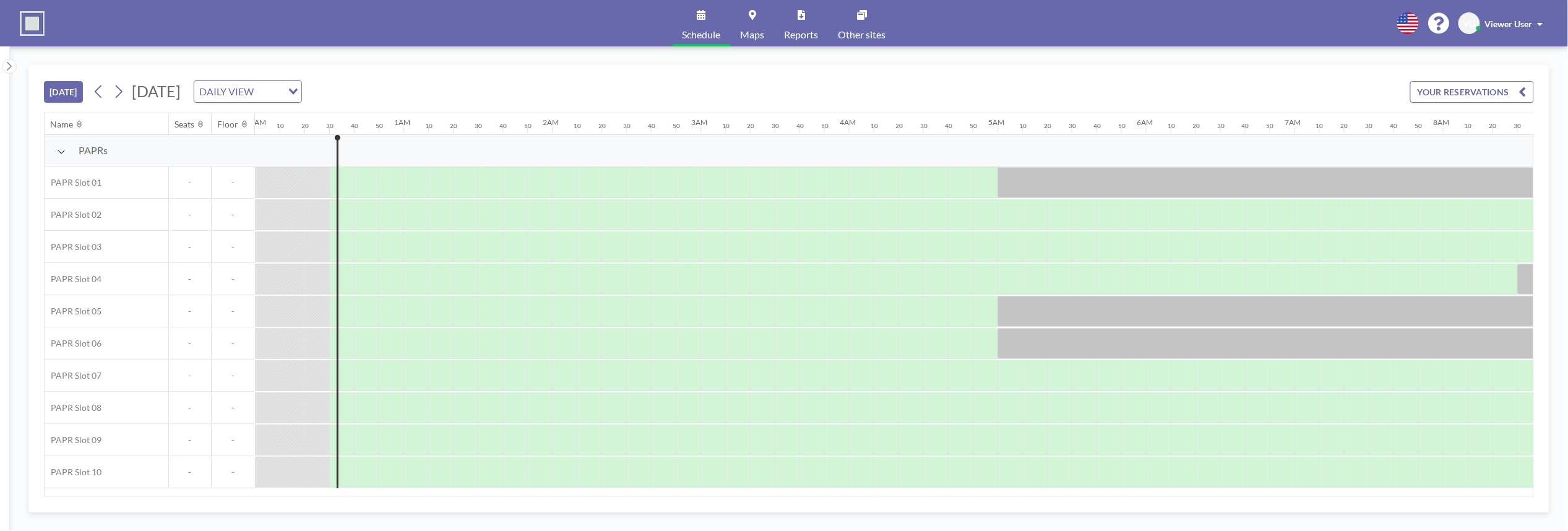
scroll to position [0, 50]
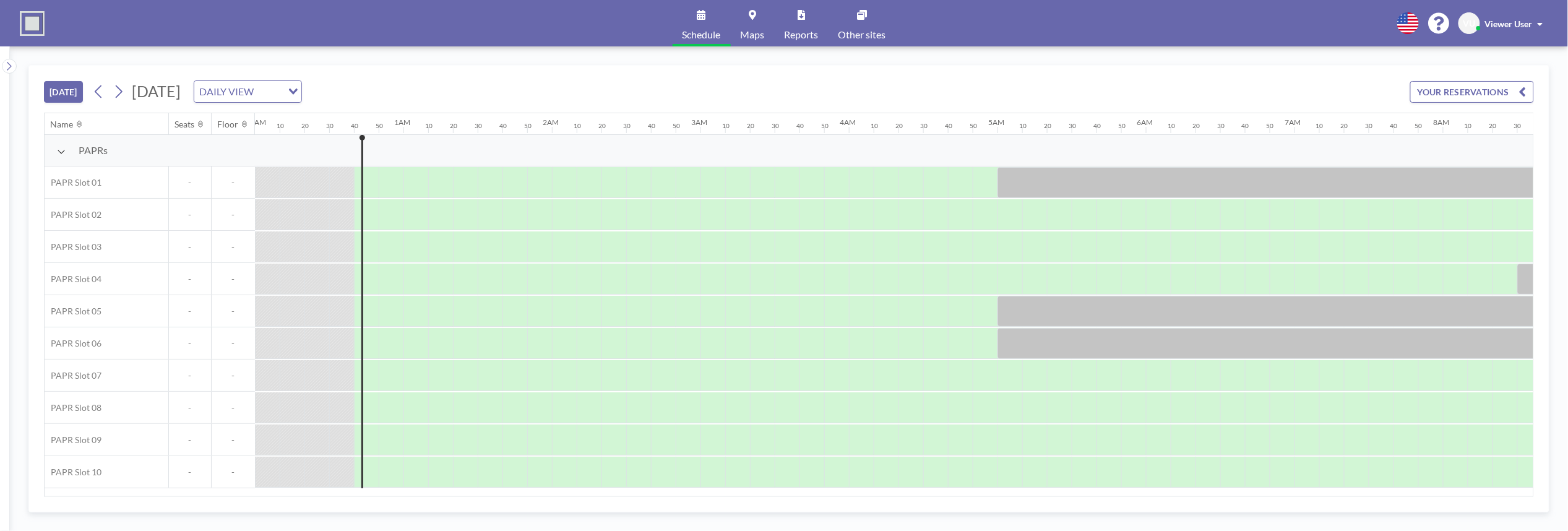
scroll to position [0, 74]
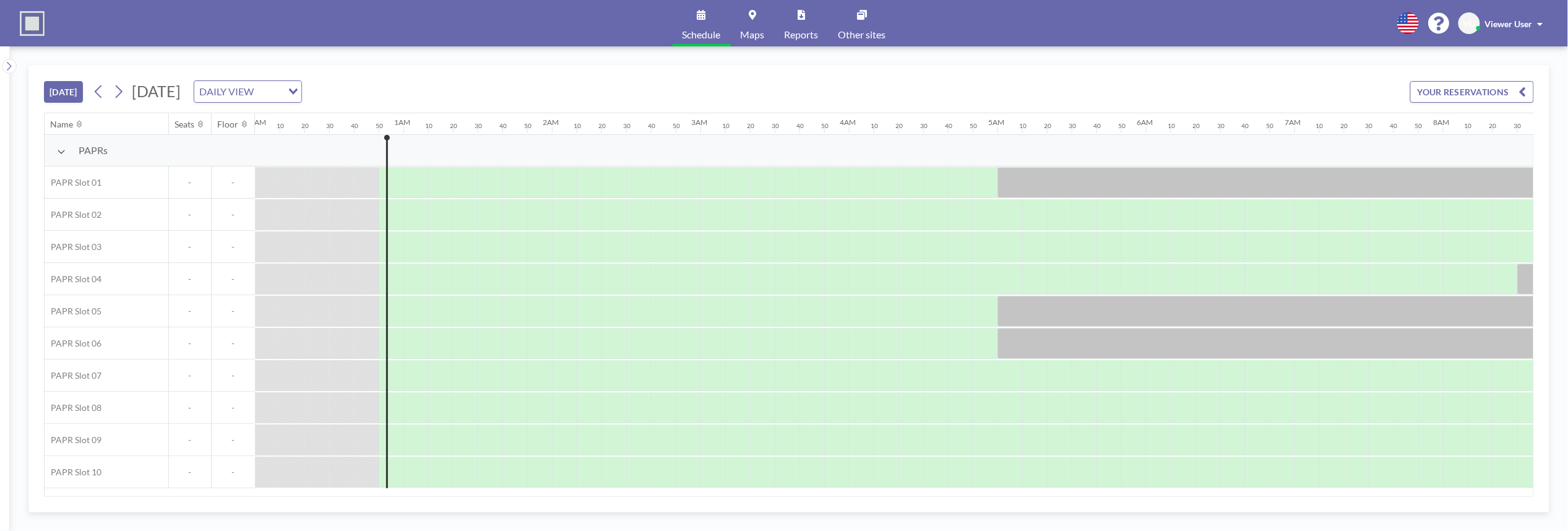
scroll to position [0, 99]
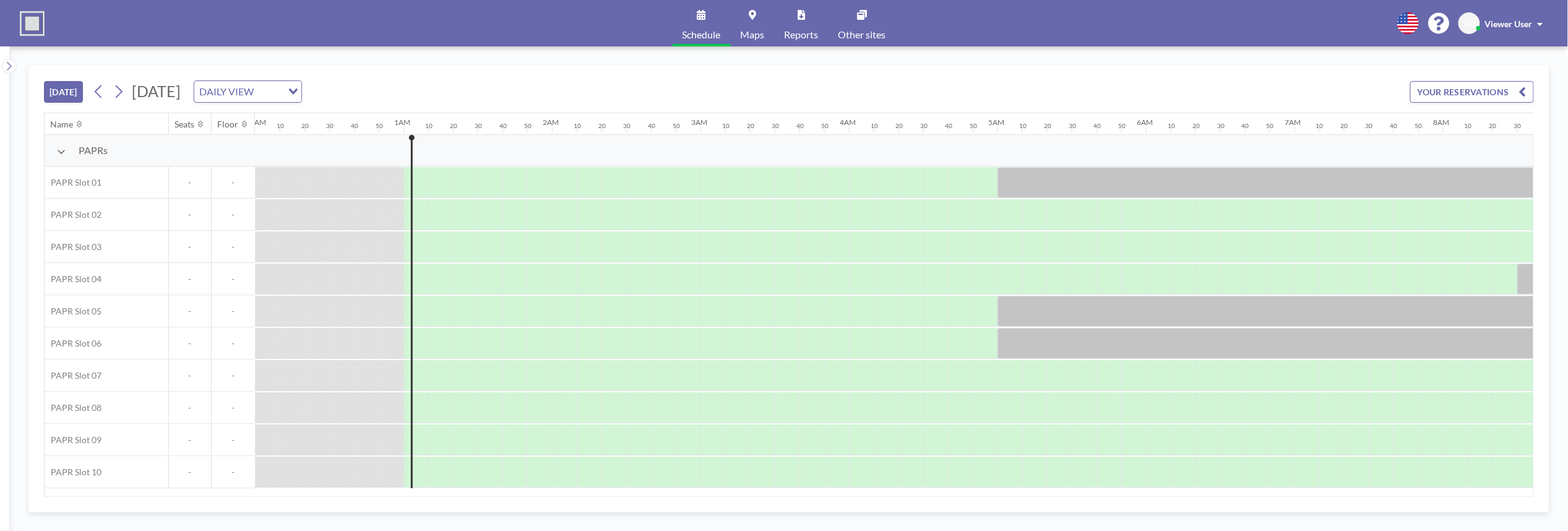
scroll to position [0, 124]
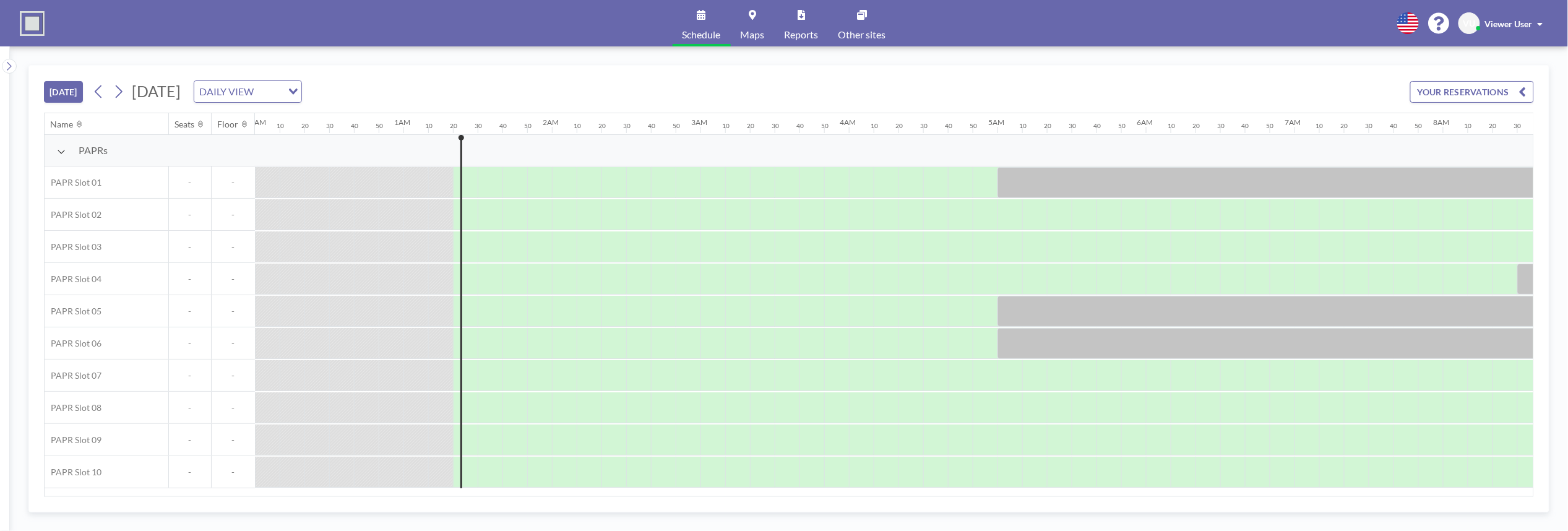
scroll to position [0, 173]
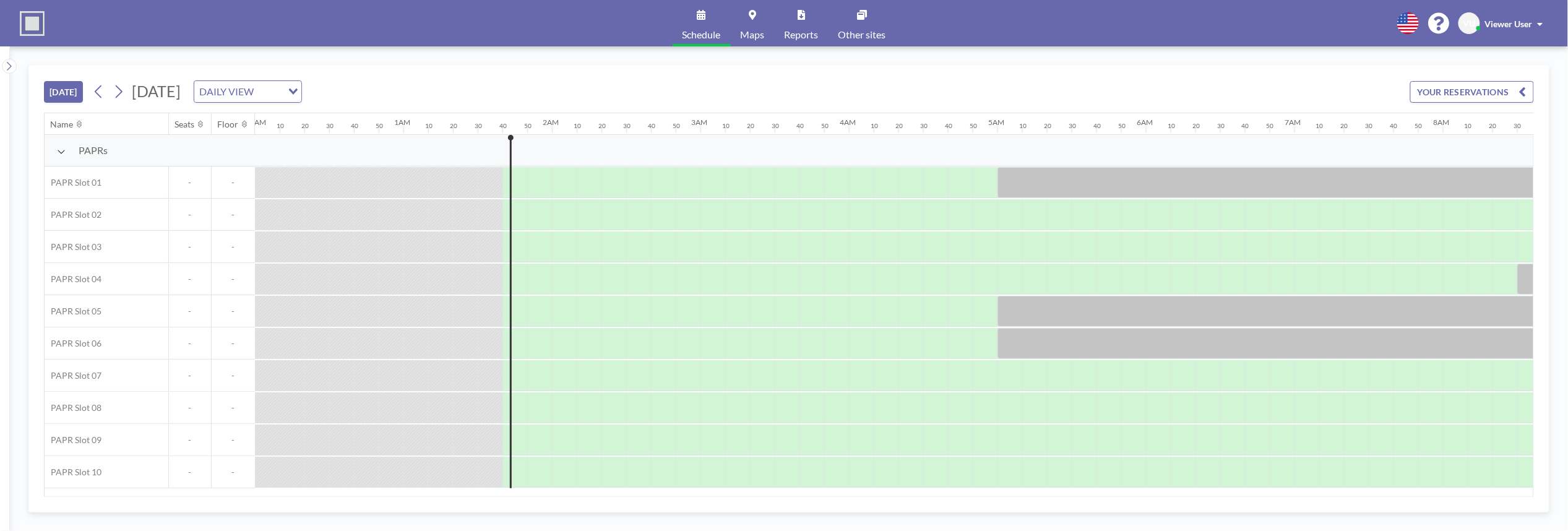
scroll to position [0, 223]
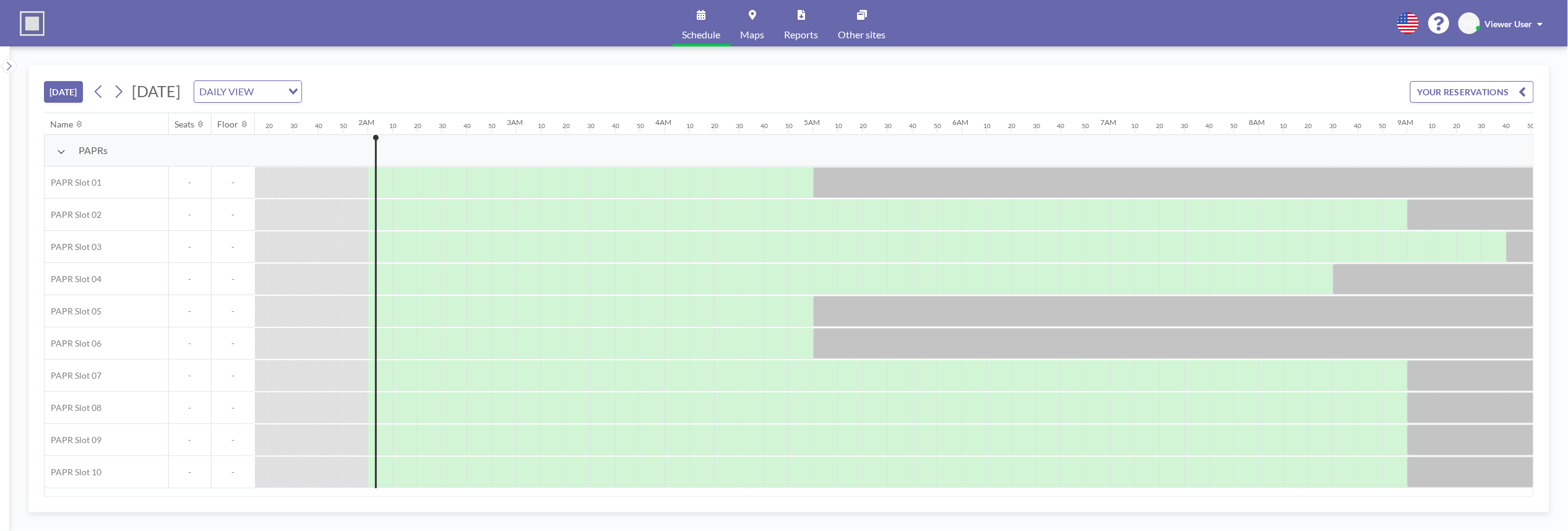
scroll to position [0, 273]
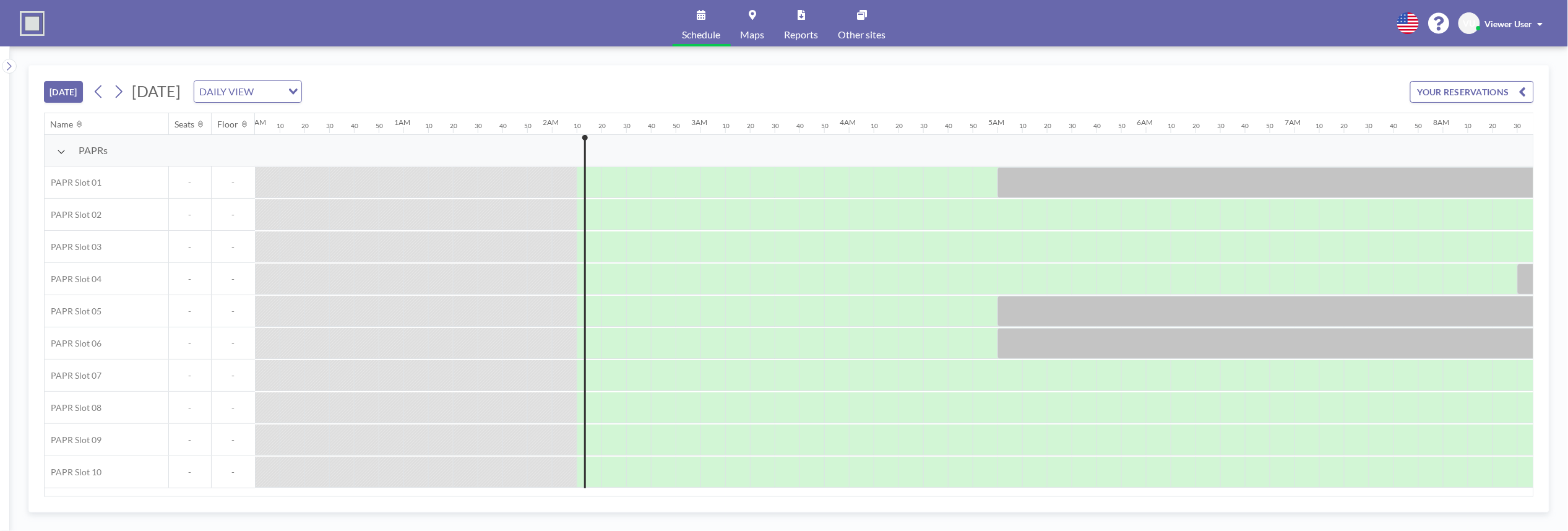
scroll to position [0, 297]
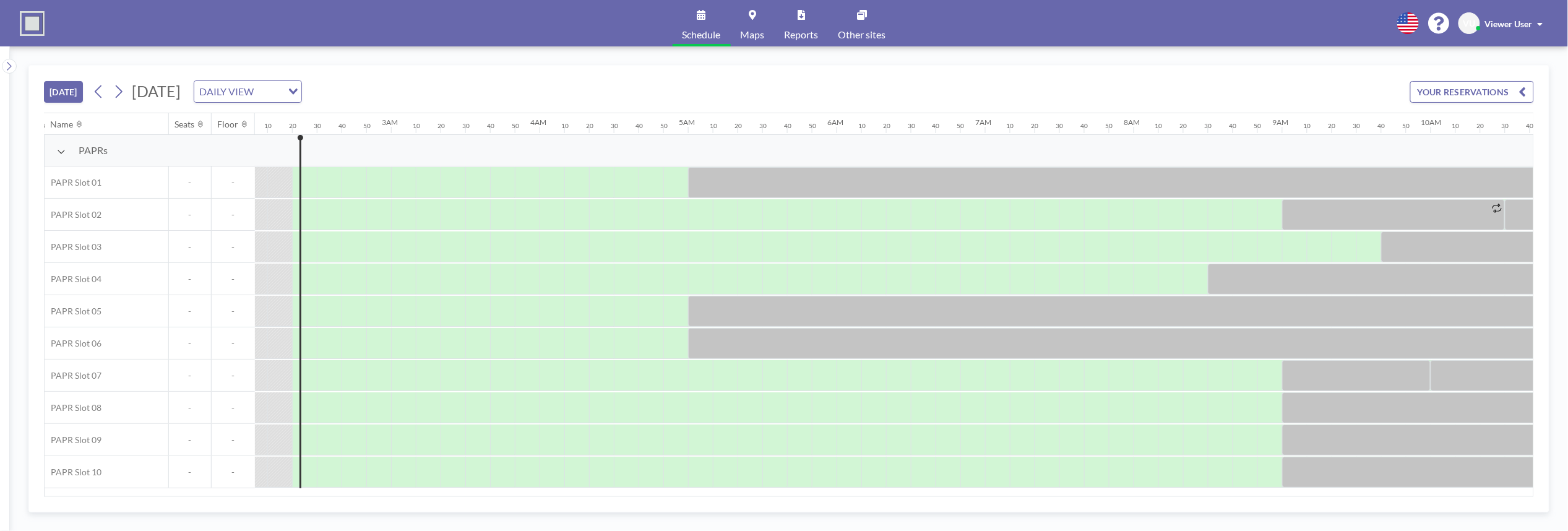
scroll to position [0, 322]
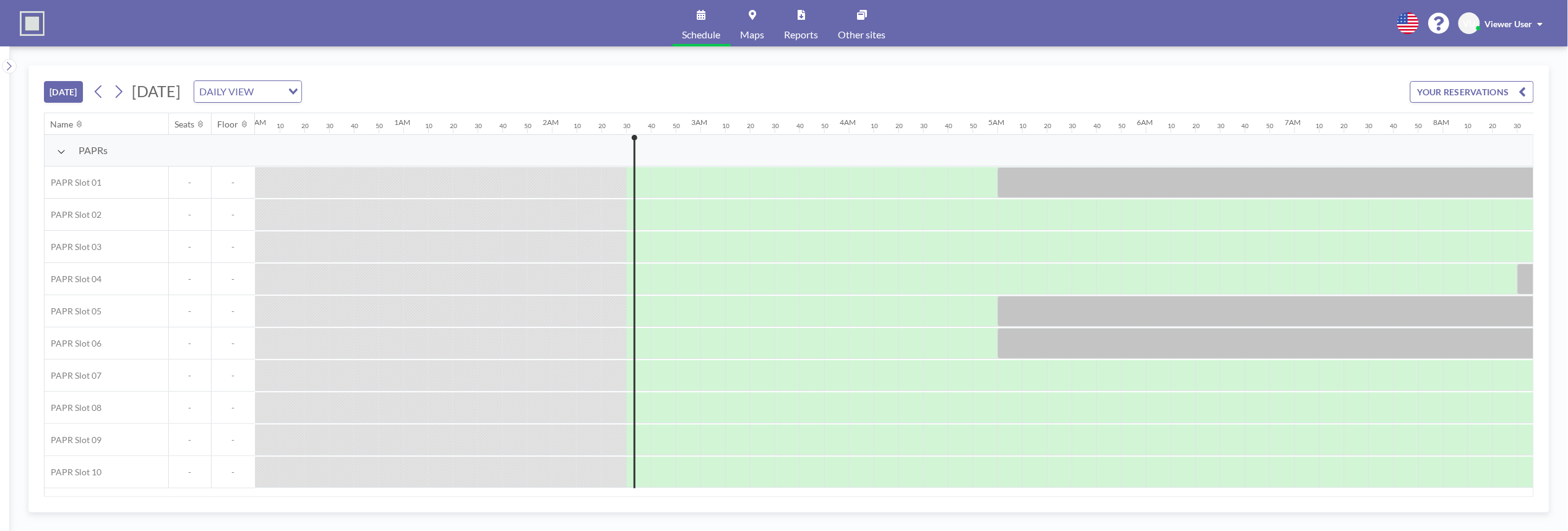
scroll to position [0, 347]
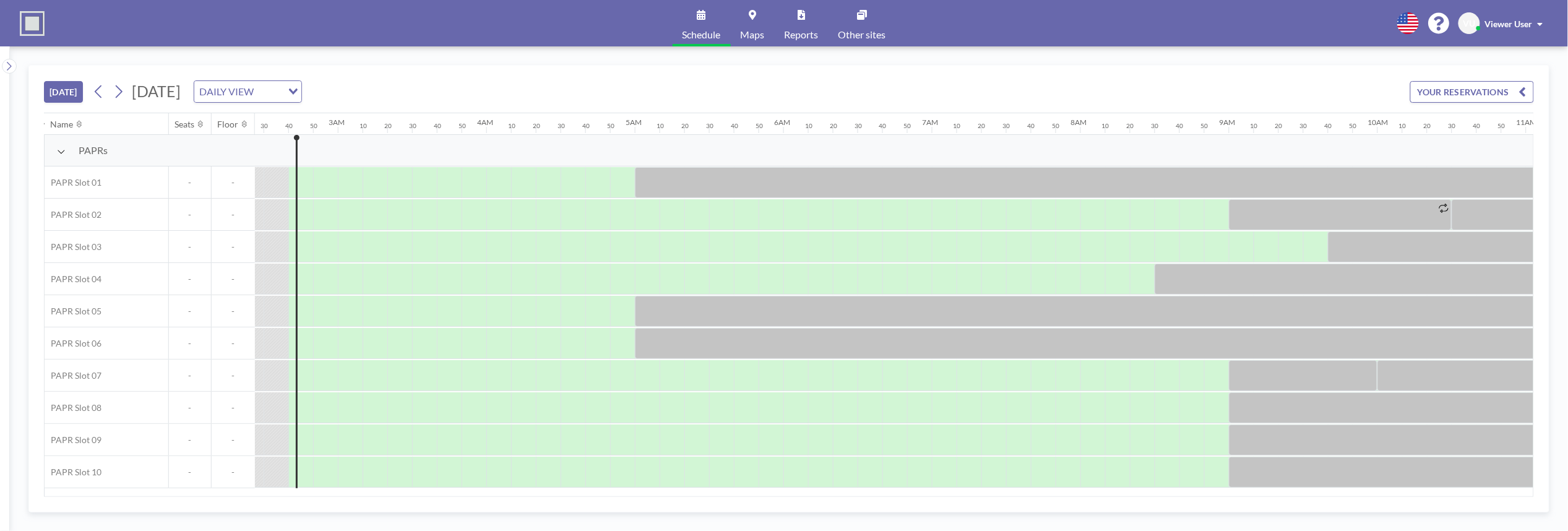
scroll to position [0, 371]
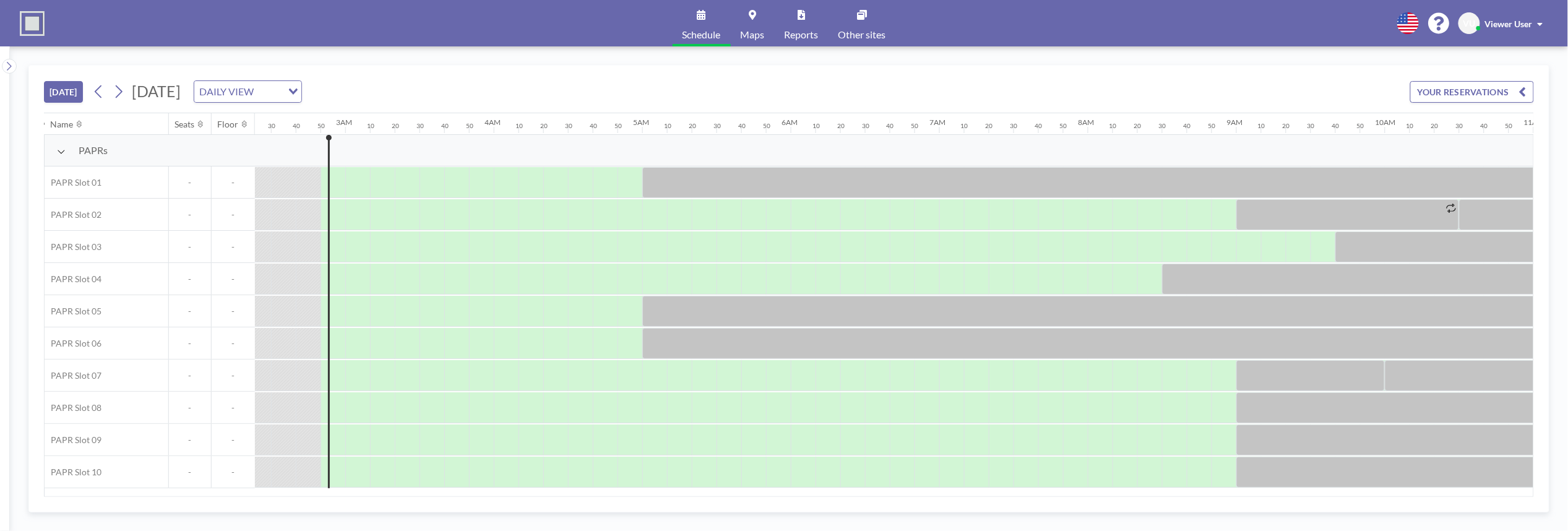
scroll to position [0, 396]
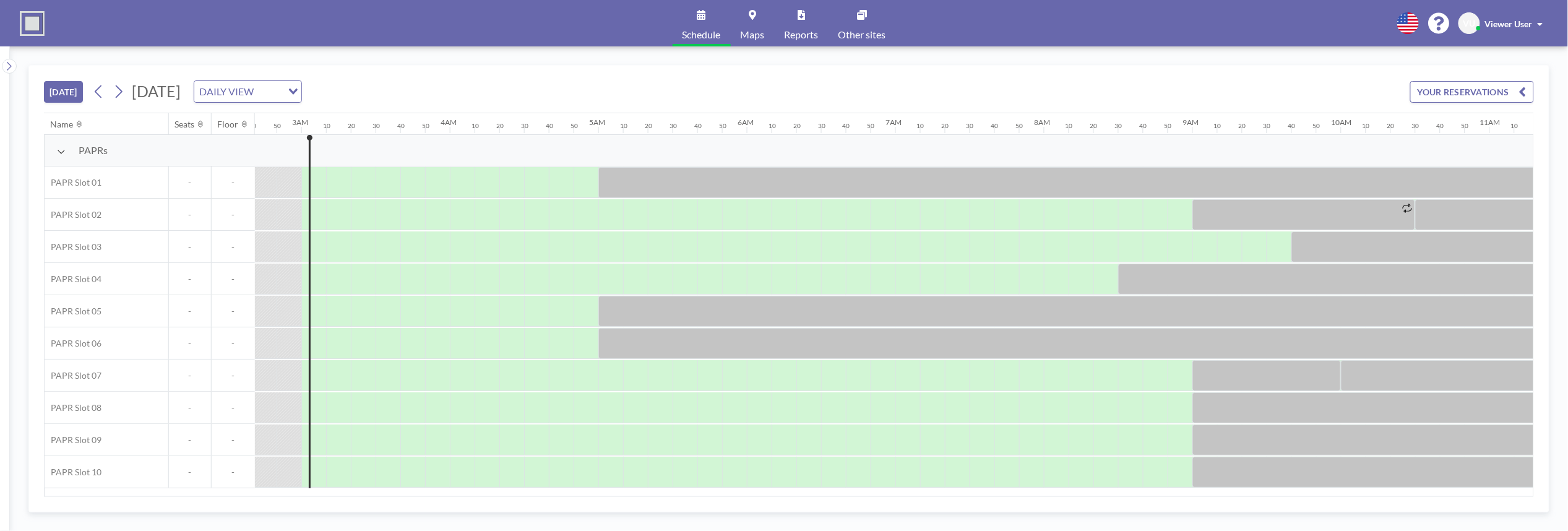
scroll to position [0, 421]
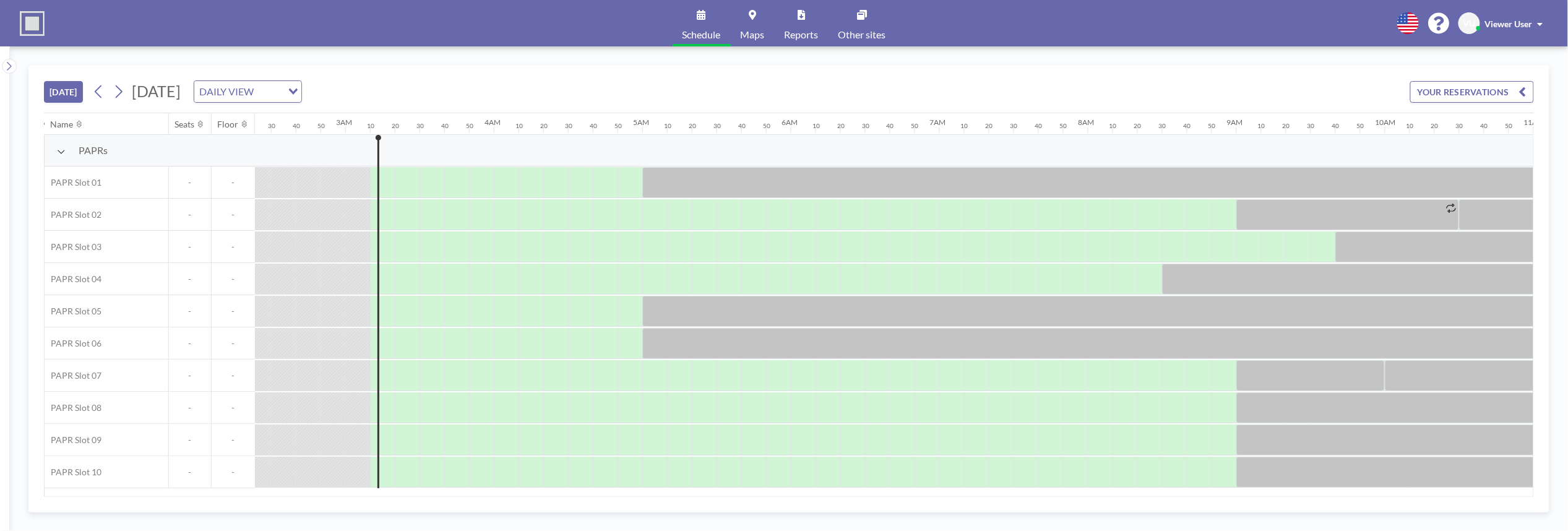
scroll to position [0, 446]
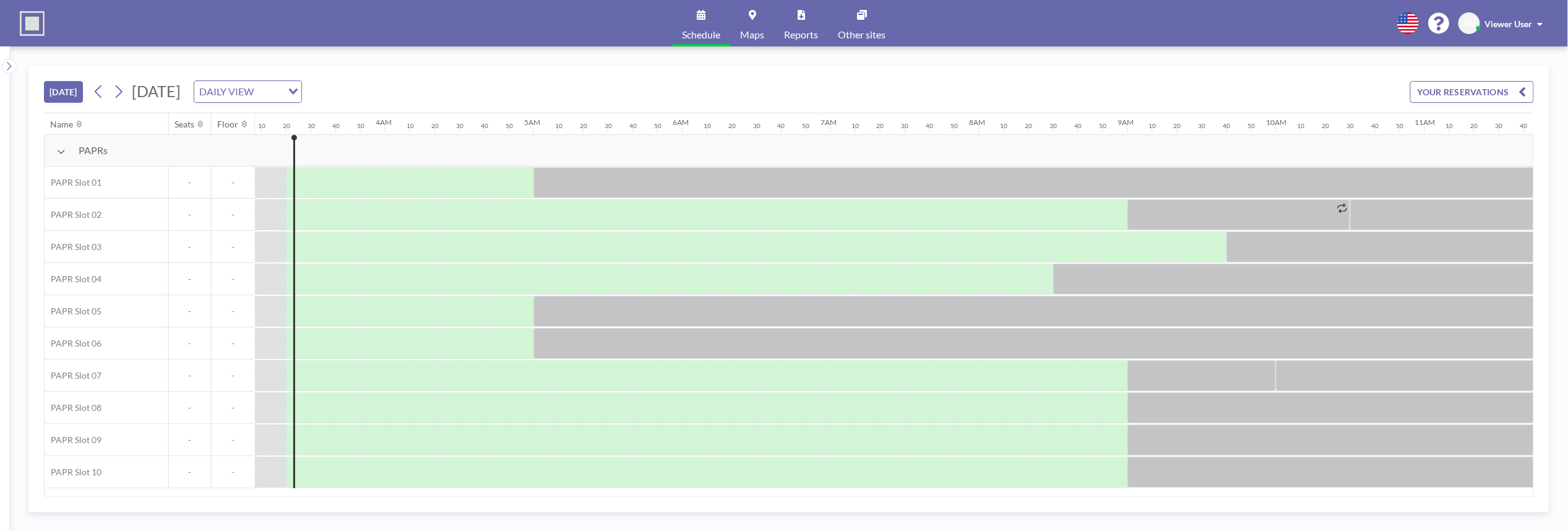
scroll to position [0, 470]
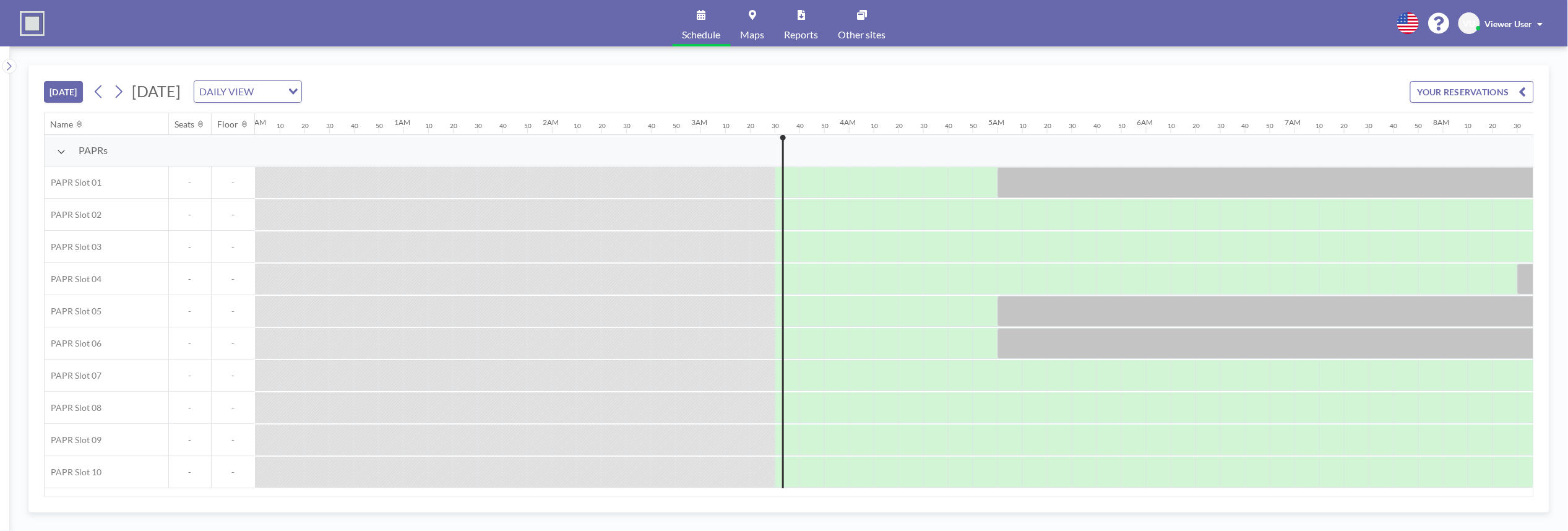
scroll to position [0, 495]
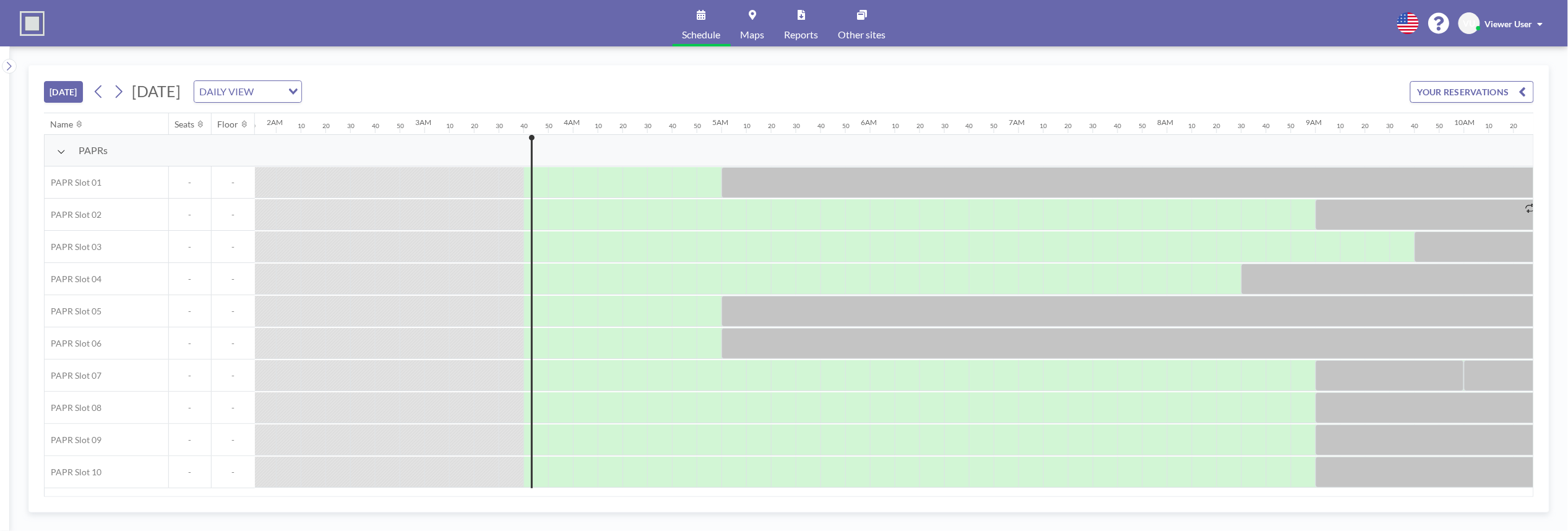
scroll to position [0, 520]
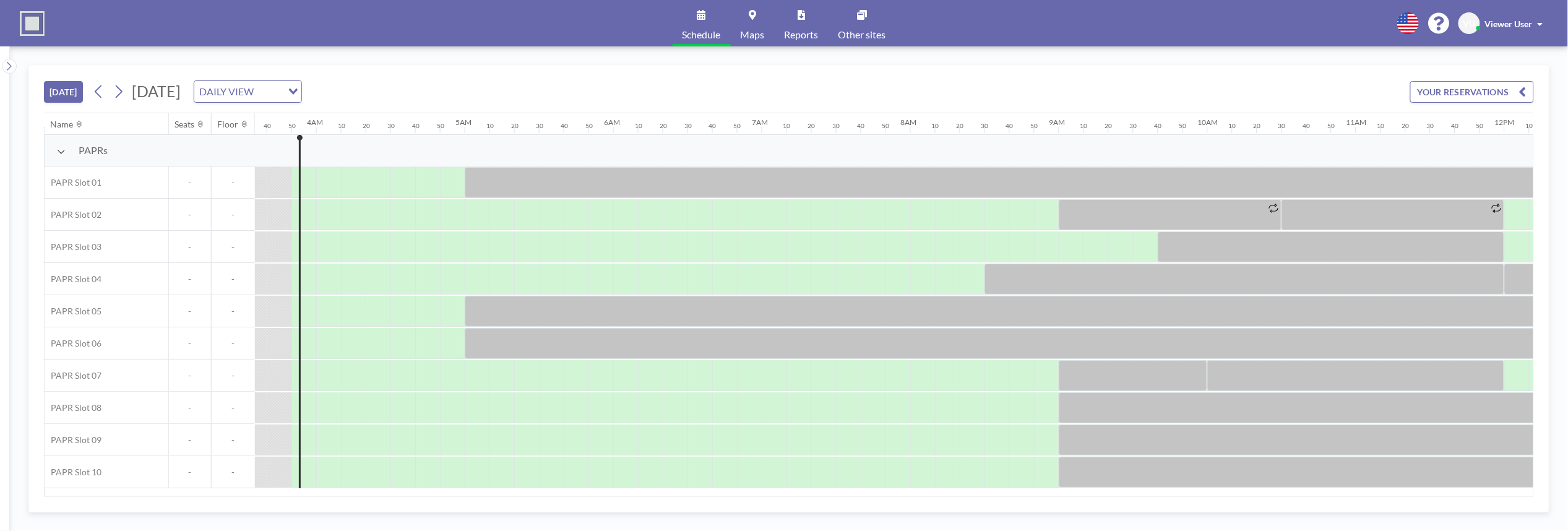
scroll to position [0, 544]
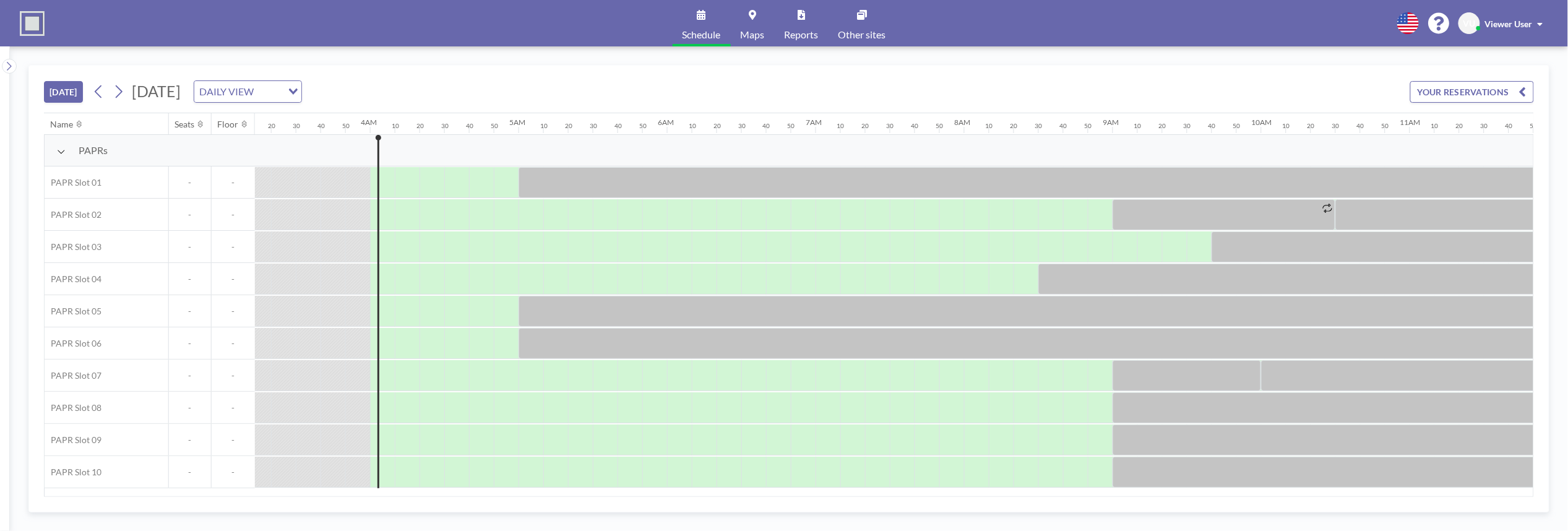
scroll to position [0, 569]
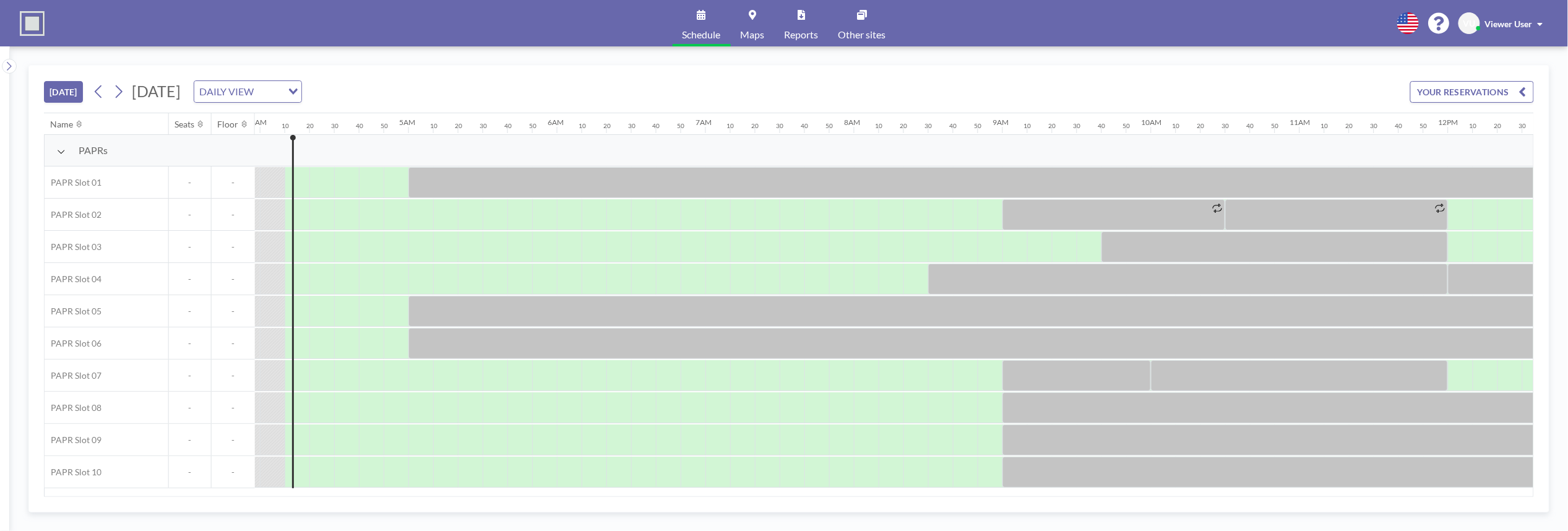
scroll to position [0, 594]
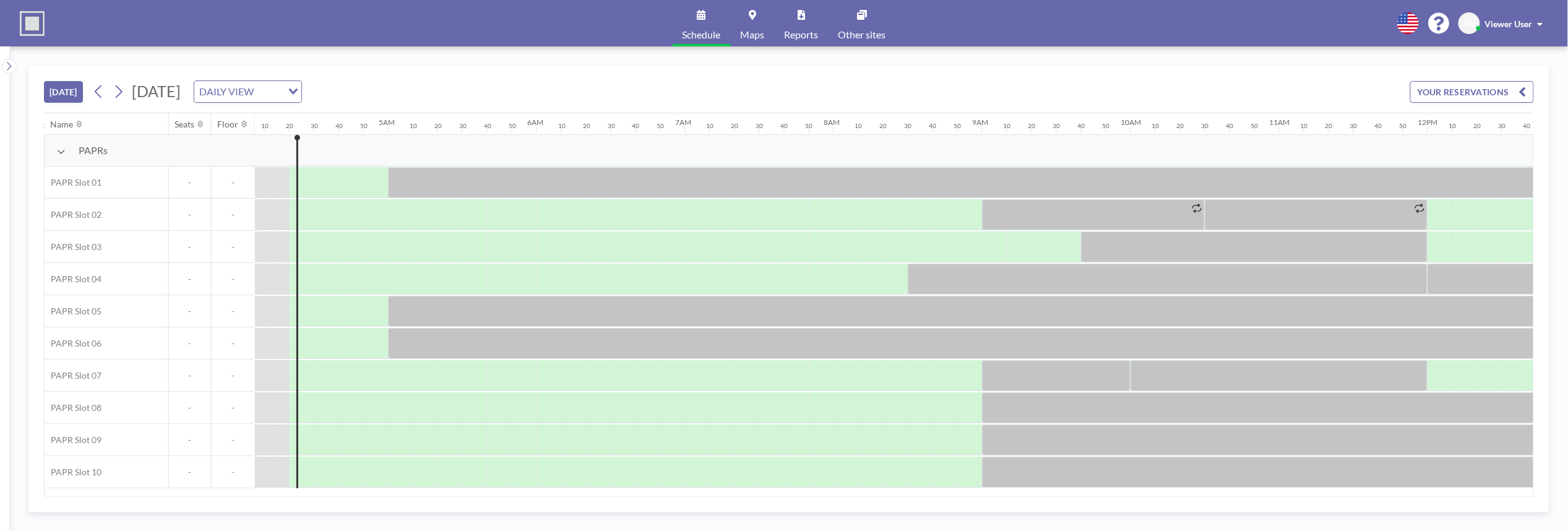
scroll to position [0, 619]
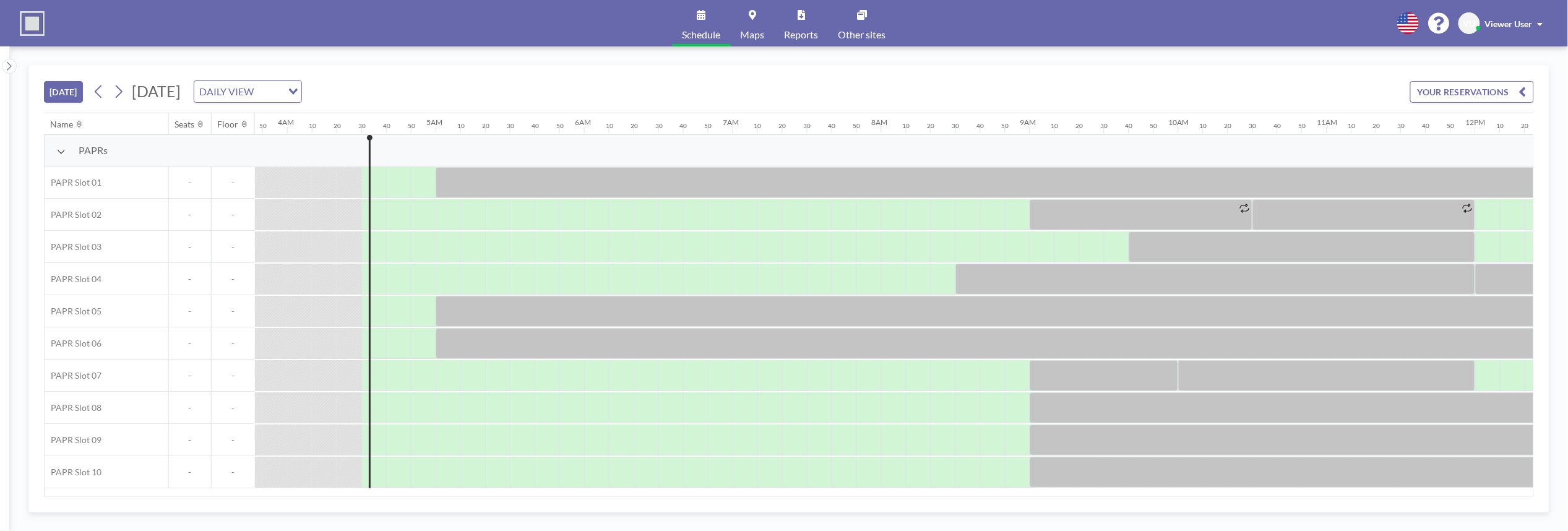
scroll to position [0, 643]
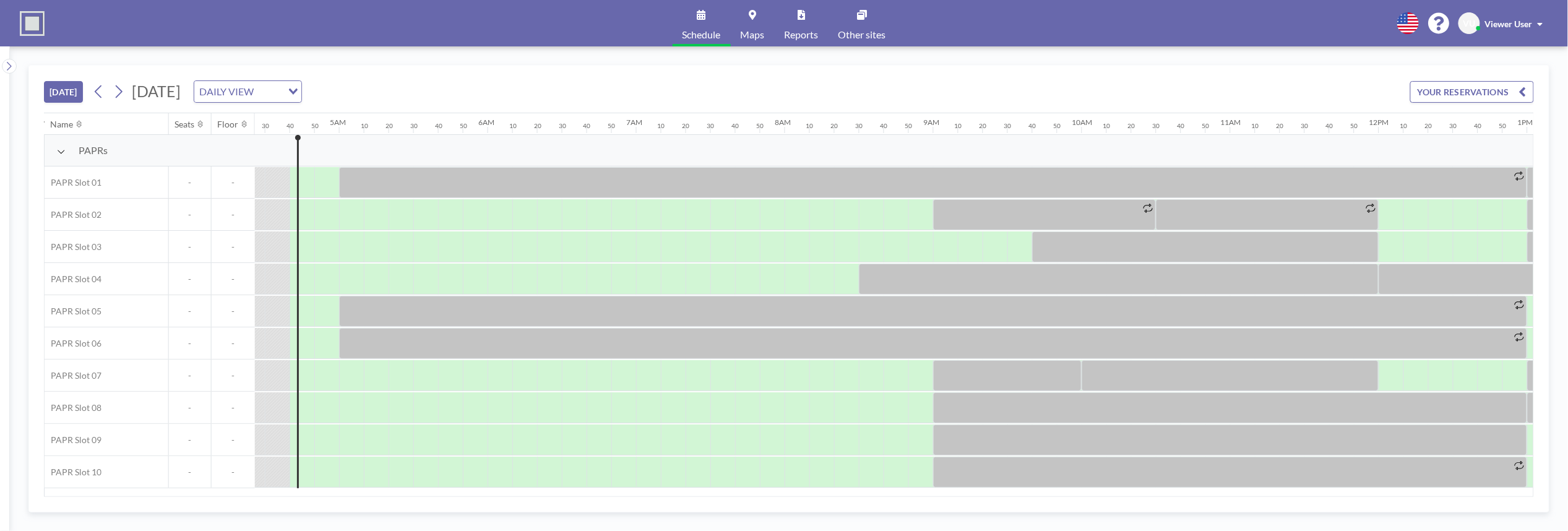
scroll to position [0, 668]
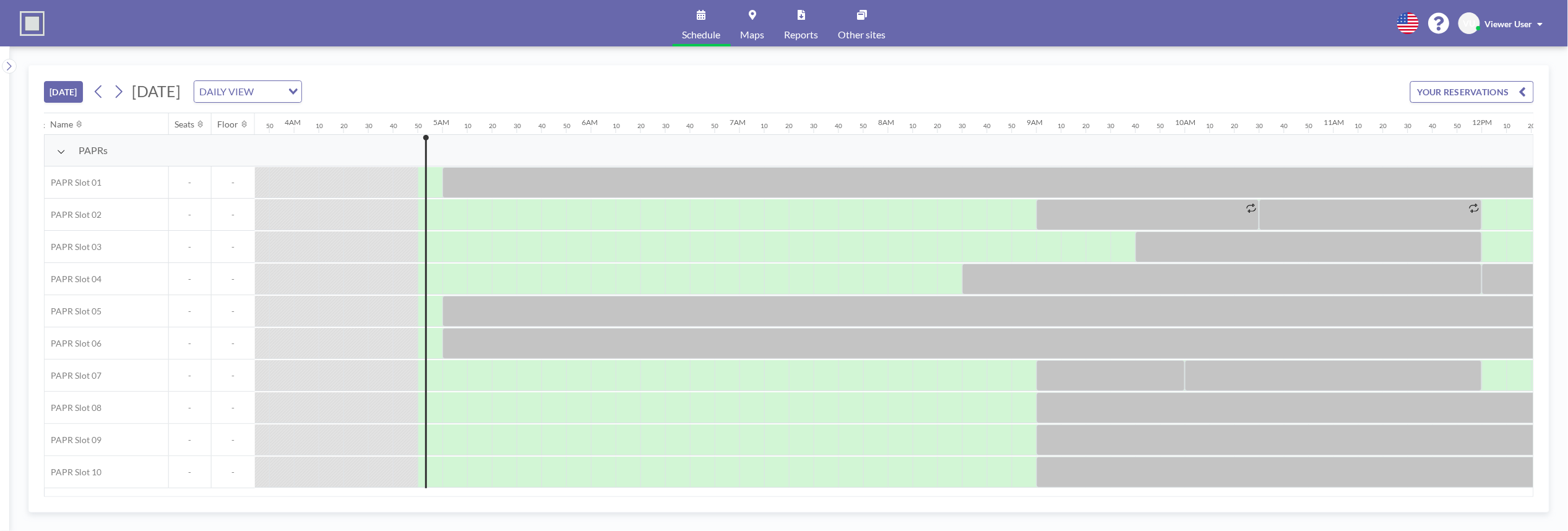
scroll to position [0, 693]
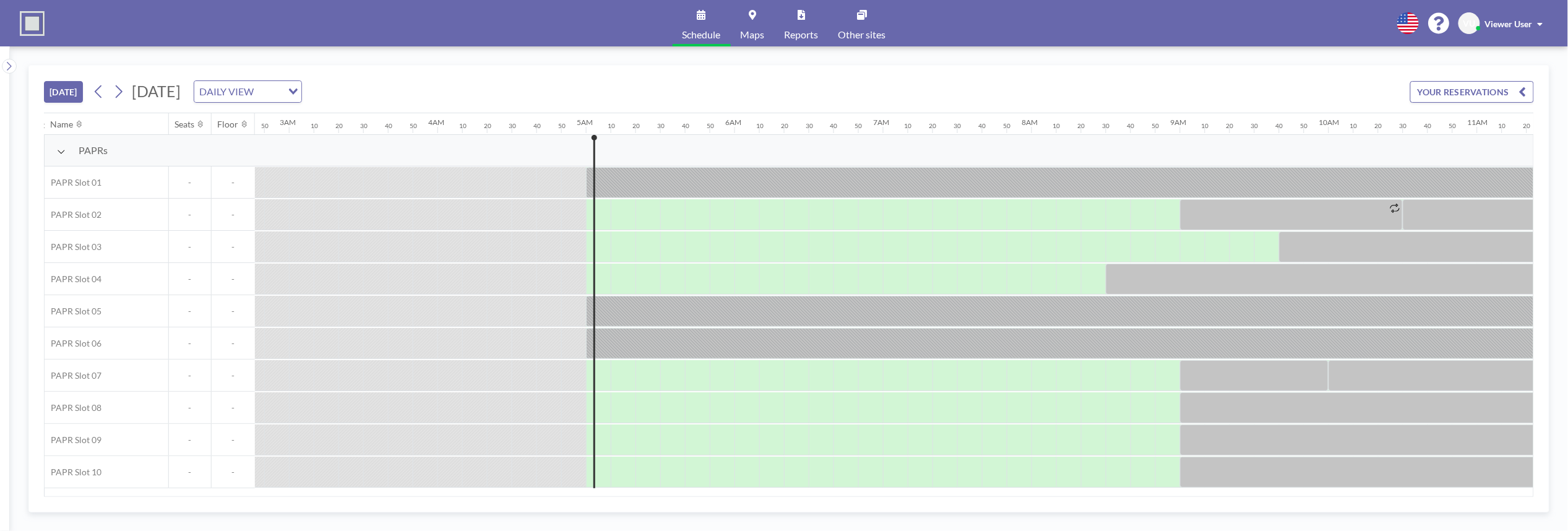
scroll to position [0, 718]
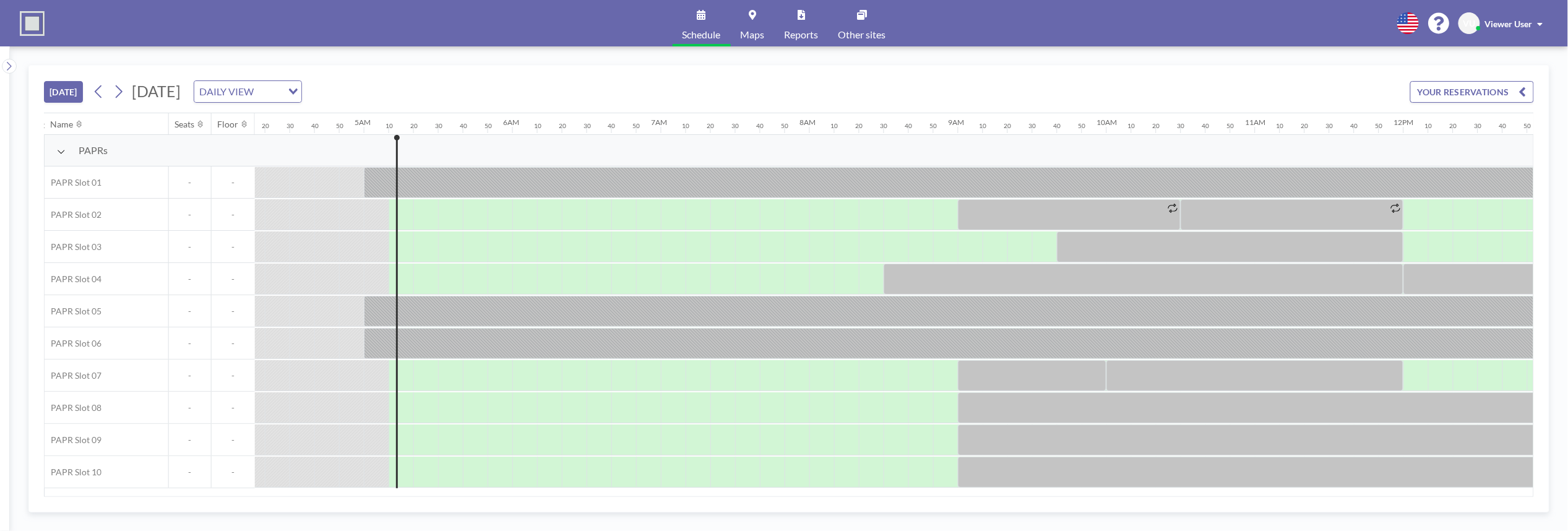
scroll to position [0, 743]
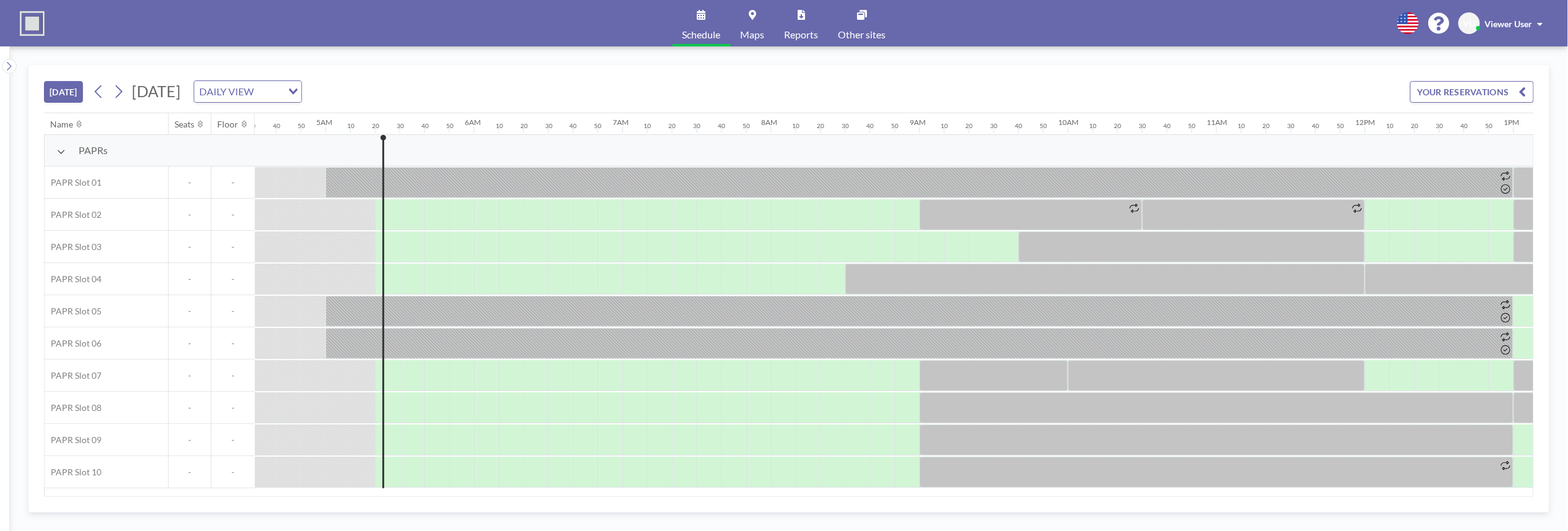
scroll to position [0, 767]
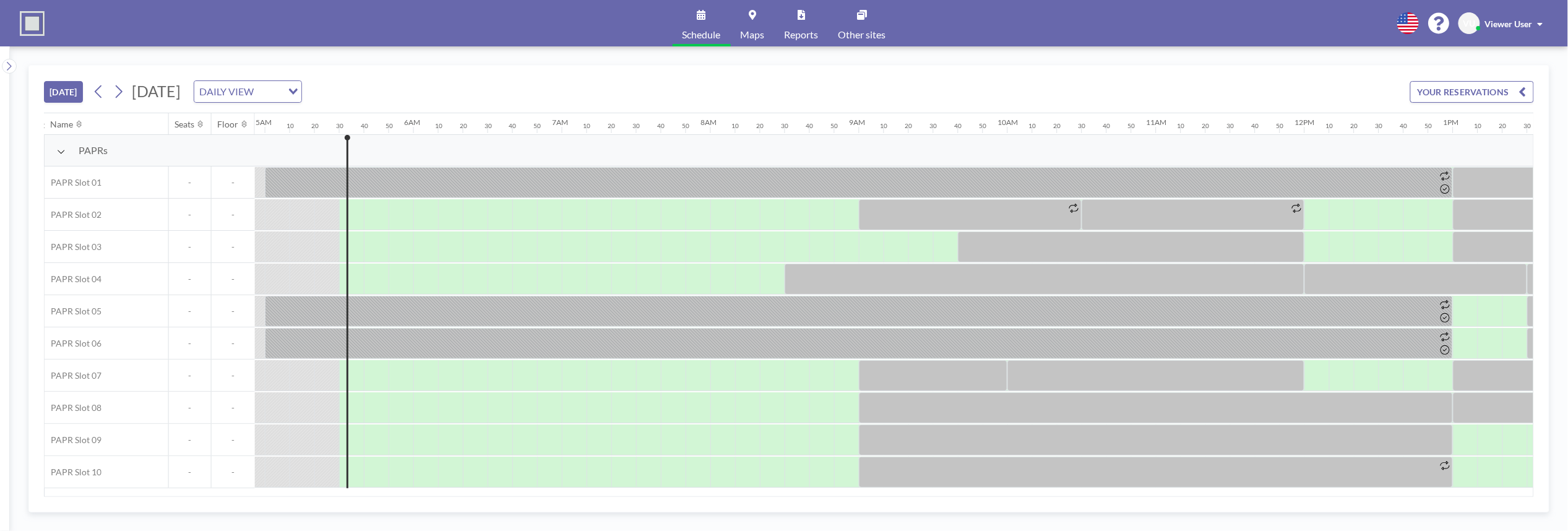
scroll to position [0, 792]
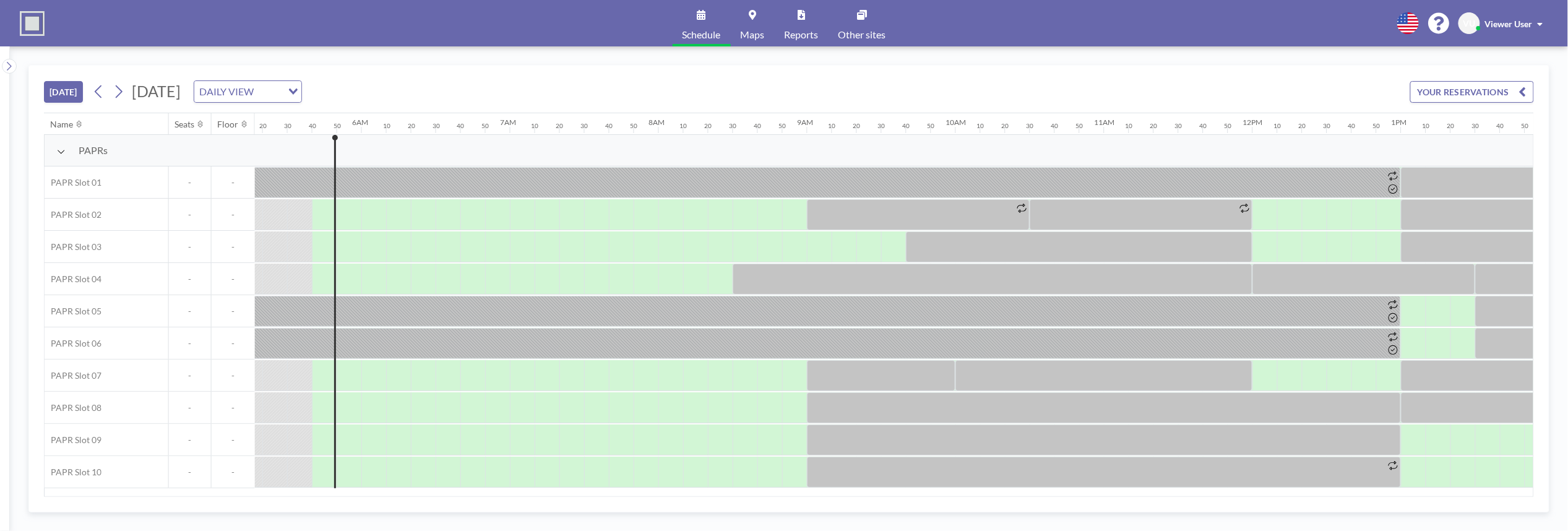
scroll to position [0, 817]
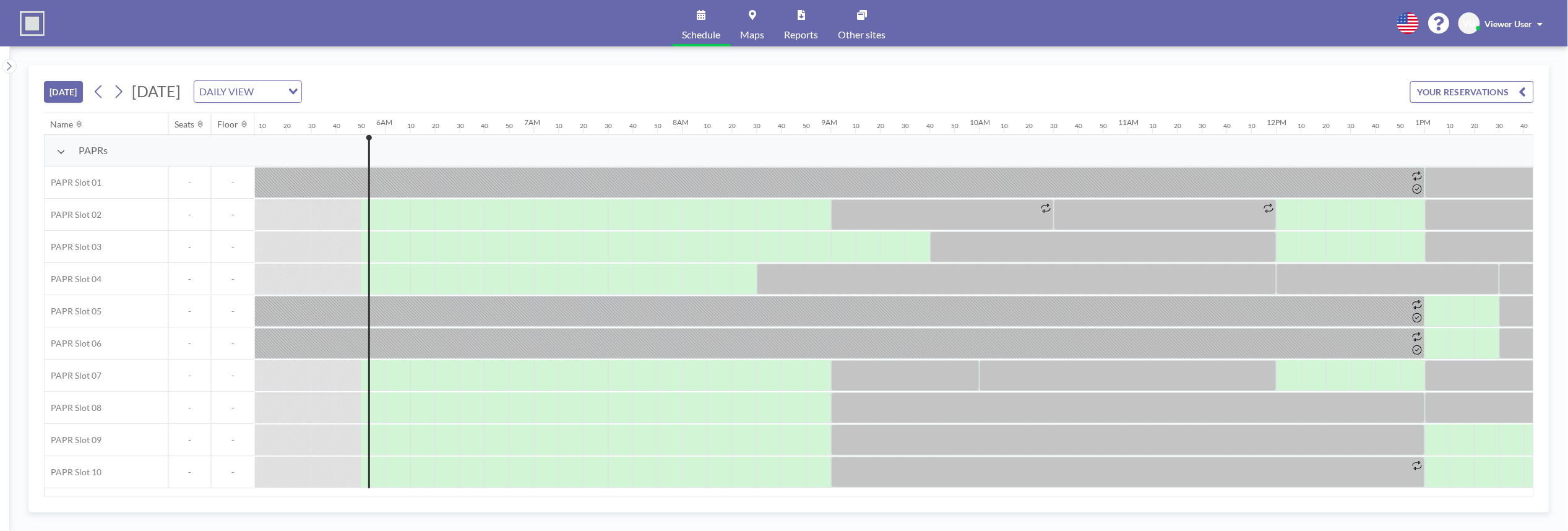
scroll to position [0, 842]
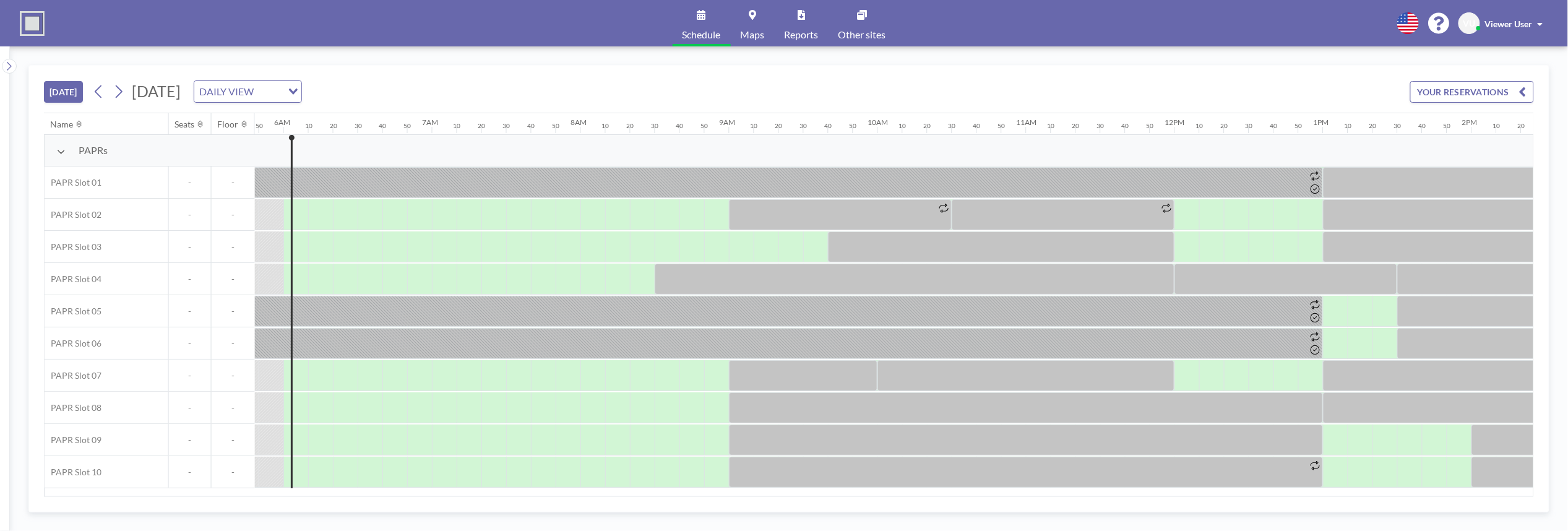
scroll to position [0, 866]
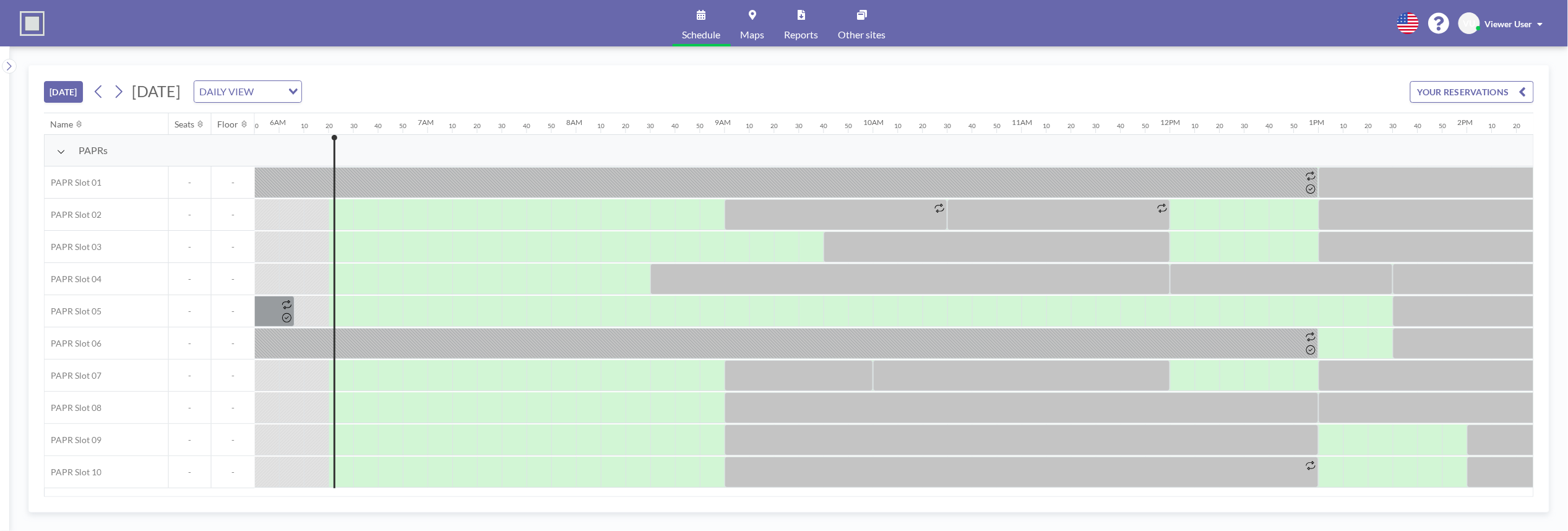
scroll to position [0, 891]
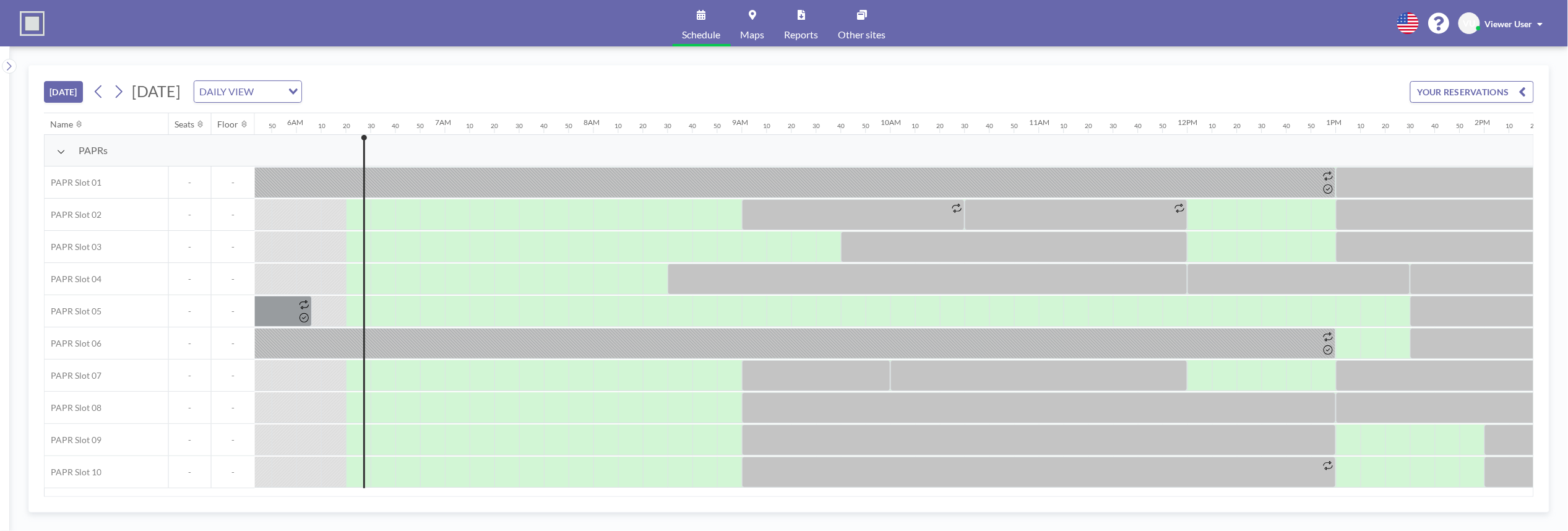
scroll to position [0, 916]
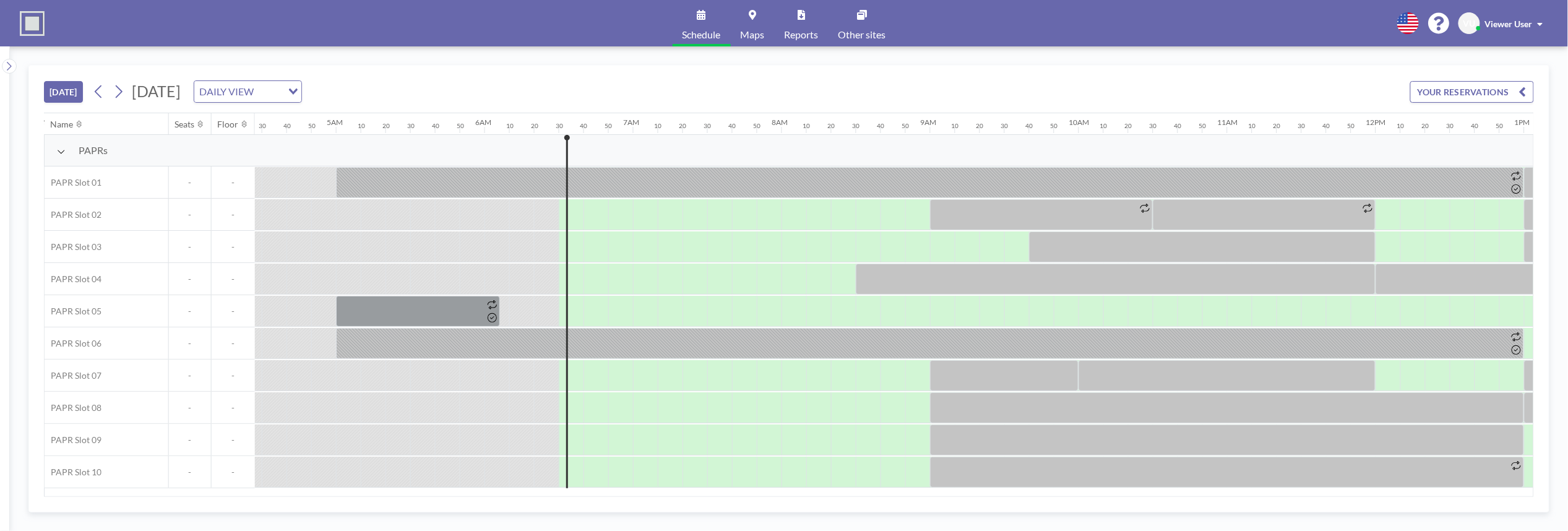
scroll to position [0, 940]
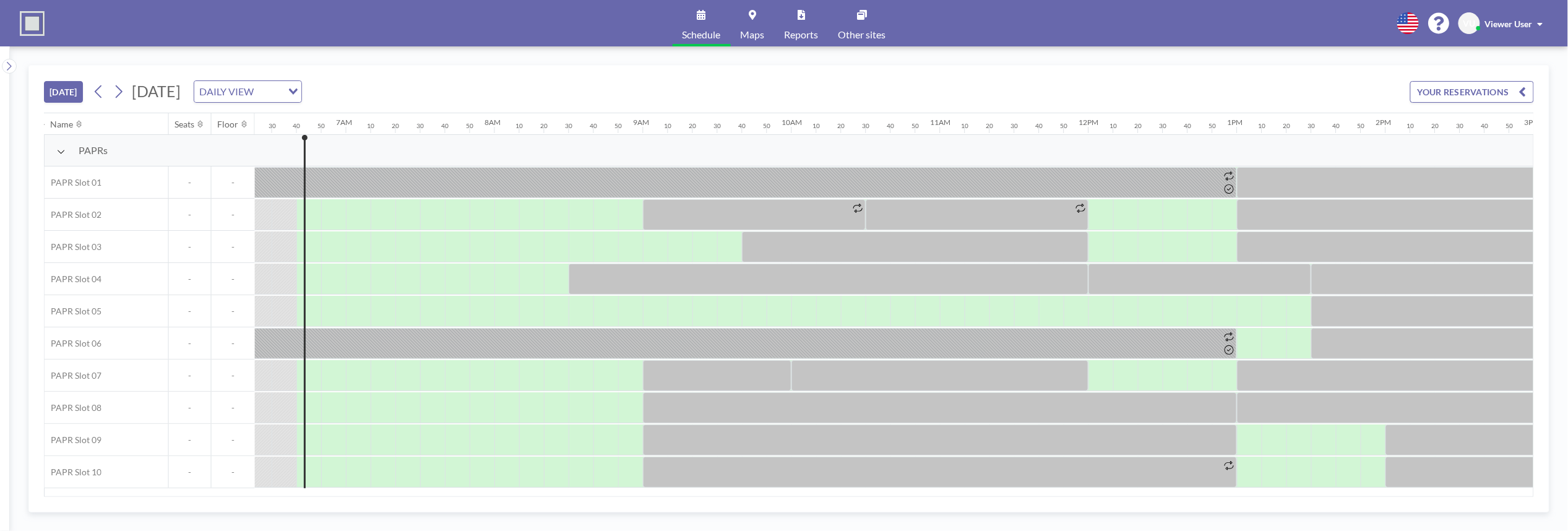
scroll to position [0, 966]
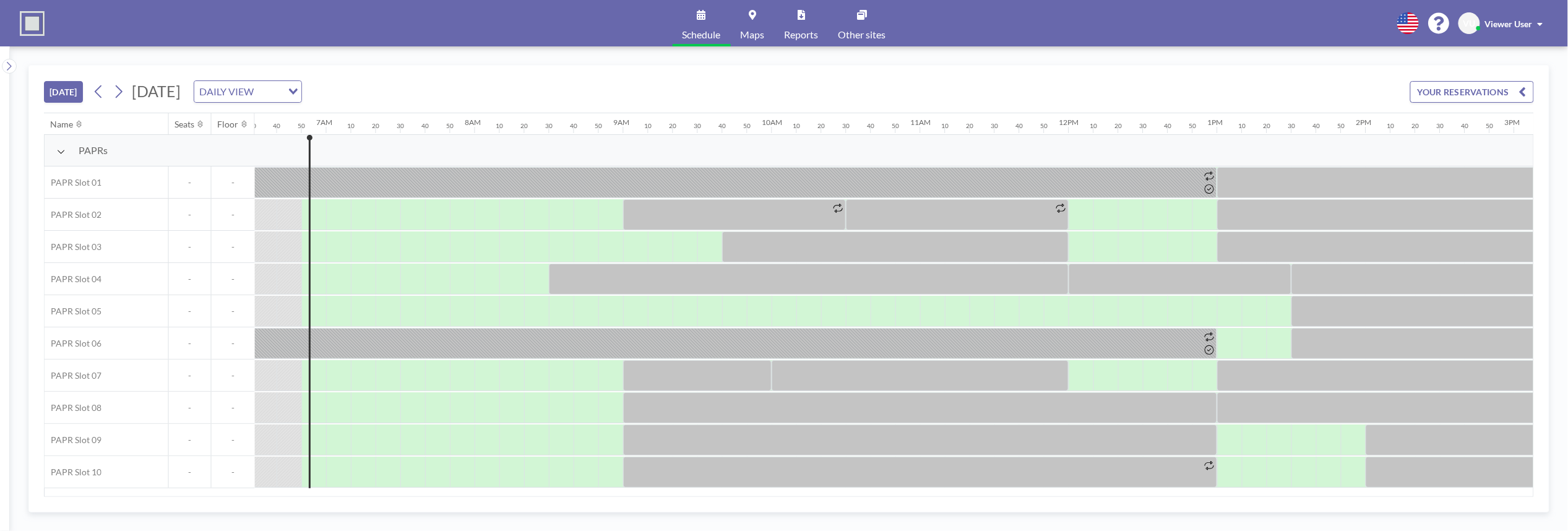
scroll to position [0, 990]
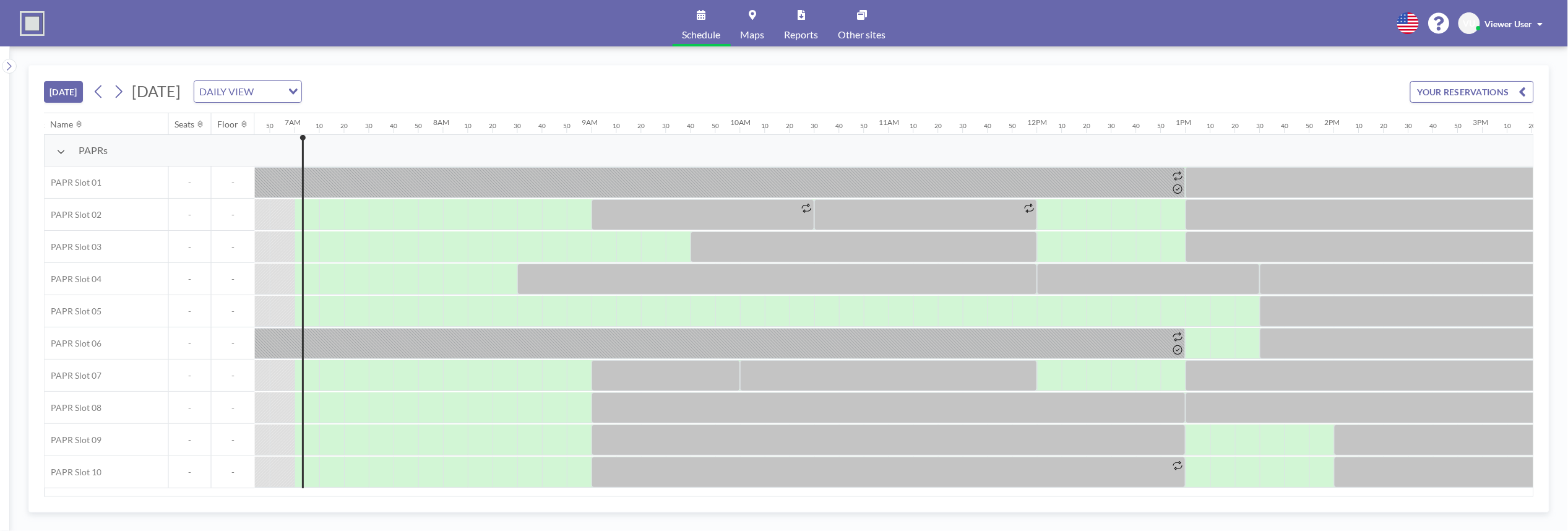
scroll to position [0, 1015]
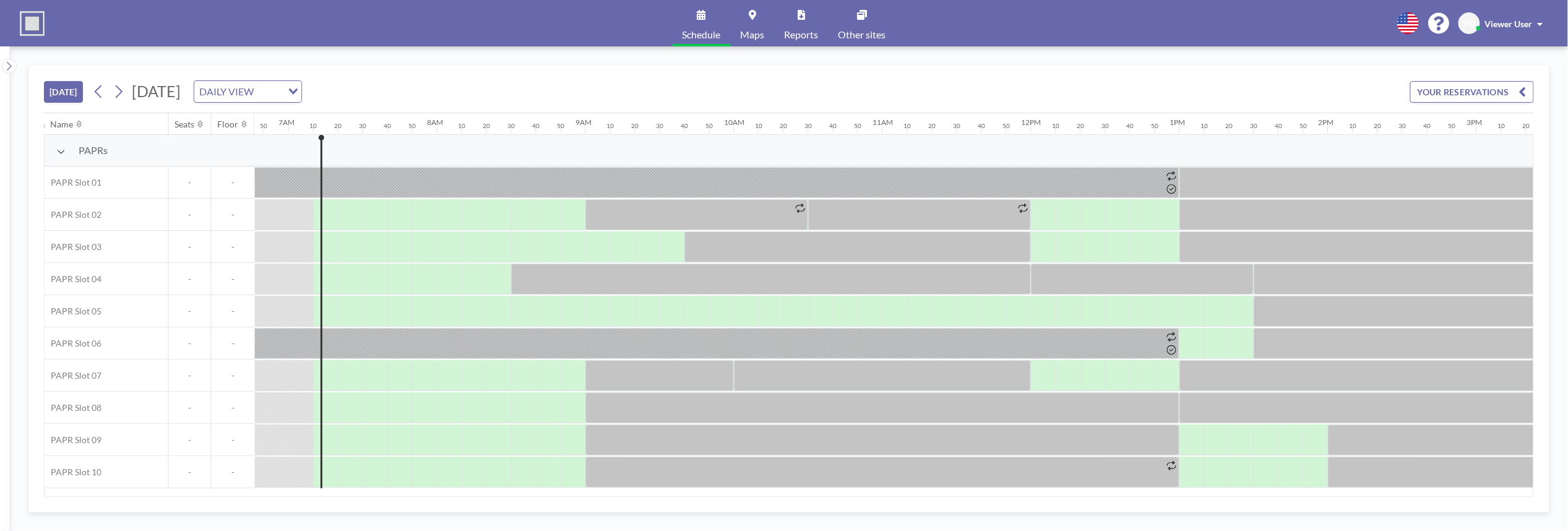
scroll to position [0, 1040]
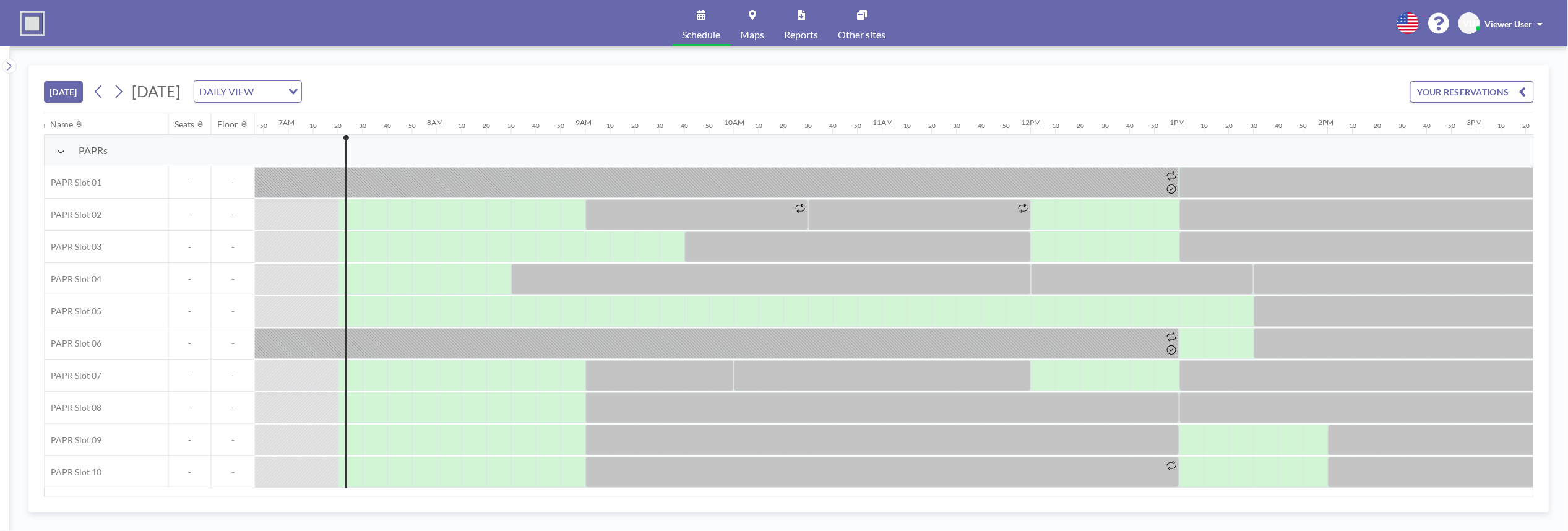
scroll to position [0, 1064]
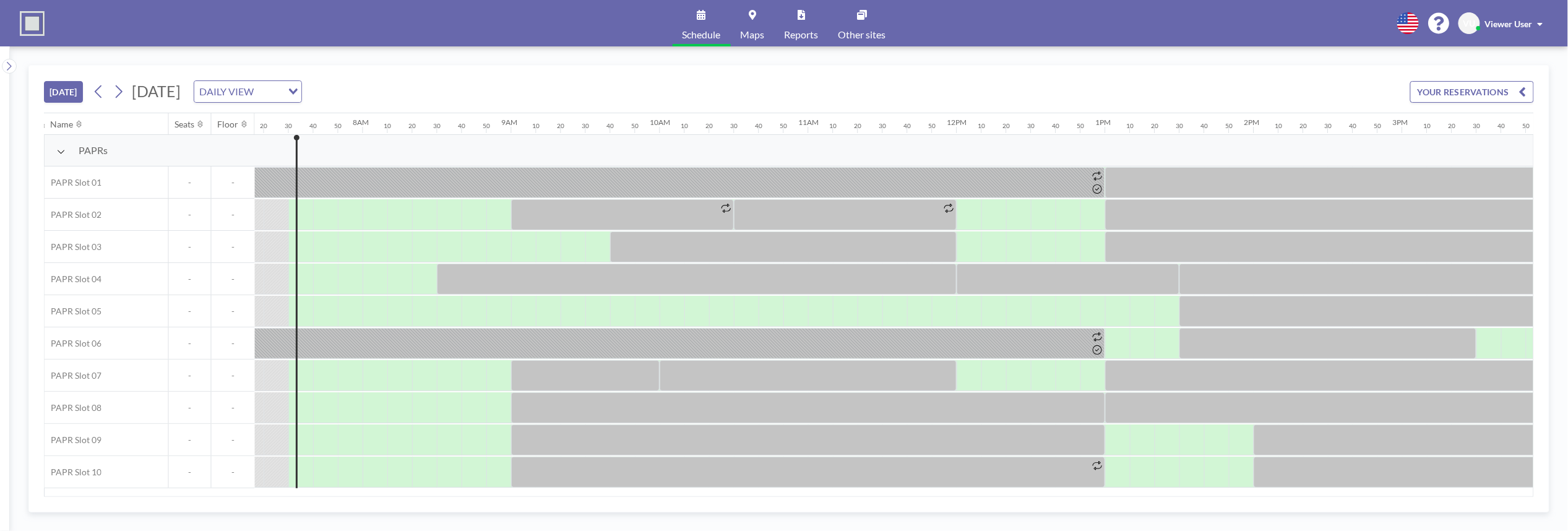
scroll to position [0, 1089]
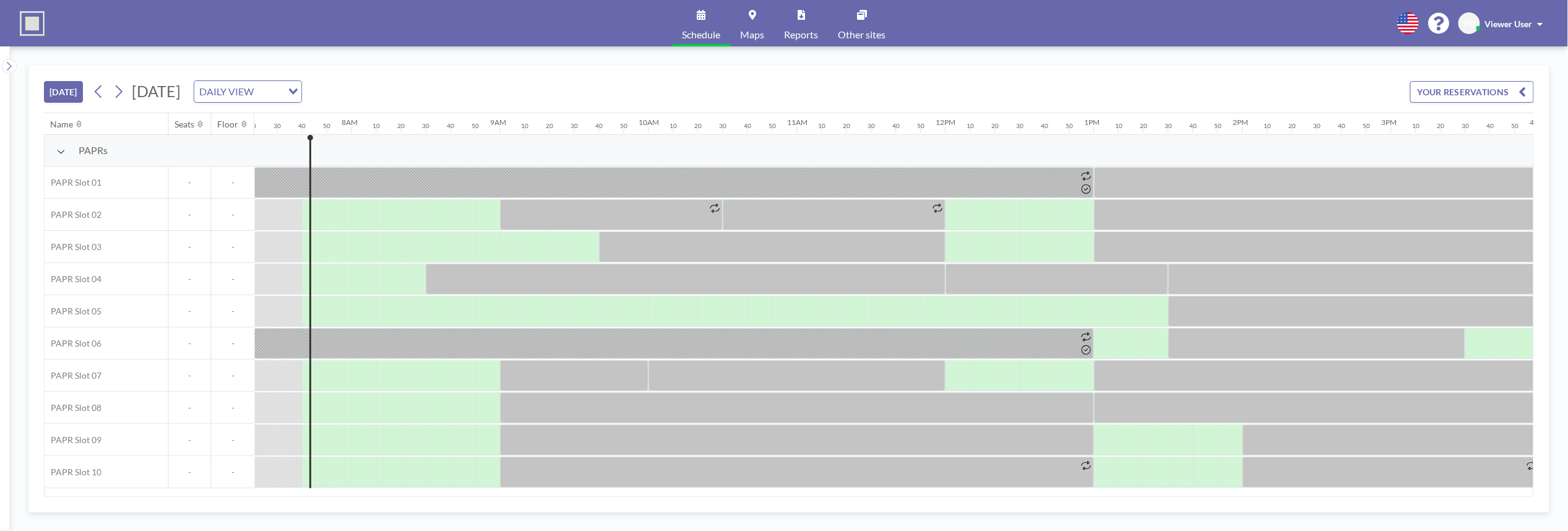
scroll to position [0, 1114]
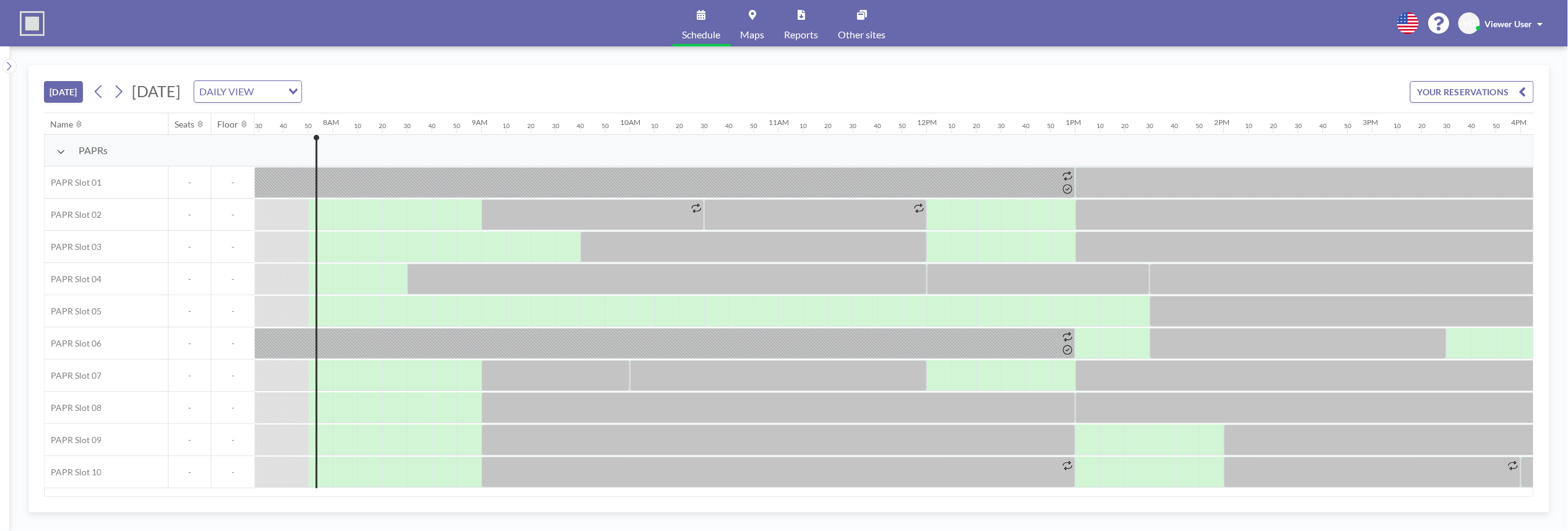
scroll to position [0, 1139]
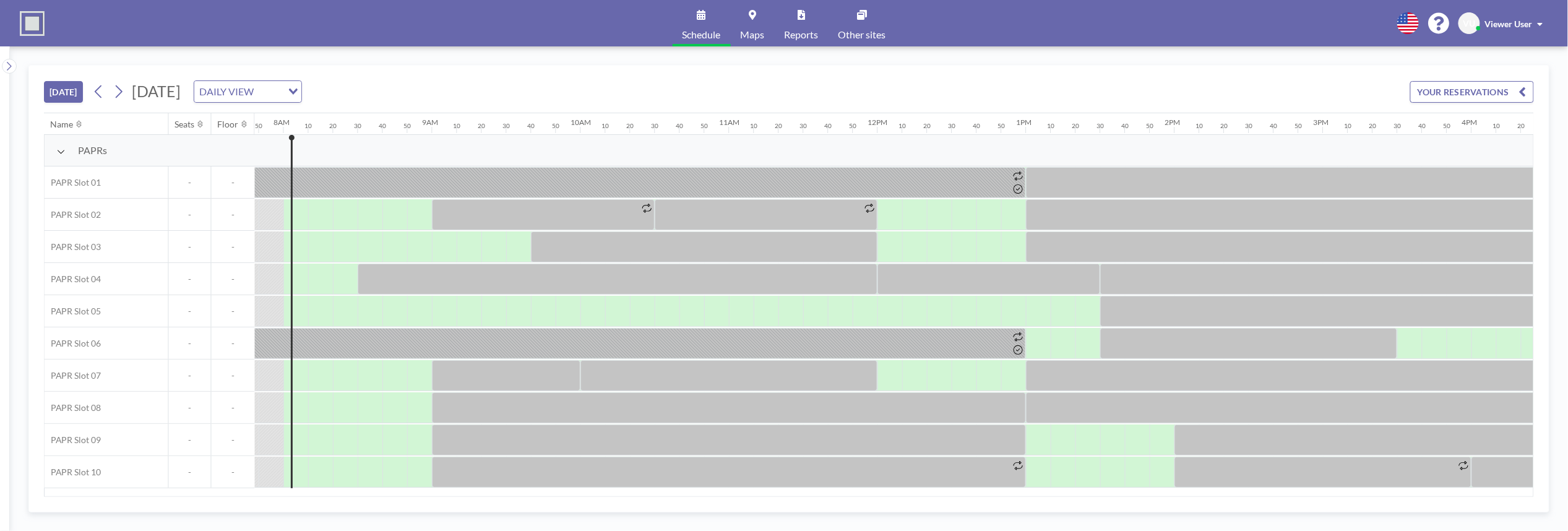
scroll to position [0, 1163]
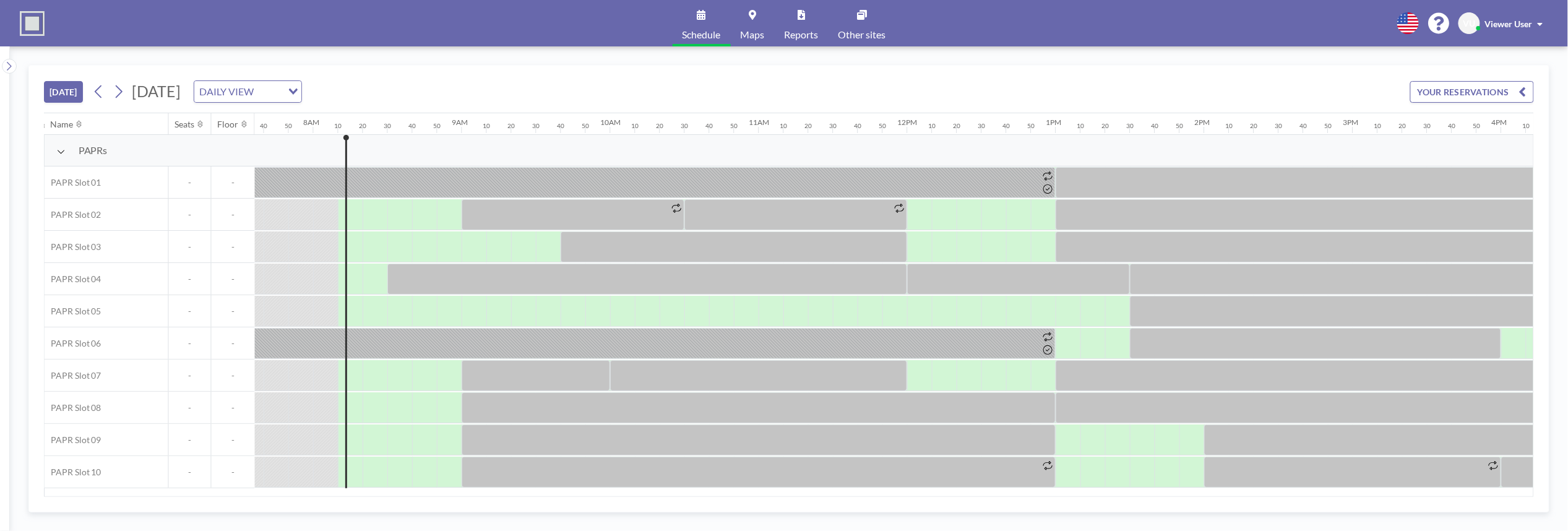
scroll to position [0, 1188]
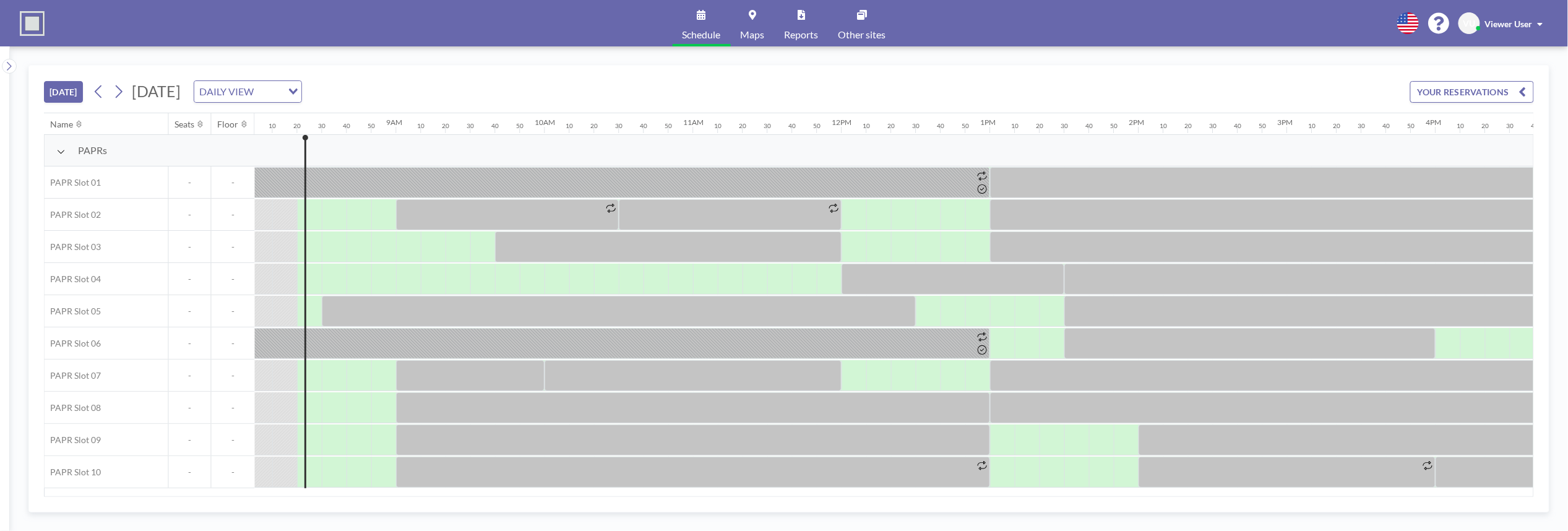
scroll to position [0, 1213]
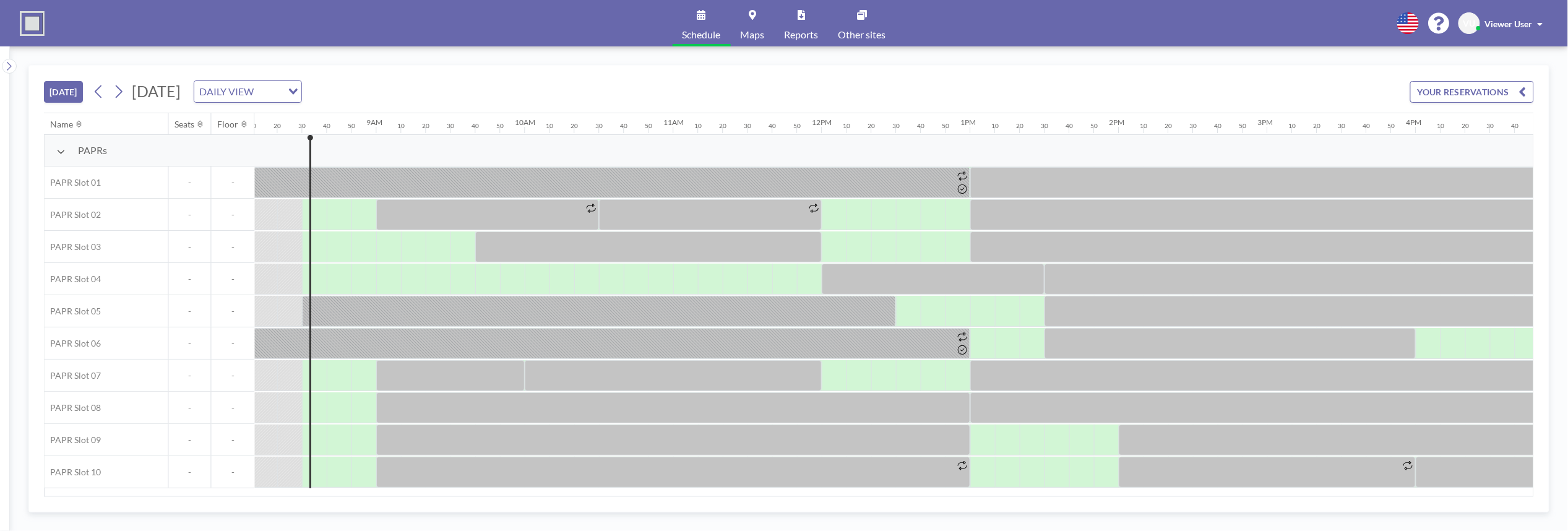
scroll to position [0, 1237]
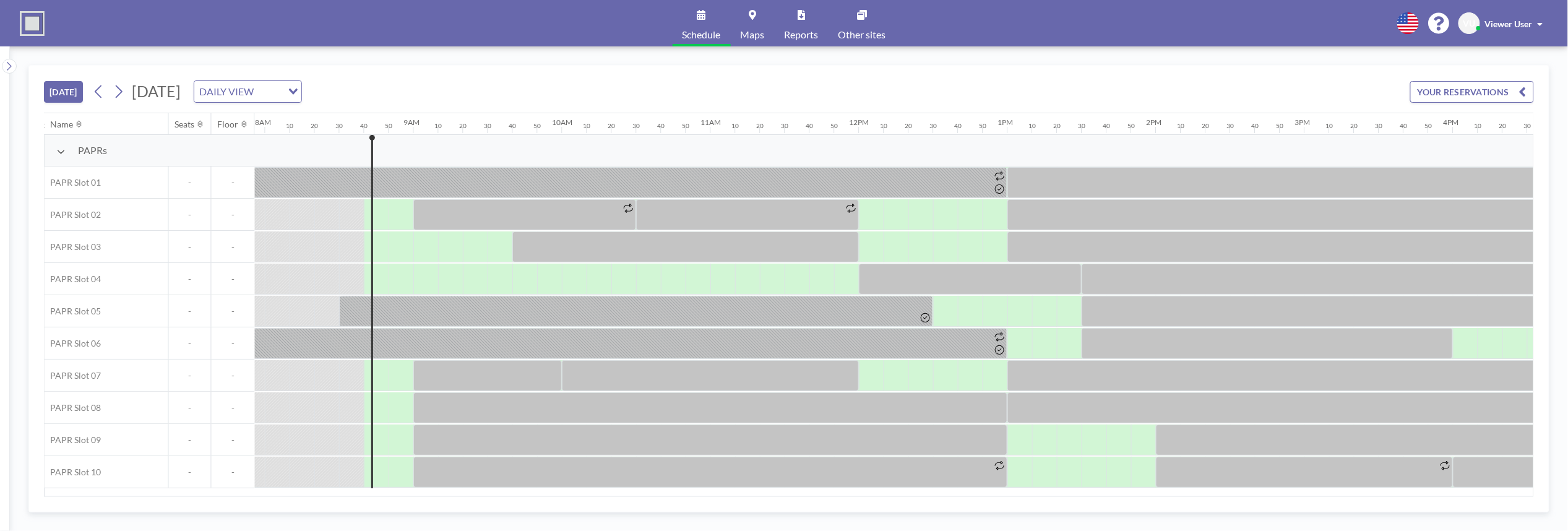
scroll to position [0, 1263]
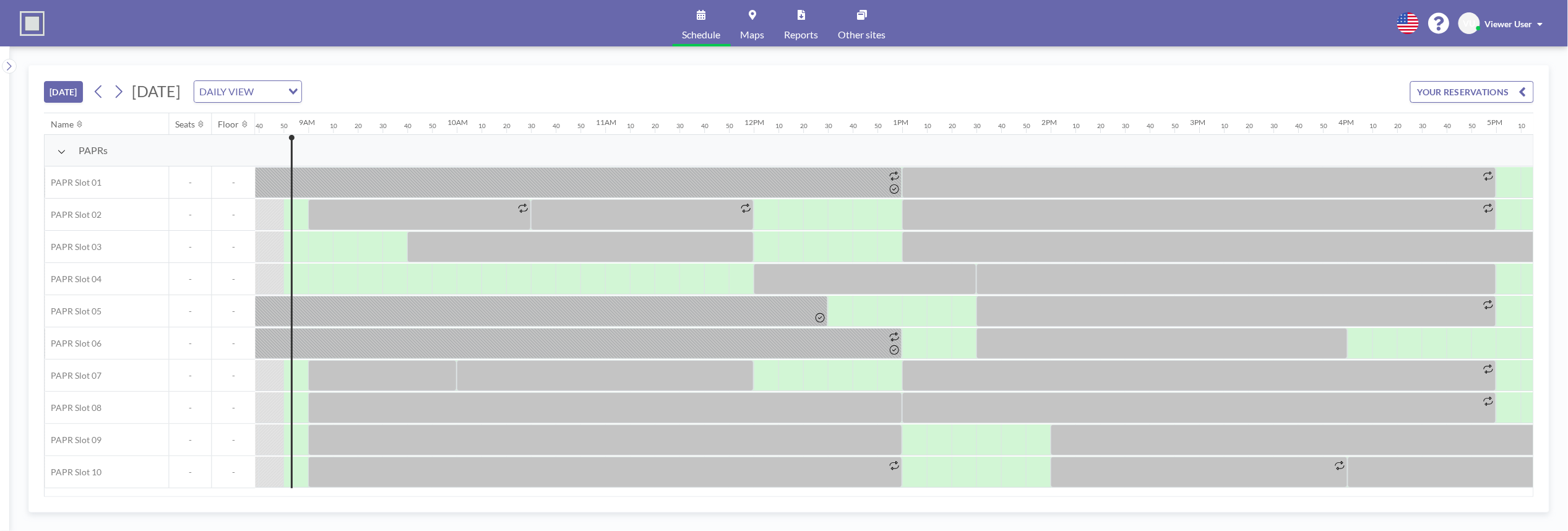
scroll to position [0, 1287]
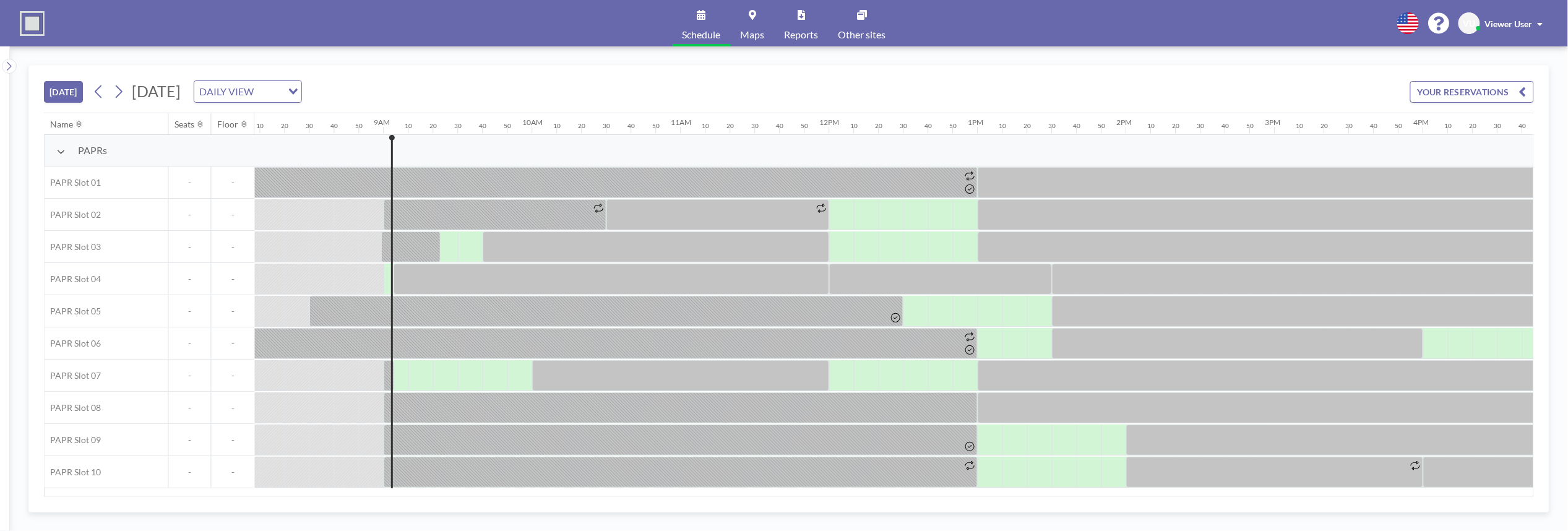
scroll to position [0, 1312]
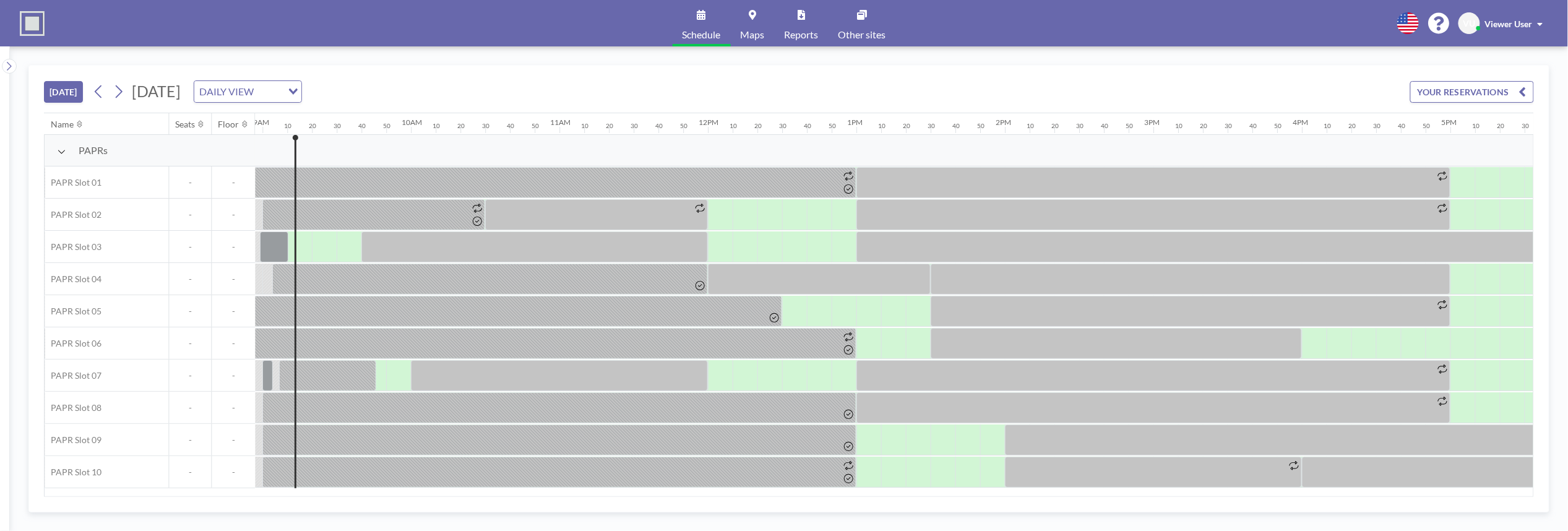
scroll to position [0, 1336]
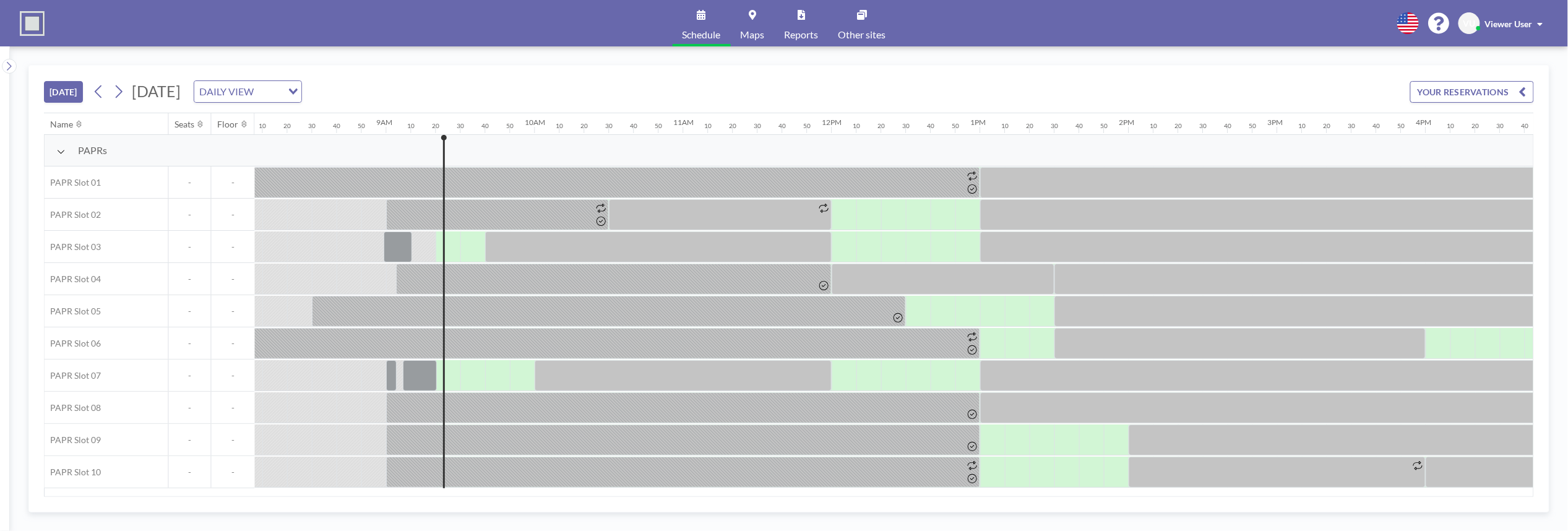
scroll to position [0, 1362]
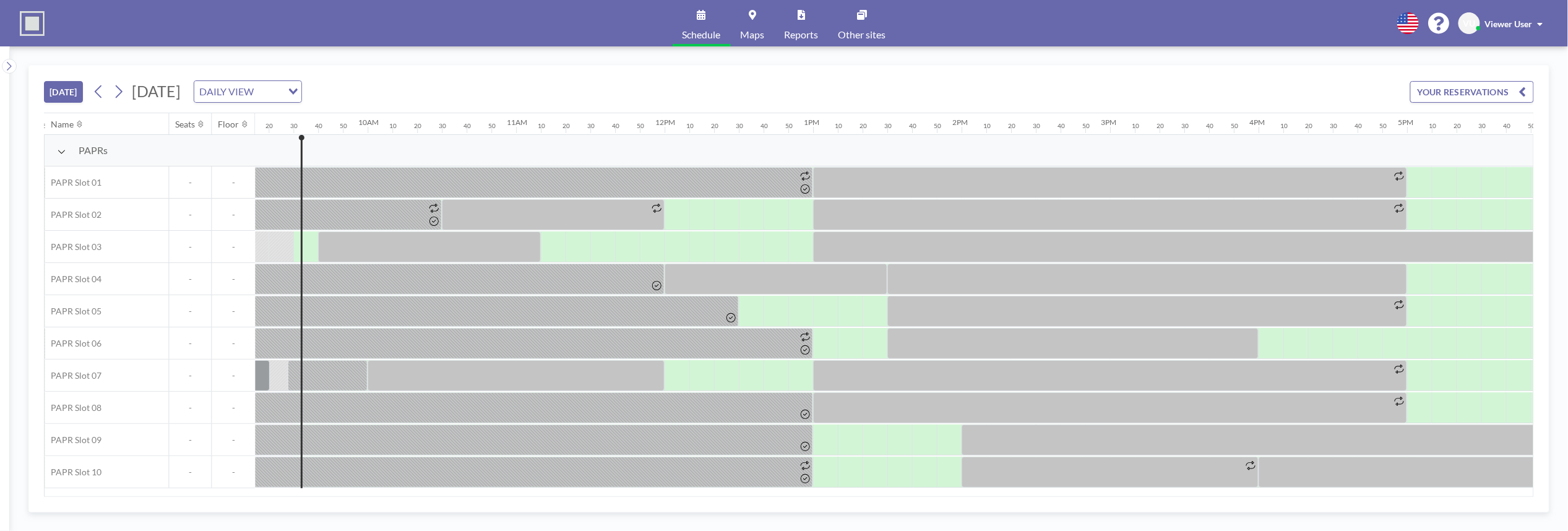
scroll to position [0, 1386]
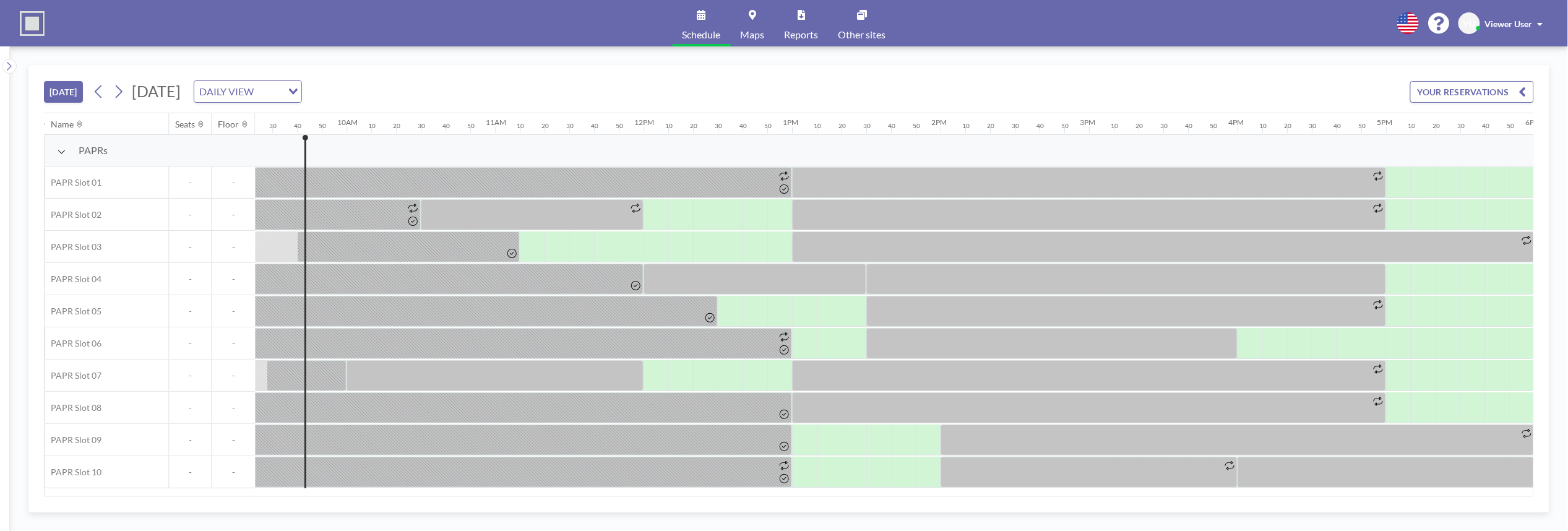
scroll to position [0, 1411]
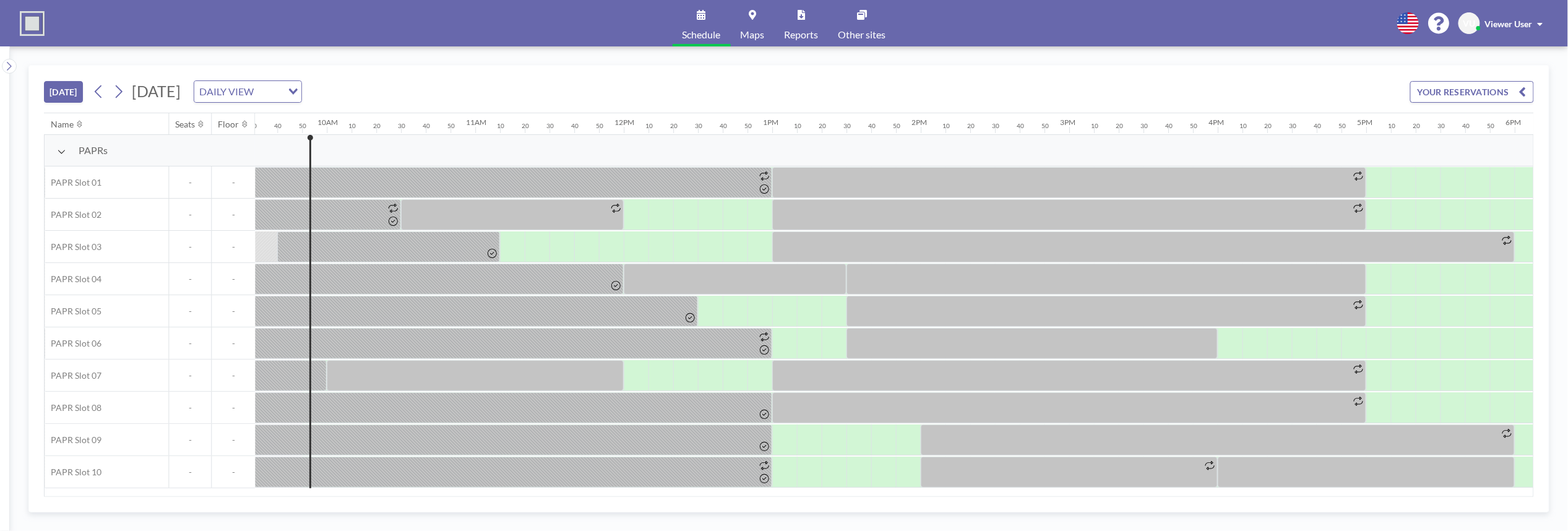
scroll to position [0, 1436]
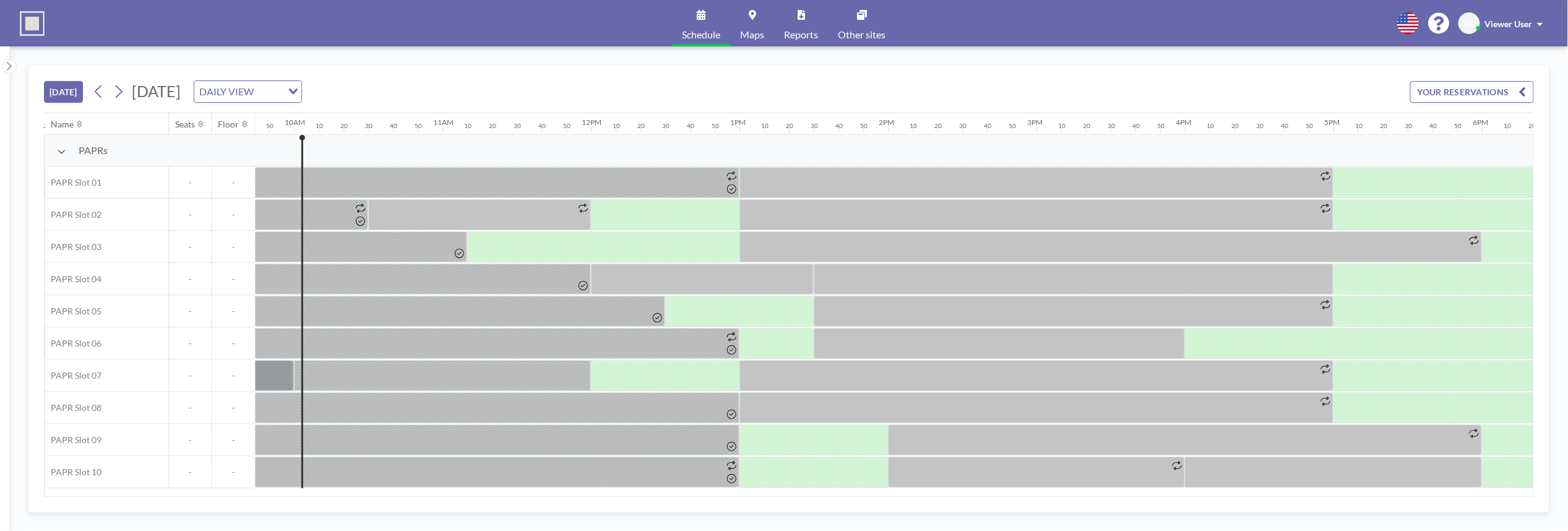
scroll to position [0, 1460]
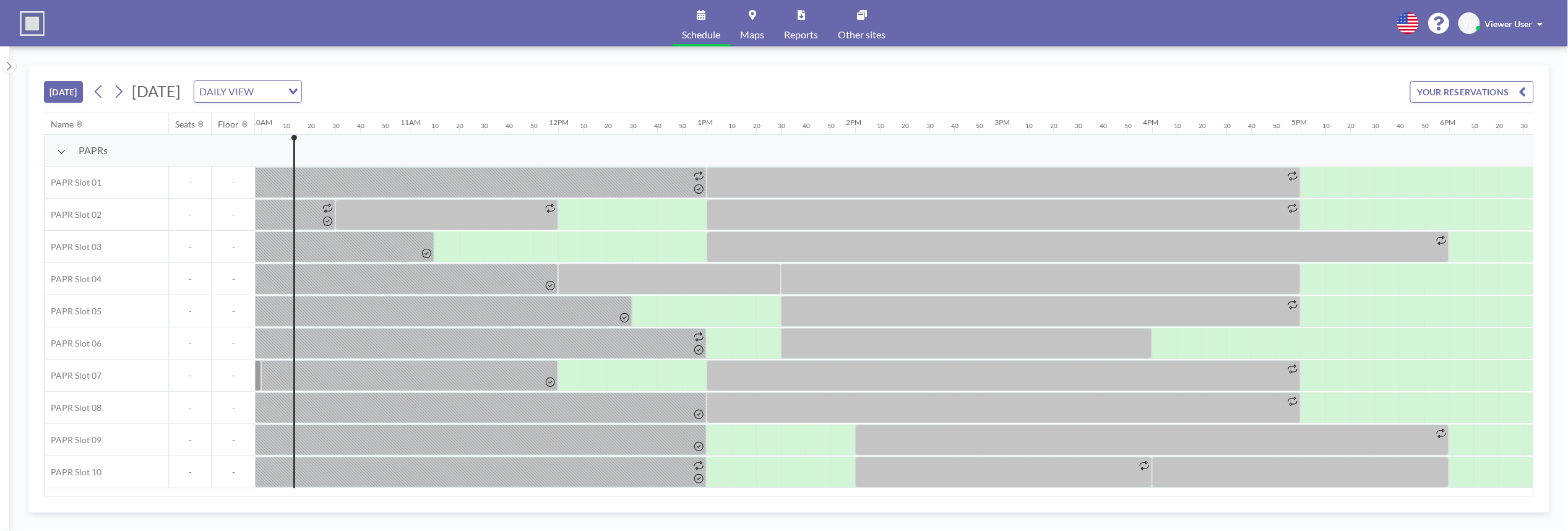
scroll to position [0, 1485]
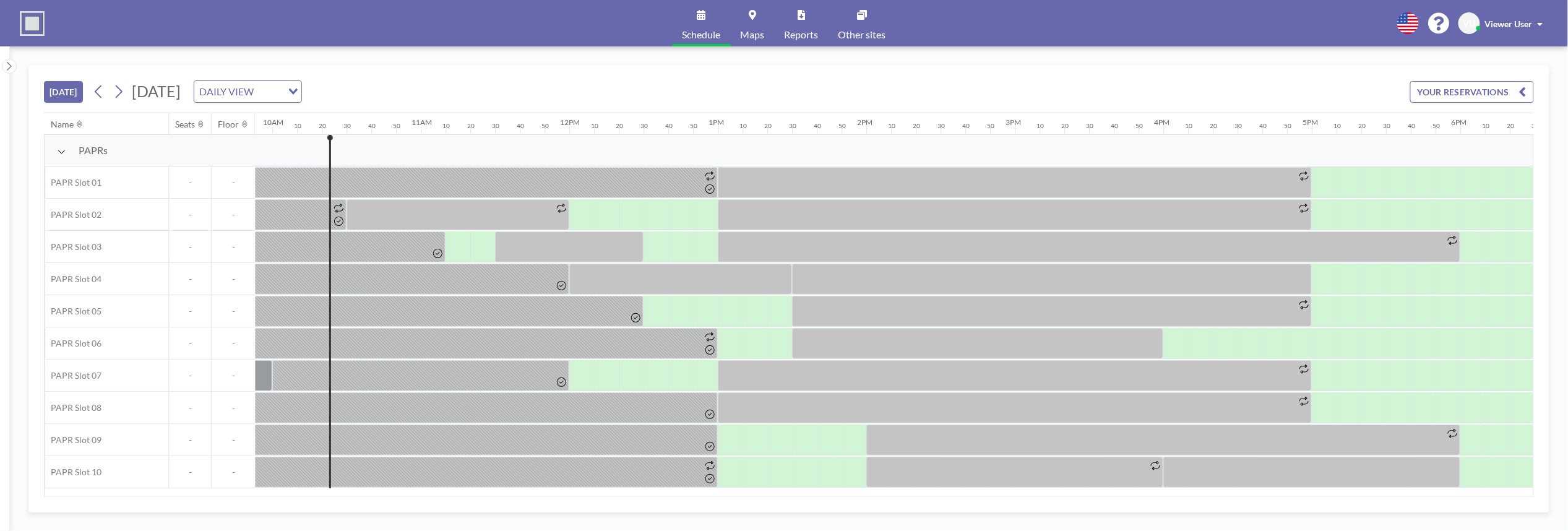
scroll to position [0, 1510]
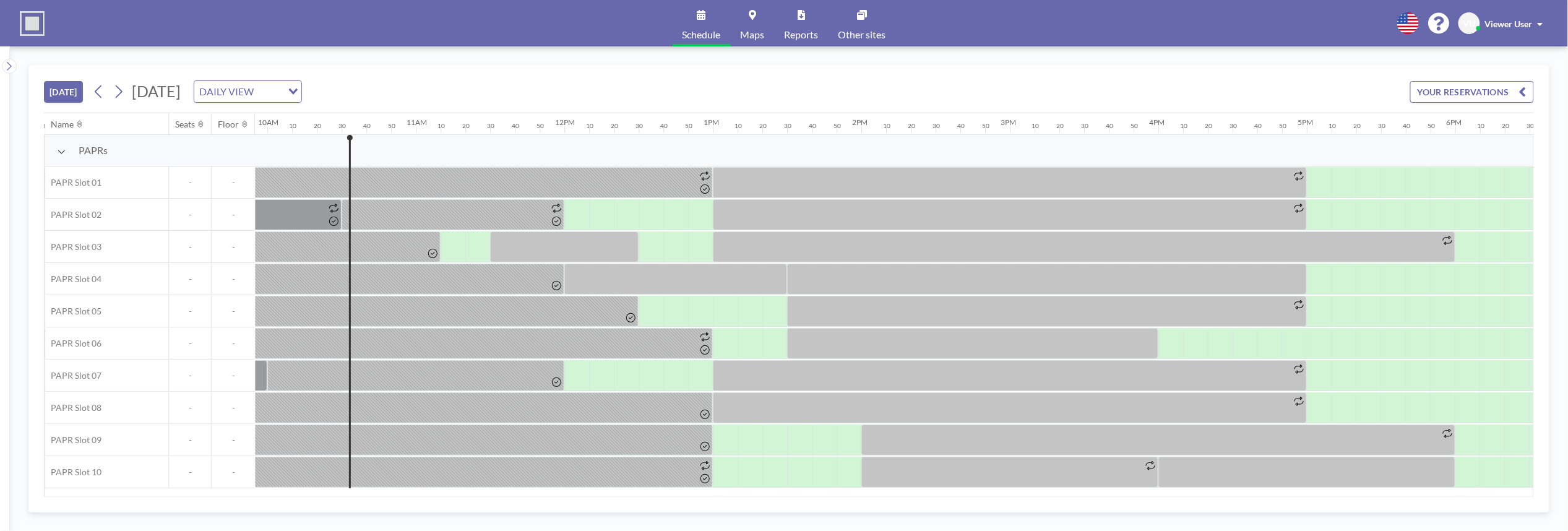
scroll to position [0, 1535]
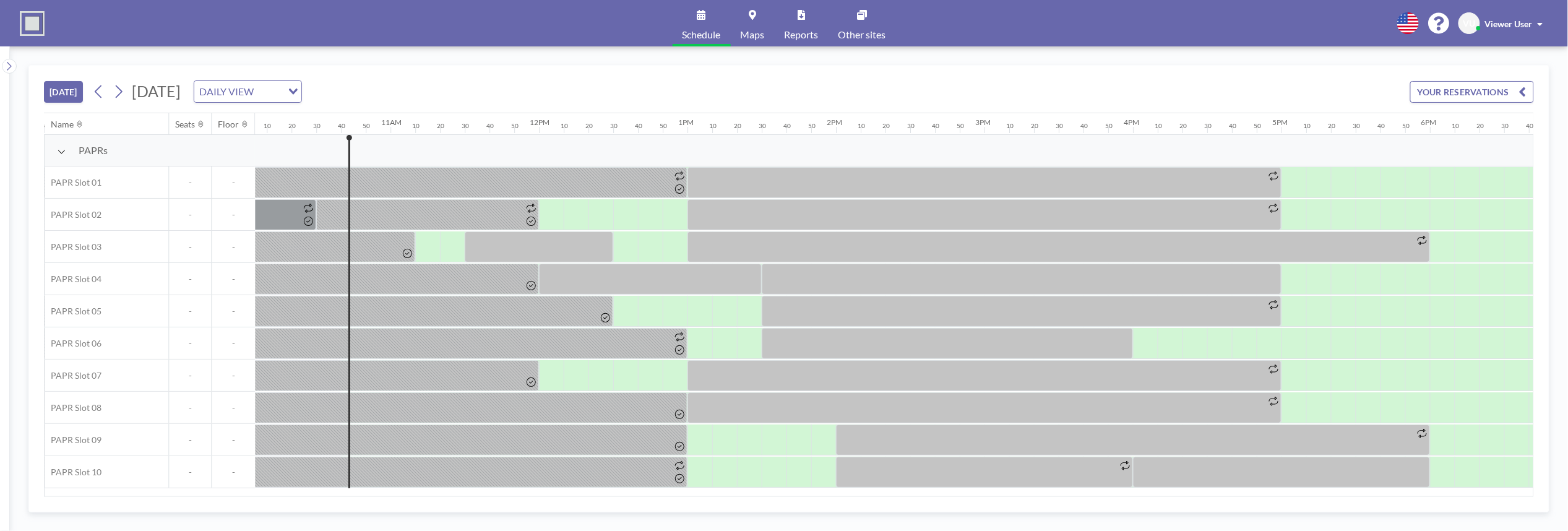
scroll to position [0, 1559]
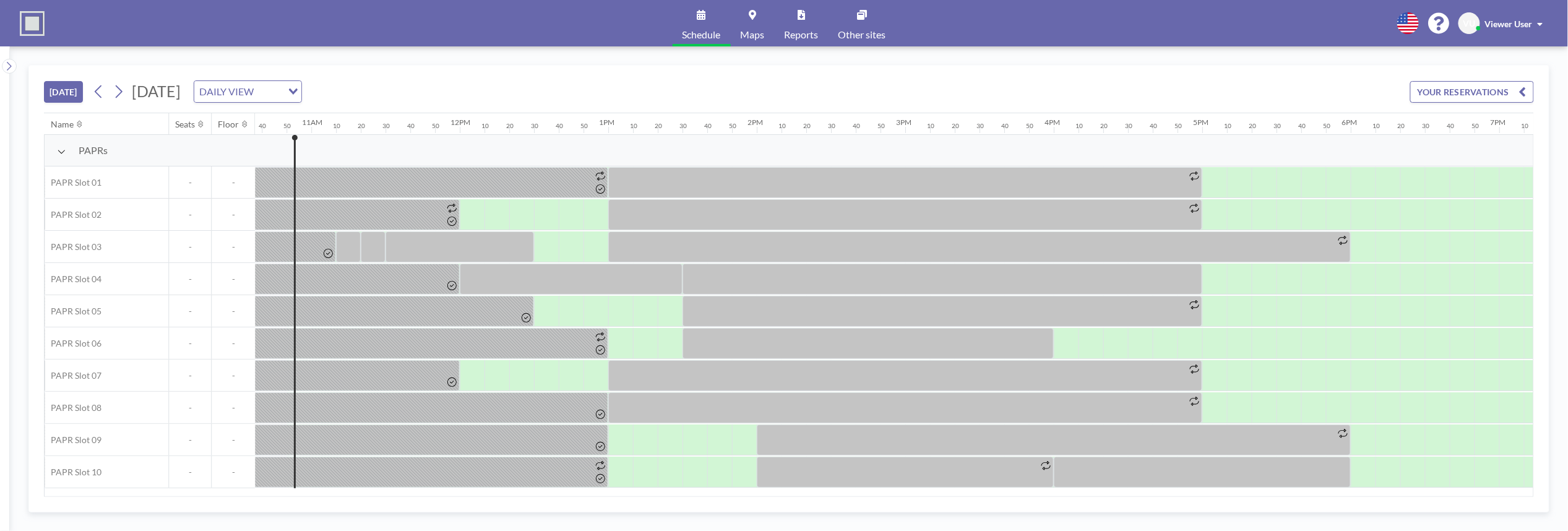
scroll to position [0, 1584]
